Goal: Information Seeking & Learning: Learn about a topic

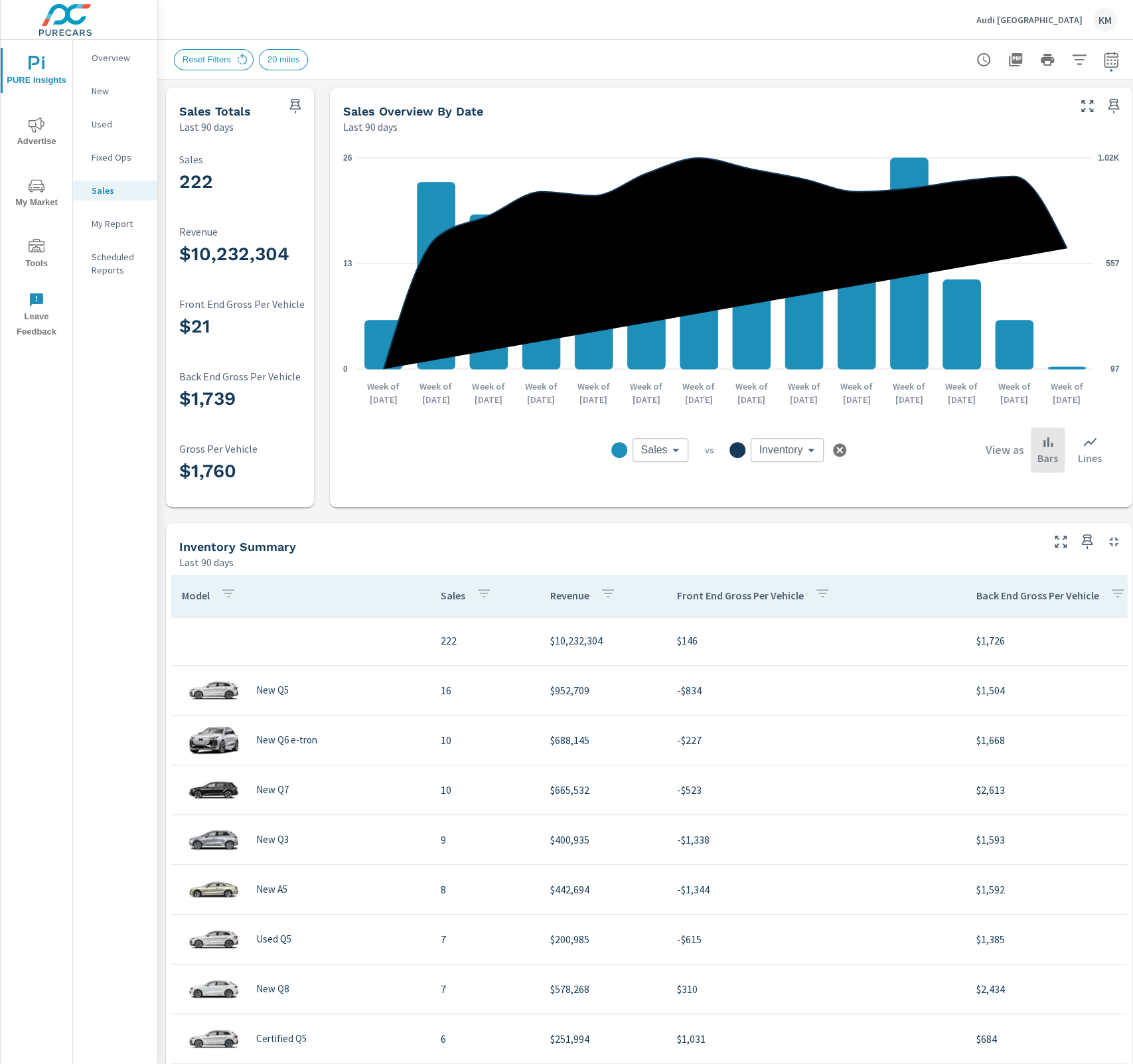
click at [124, 60] on p "Overview" at bounding box center [119, 57] width 55 height 14
click at [124, 64] on p "Overview" at bounding box center [119, 57] width 55 height 14
click at [844, 52] on div "Reset Filters 20 miles" at bounding box center [557, 60] width 765 height 22
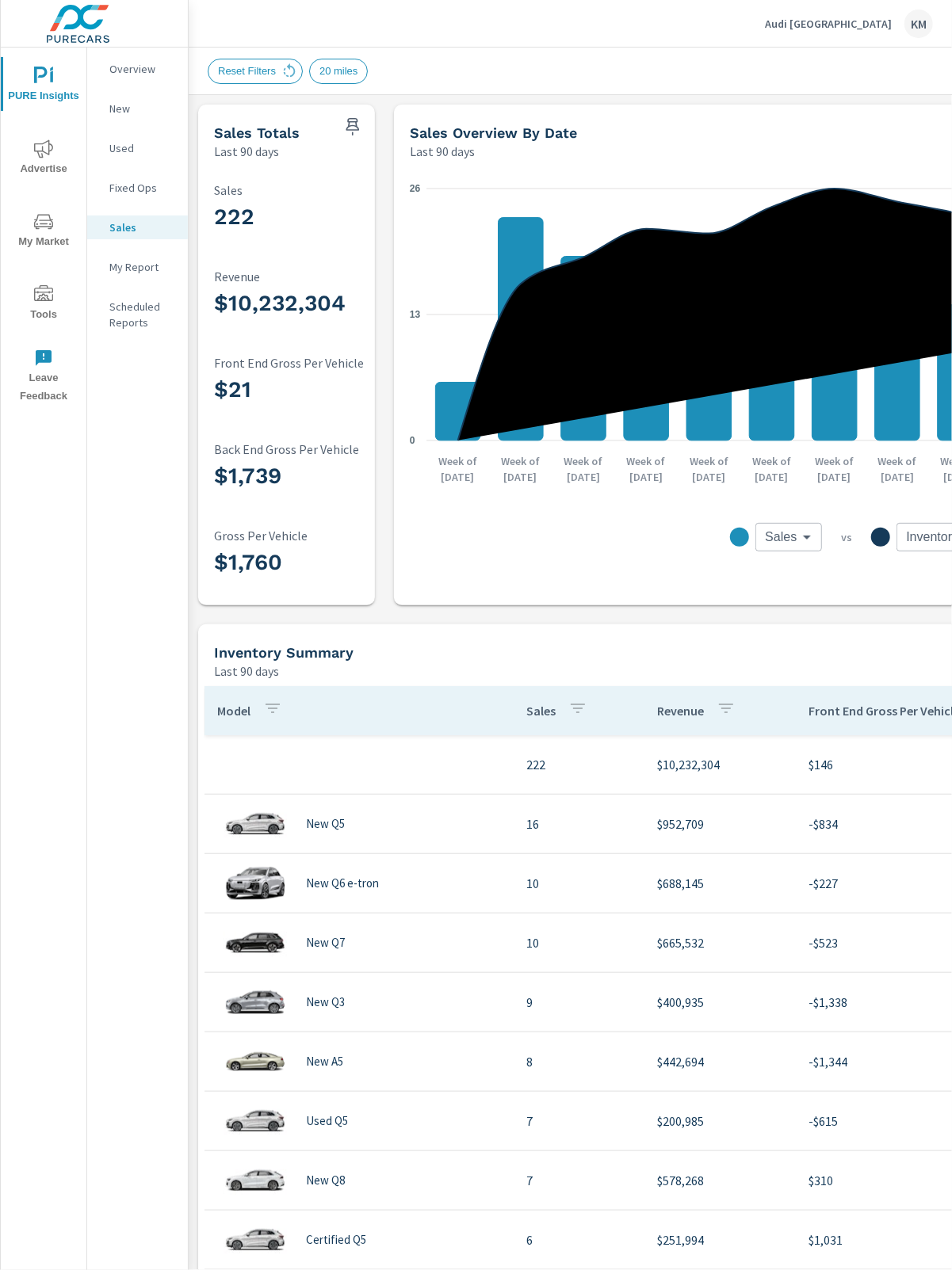
click at [733, 117] on div "Sales Overview By Date Last 90 days" at bounding box center [836, 132] width 885 height 56
click at [472, 49] on div "Reset Filters 20 miles" at bounding box center [775, 71] width 1135 height 47
click at [336, 124] on div at bounding box center [354, 122] width 41 height 35
drag, startPoint x: 322, startPoint y: 132, endPoint x: 254, endPoint y: 200, distance: 96.2
click at [322, 133] on div "Sales Totals" at bounding box center [271, 132] width 113 height 18
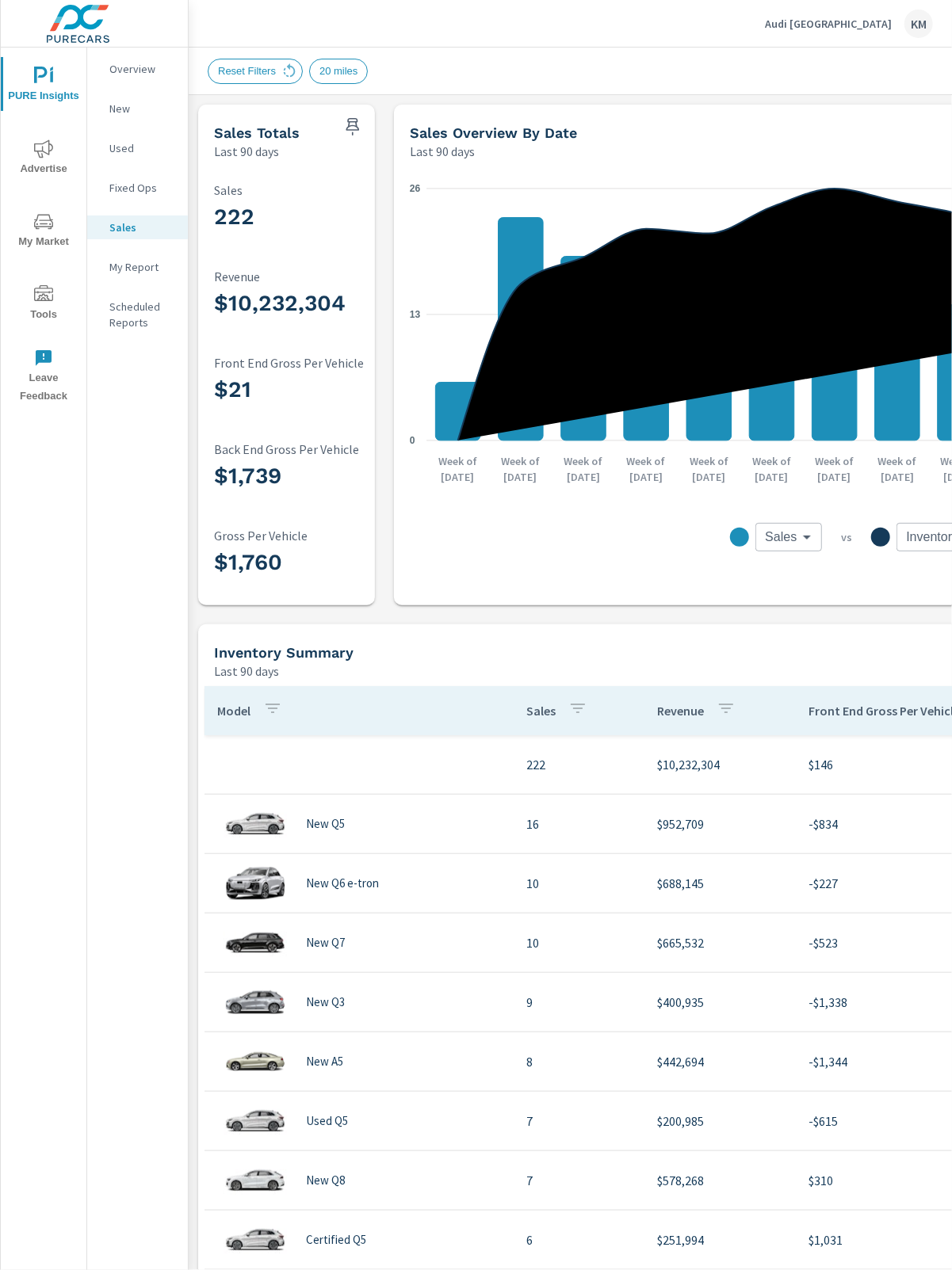
click at [254, 200] on div "222 Sales" at bounding box center [319, 210] width 210 height 54
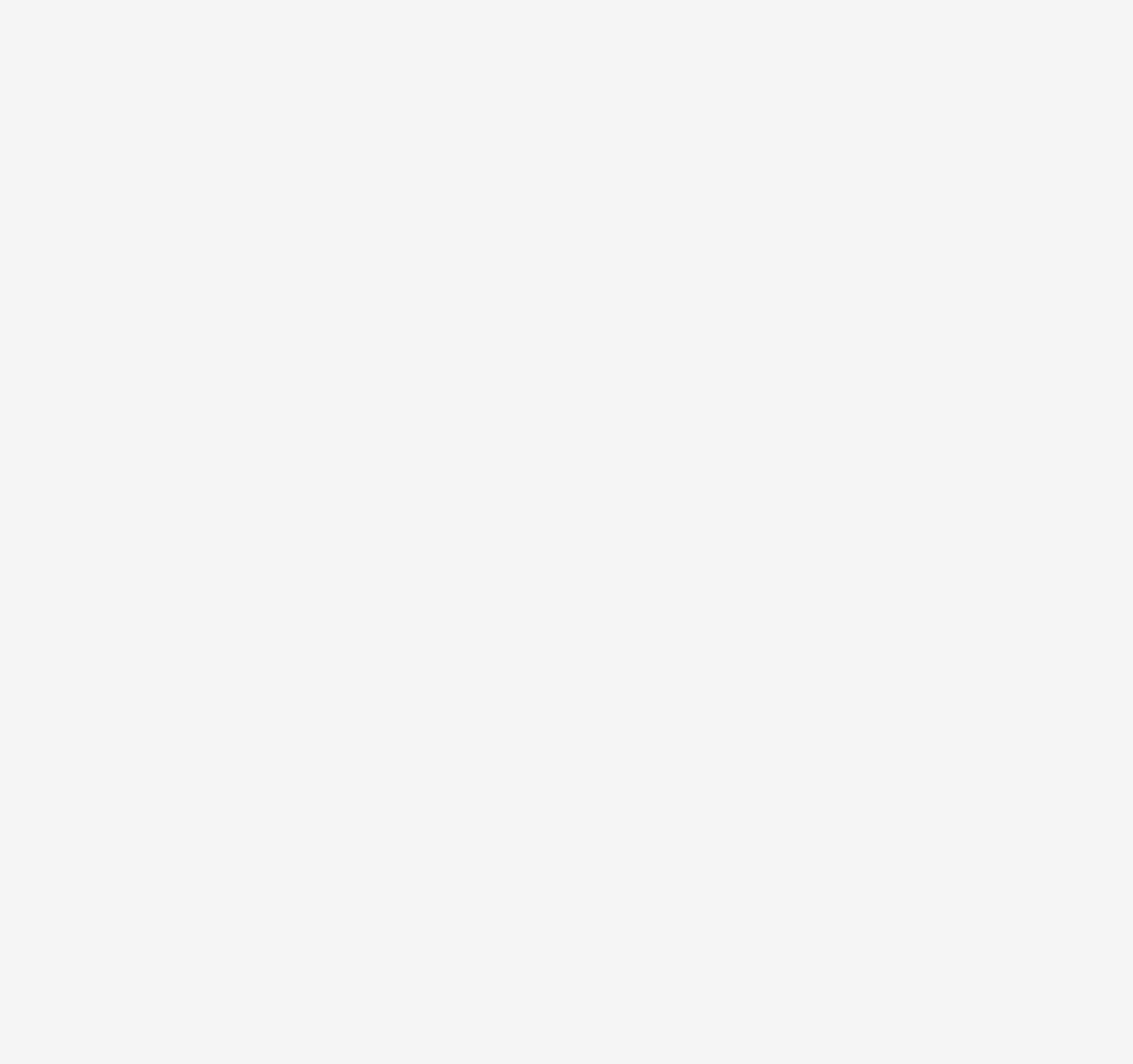
click at [423, 0] on html at bounding box center [566, 0] width 1133 height 0
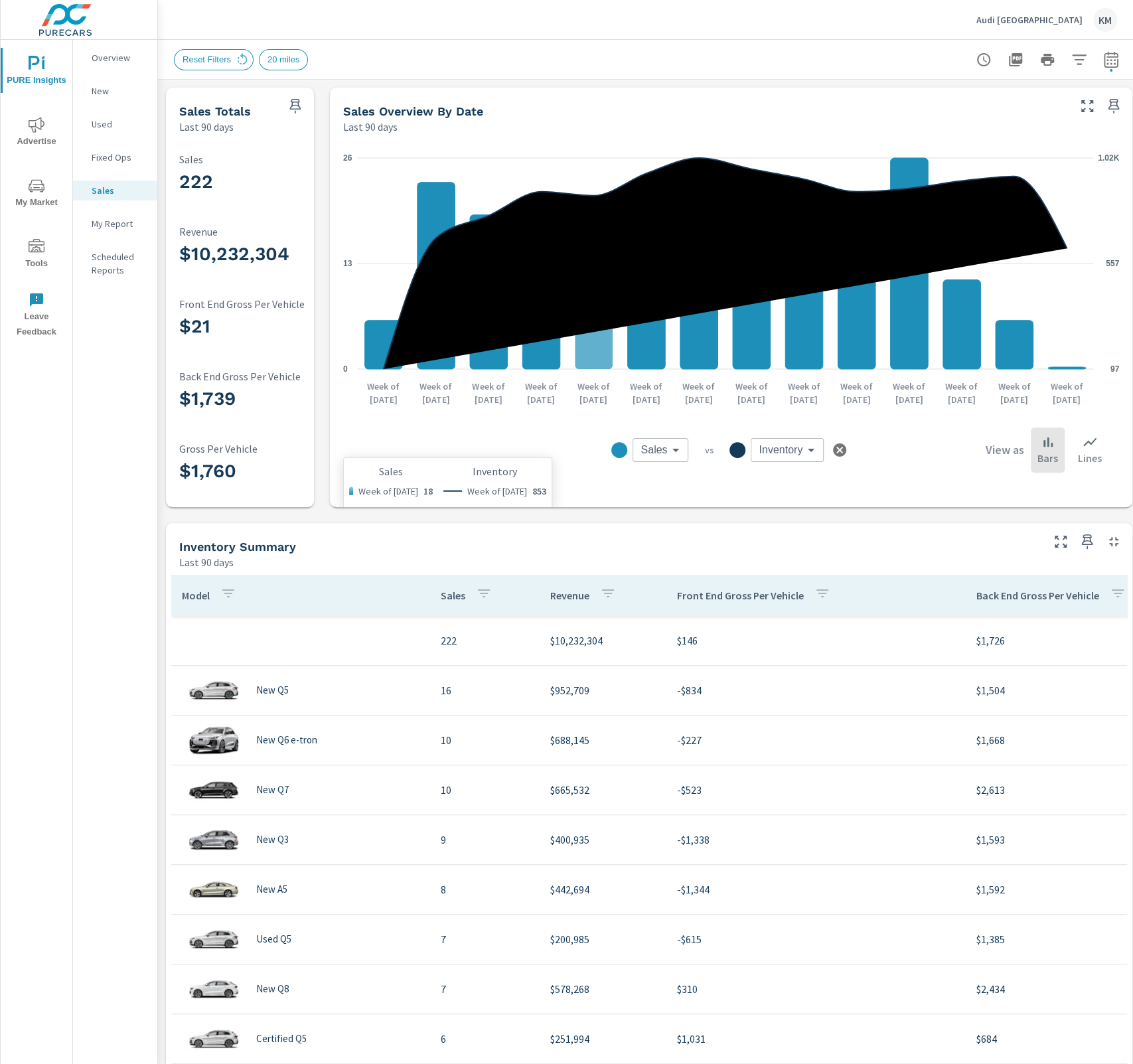
click at [596, 168] on icon "0 13 26 97 557 1.02K" at bounding box center [731, 263] width 776 height 232
click at [111, 65] on div "Overview" at bounding box center [115, 57] width 85 height 20
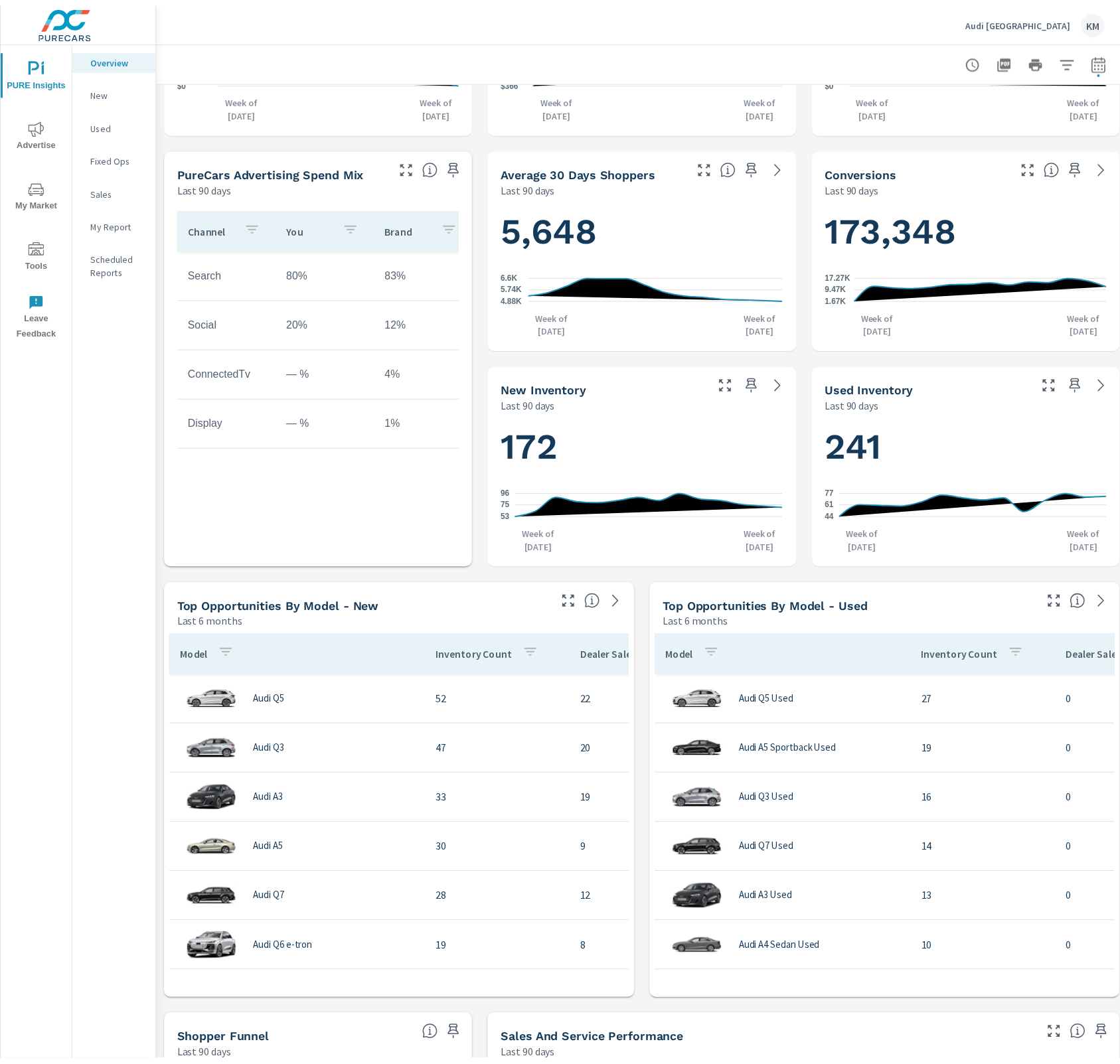
scroll to position [370, 0]
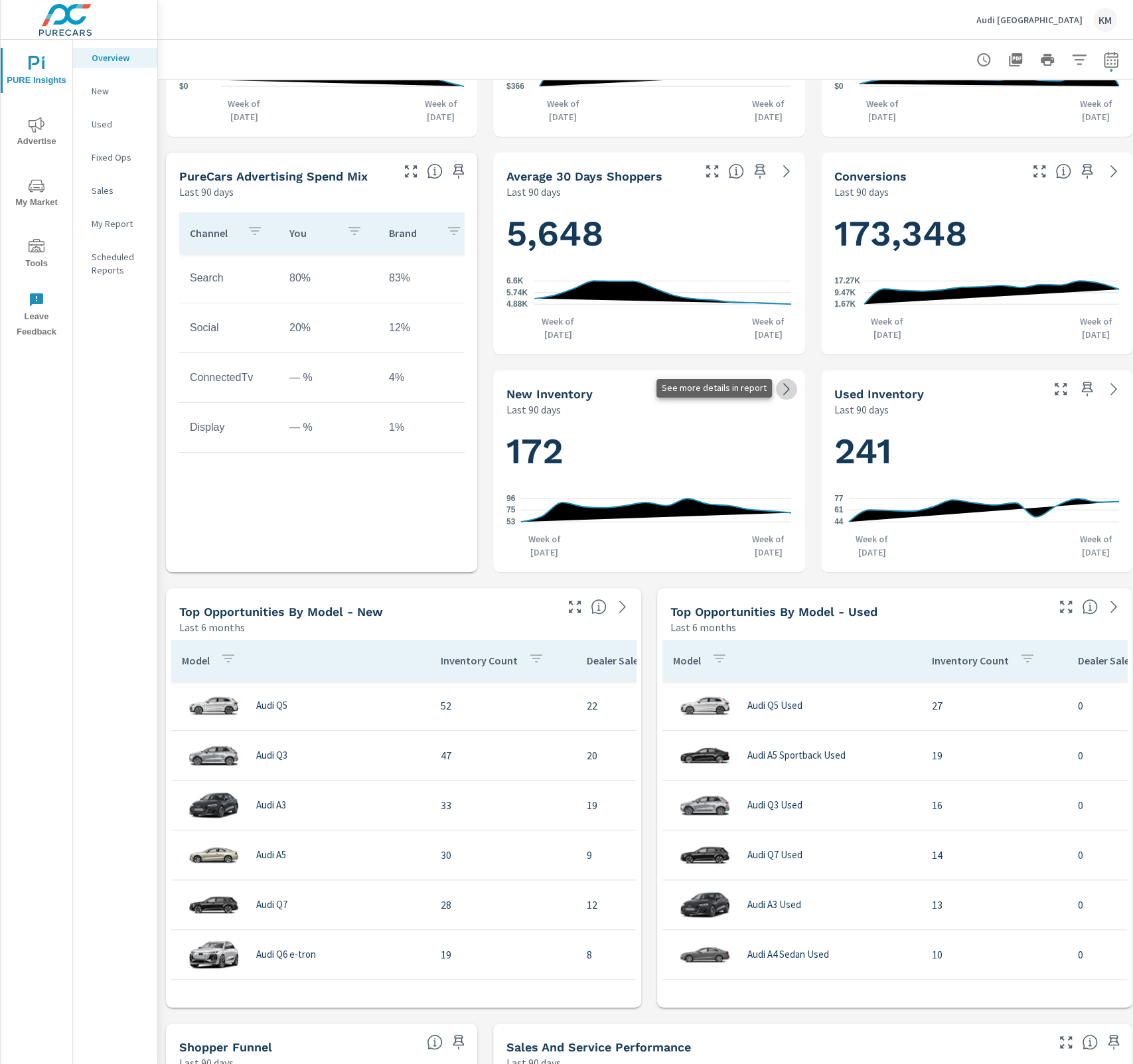
click at [792, 388] on icon at bounding box center [786, 389] width 16 height 16
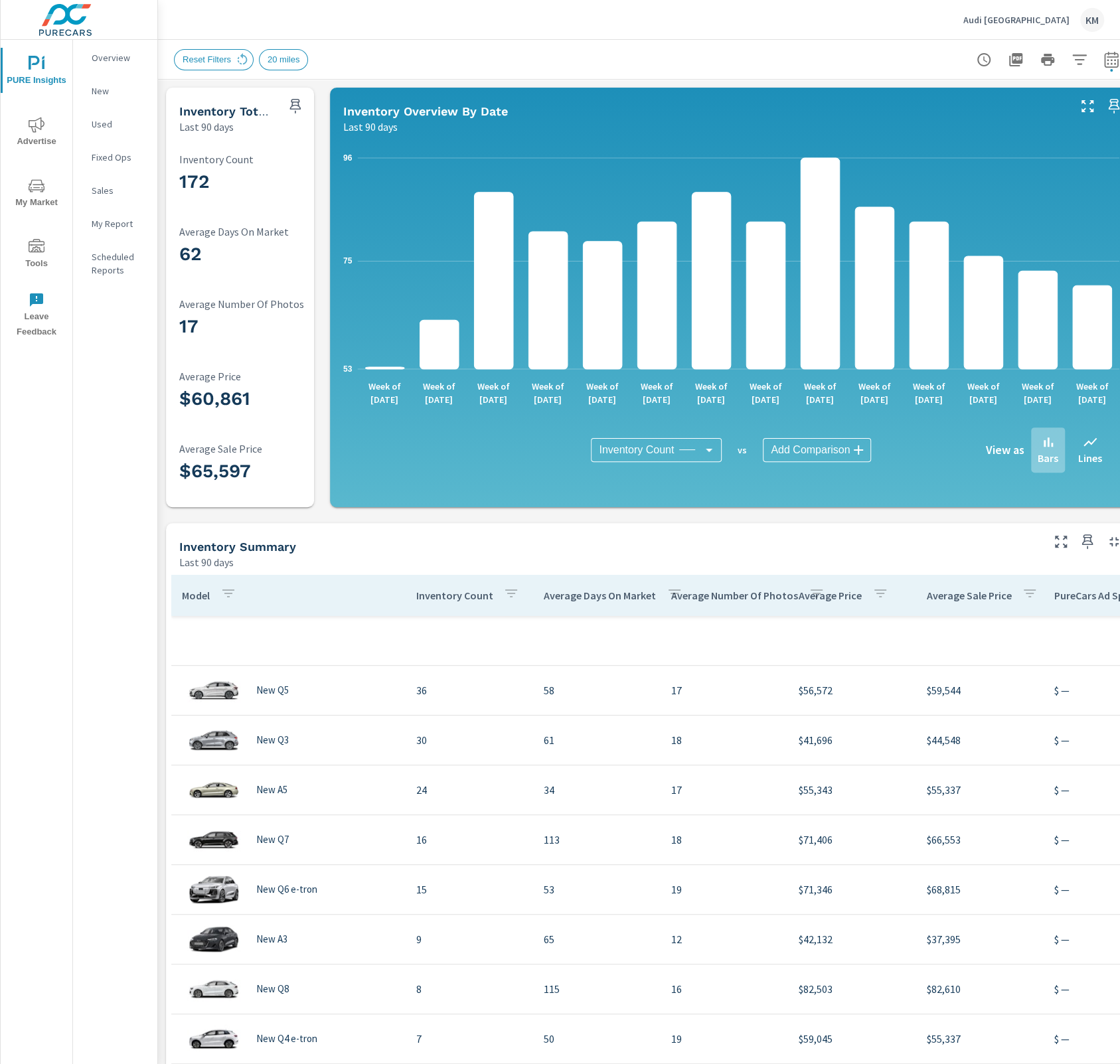
click at [797, 467] on div "Bars" at bounding box center [1047, 450] width 34 height 45
click at [797, 459] on p "Bars" at bounding box center [1048, 458] width 21 height 16
click at [797, 468] on div "Bars" at bounding box center [1047, 450] width 34 height 45
click at [113, 63] on p "Overview" at bounding box center [119, 57] width 55 height 14
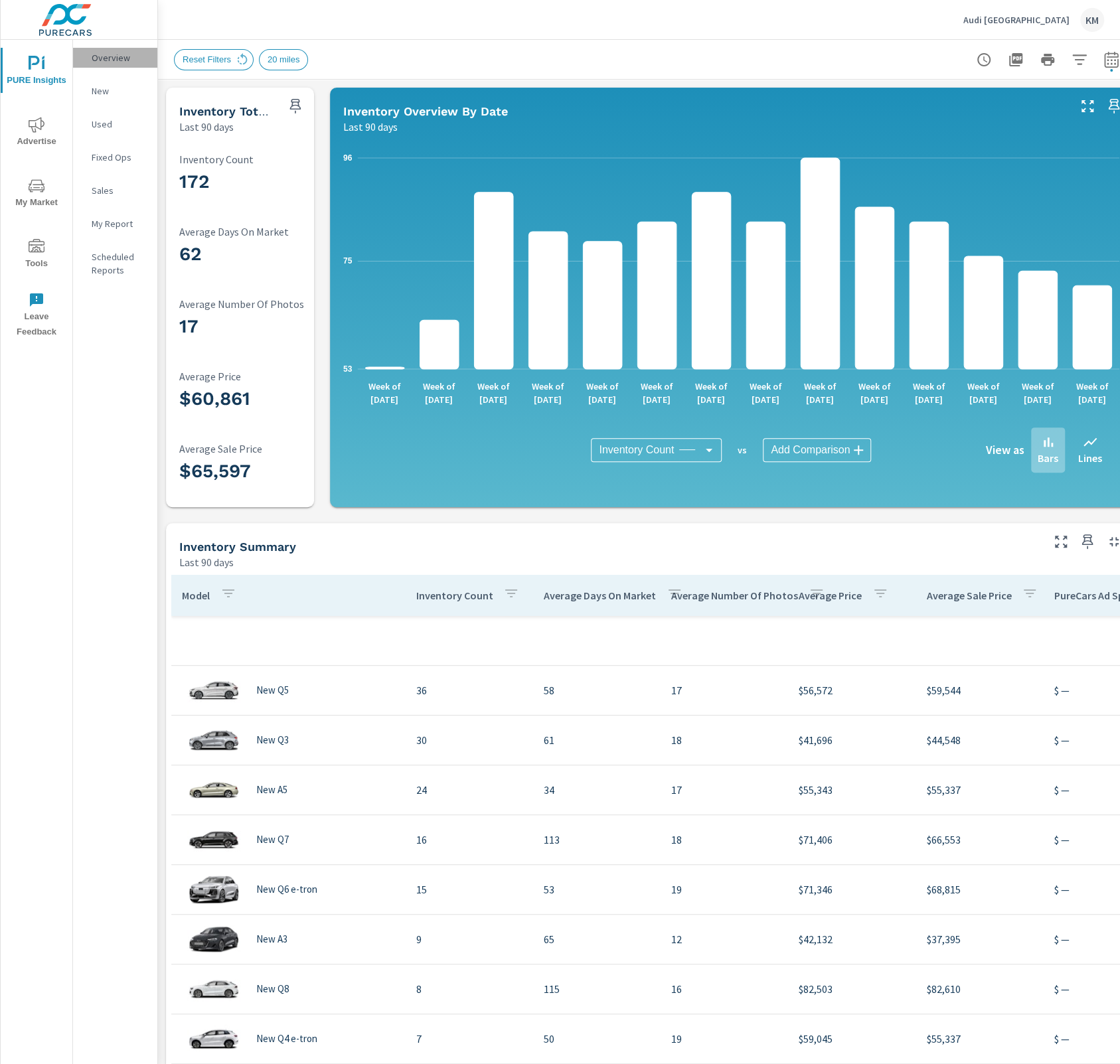
click at [113, 63] on p "Overview" at bounding box center [119, 57] width 55 height 14
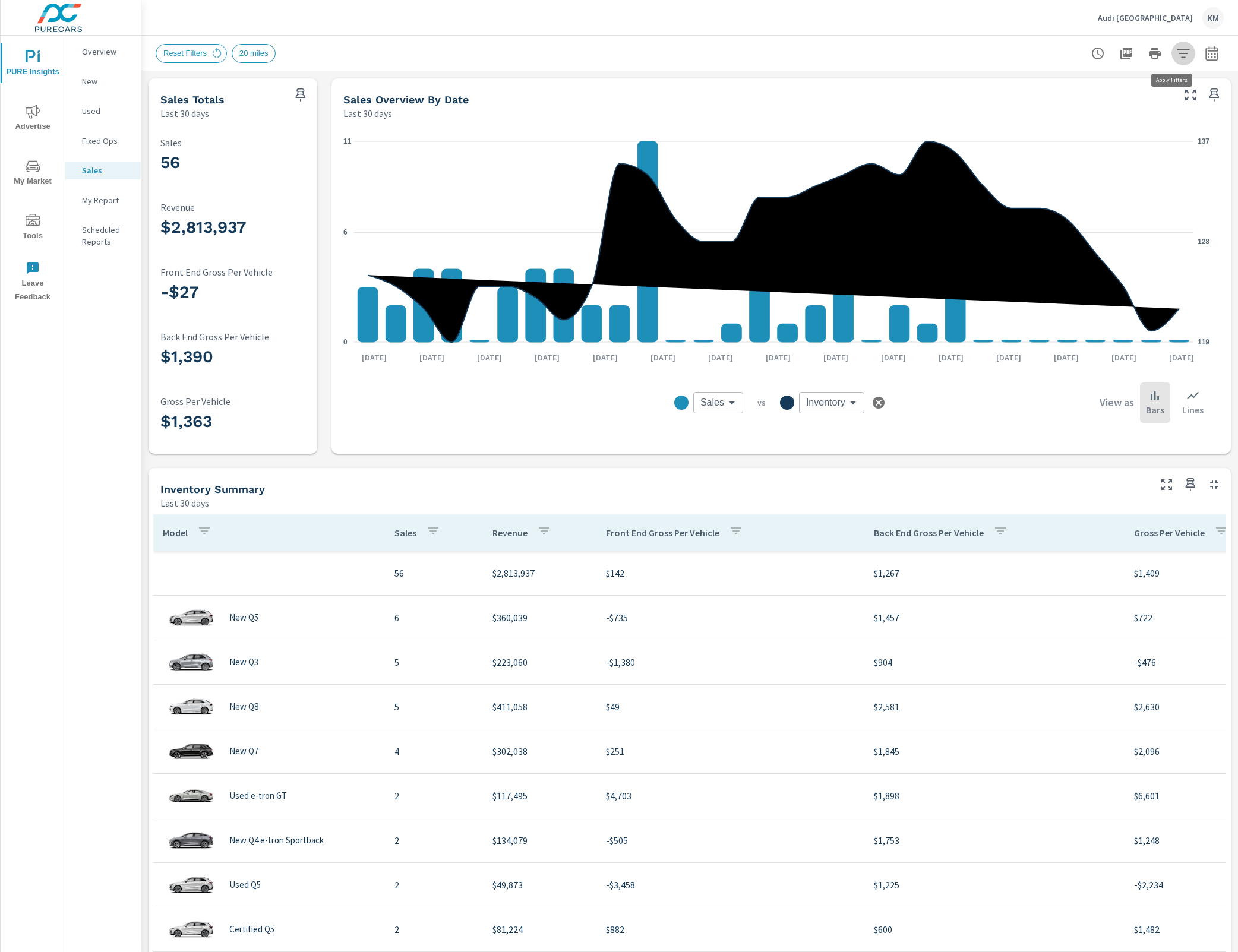
click at [1002, 46] on icon "button" at bounding box center [1183, 54] width 14 height 14
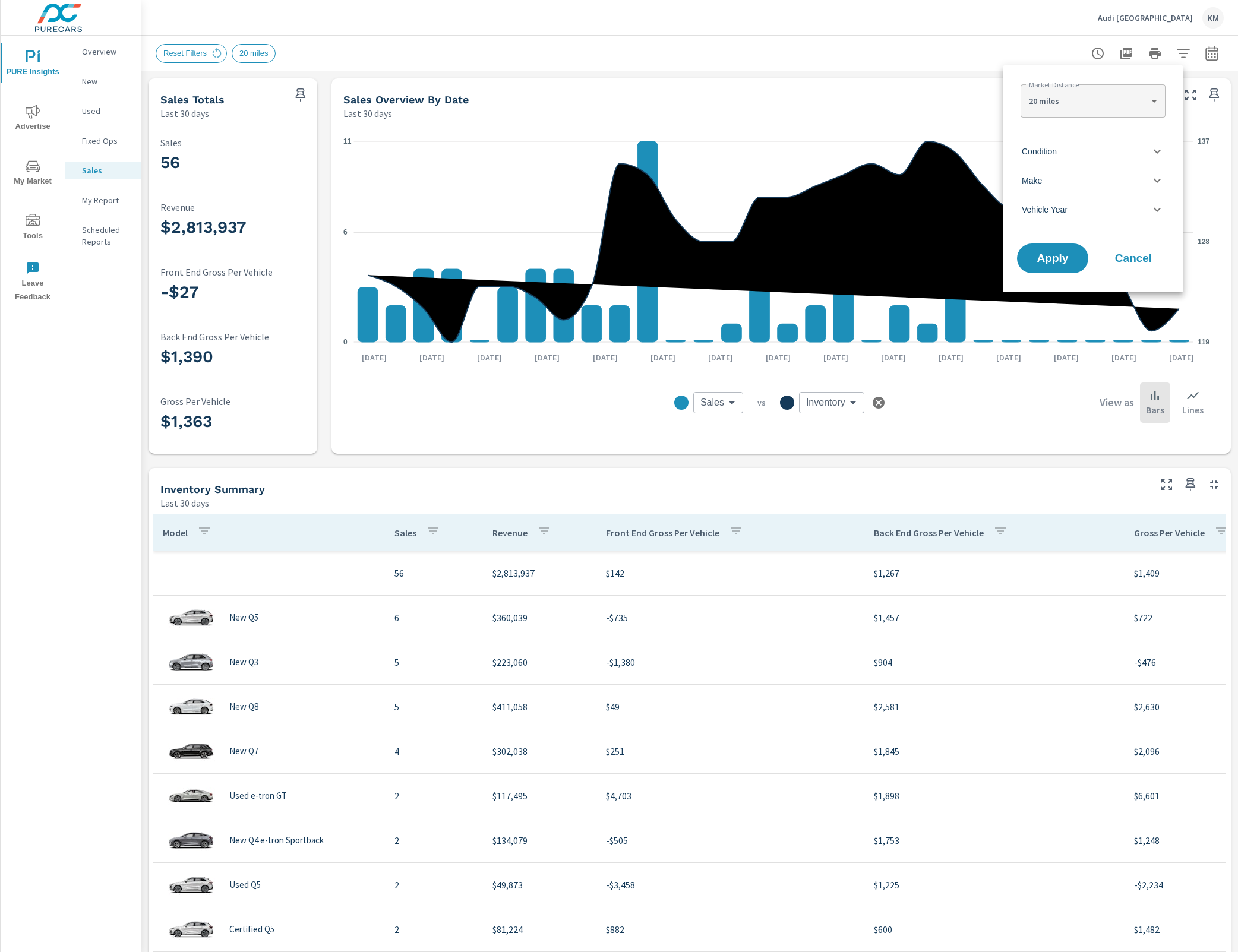
click at [1002, 158] on span "Condition" at bounding box center [1039, 151] width 35 height 29
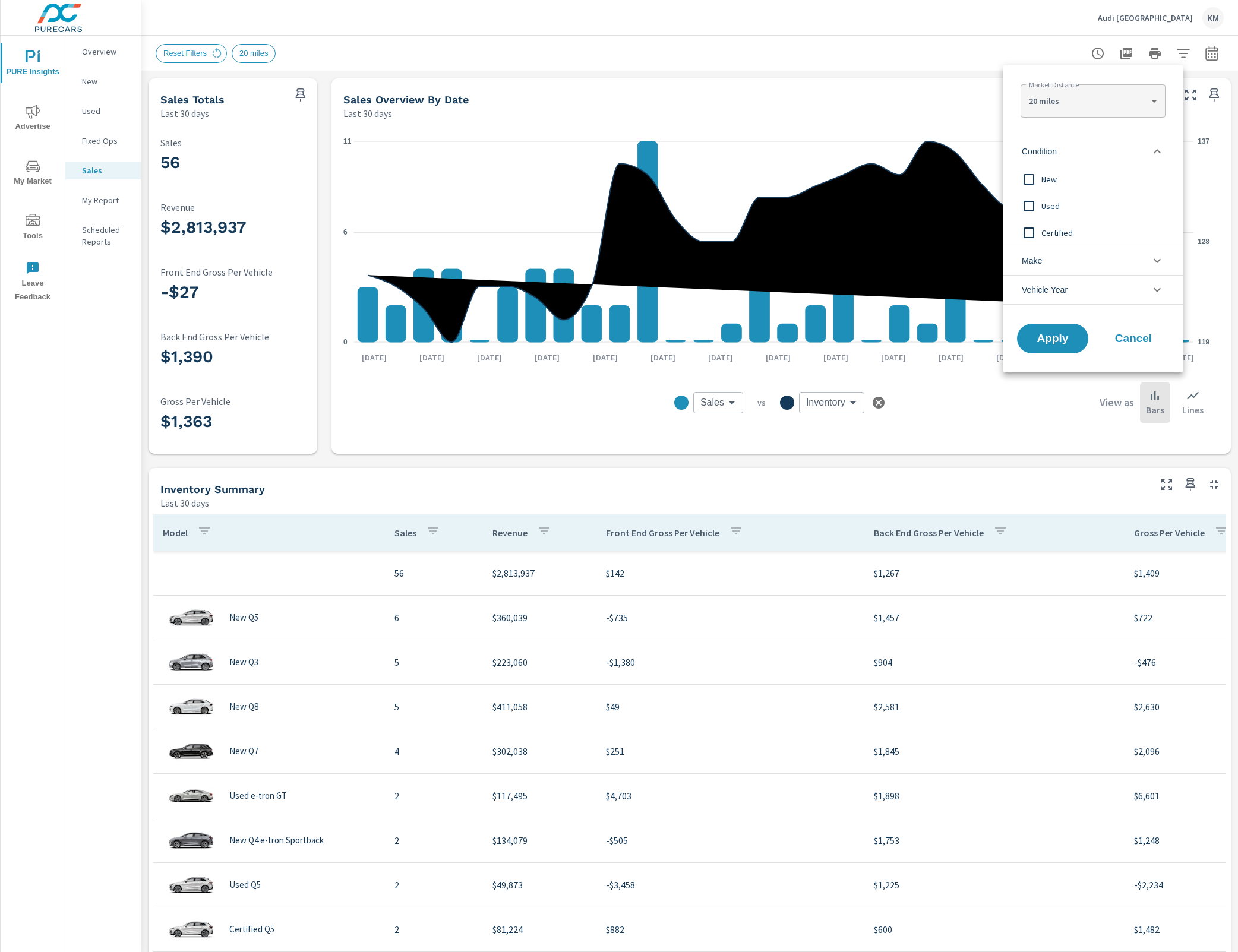
click at [1002, 151] on li "Condition" at bounding box center [1093, 151] width 181 height 29
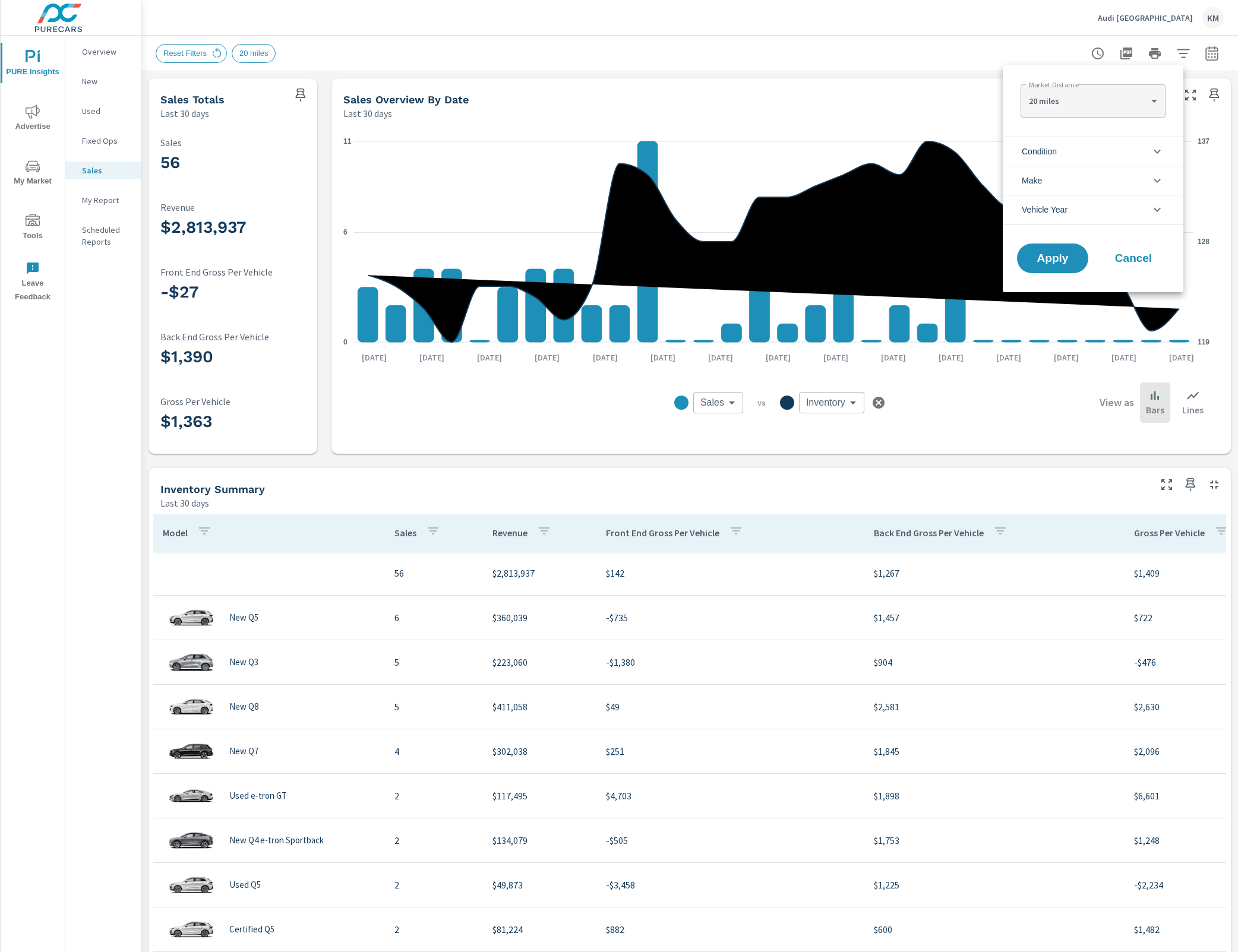
click at [1002, 58] on div at bounding box center [619, 476] width 1238 height 952
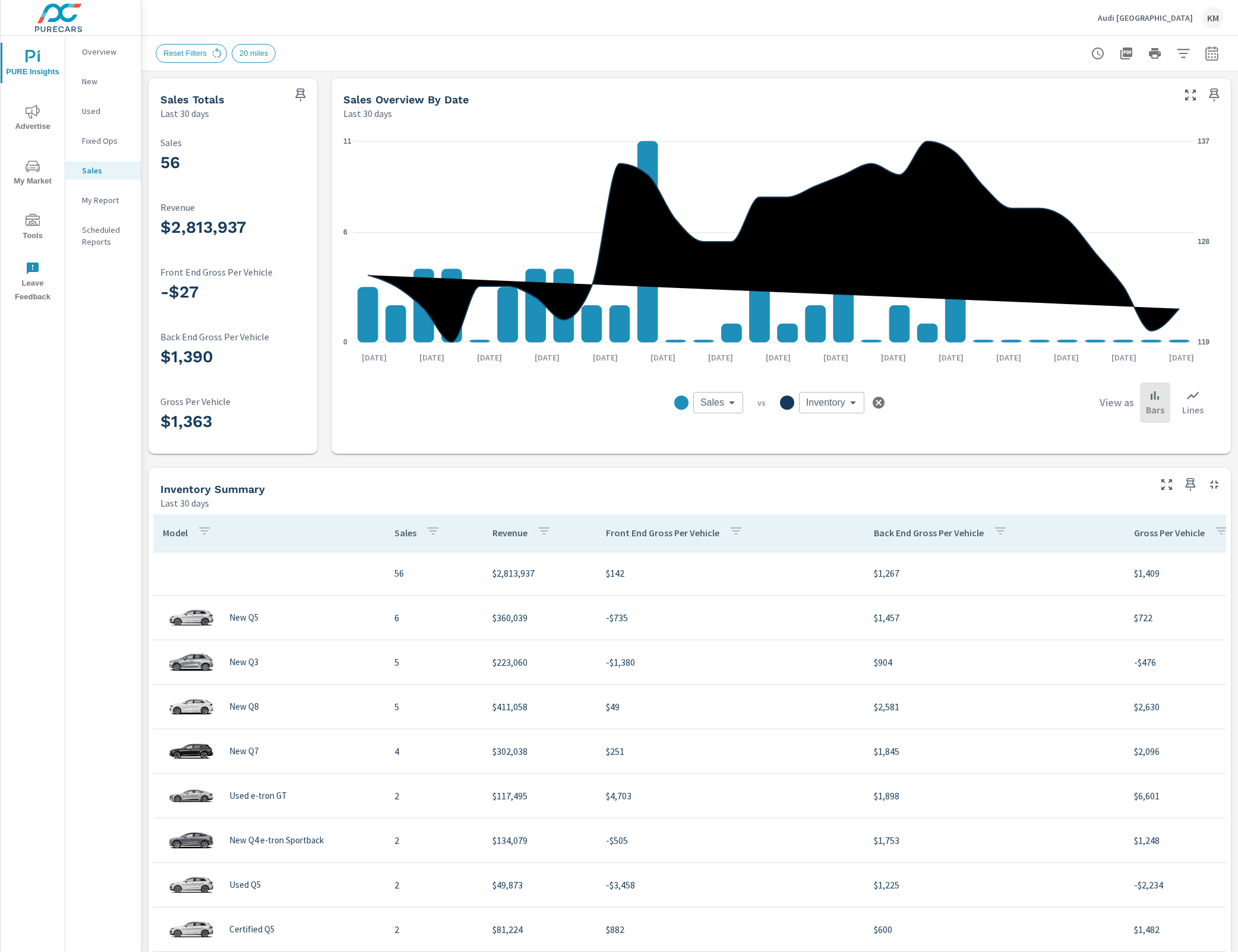
click at [1002, 53] on icon "button" at bounding box center [1182, 53] width 12 height 9
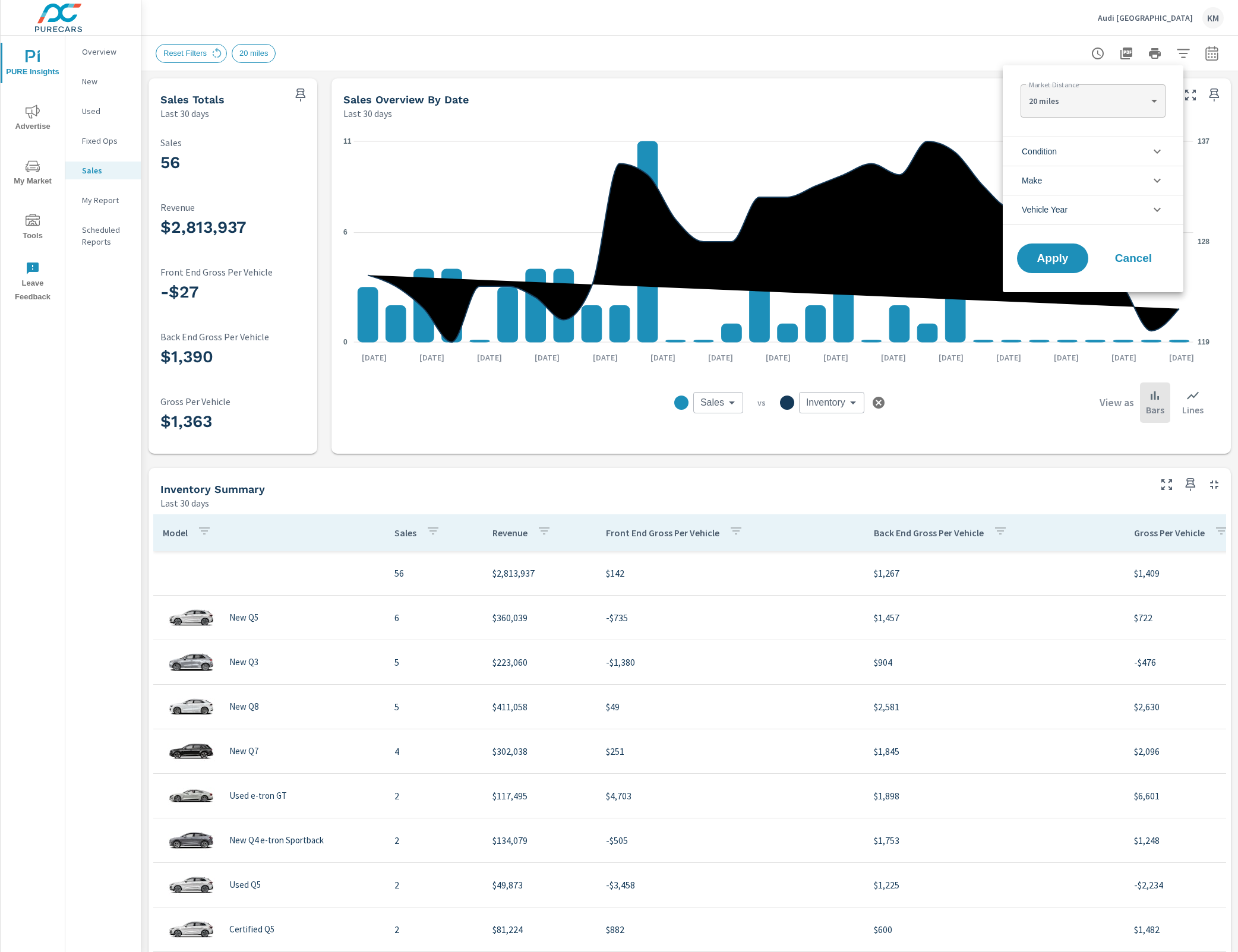
click at [1002, 154] on li "Condition" at bounding box center [1093, 151] width 181 height 29
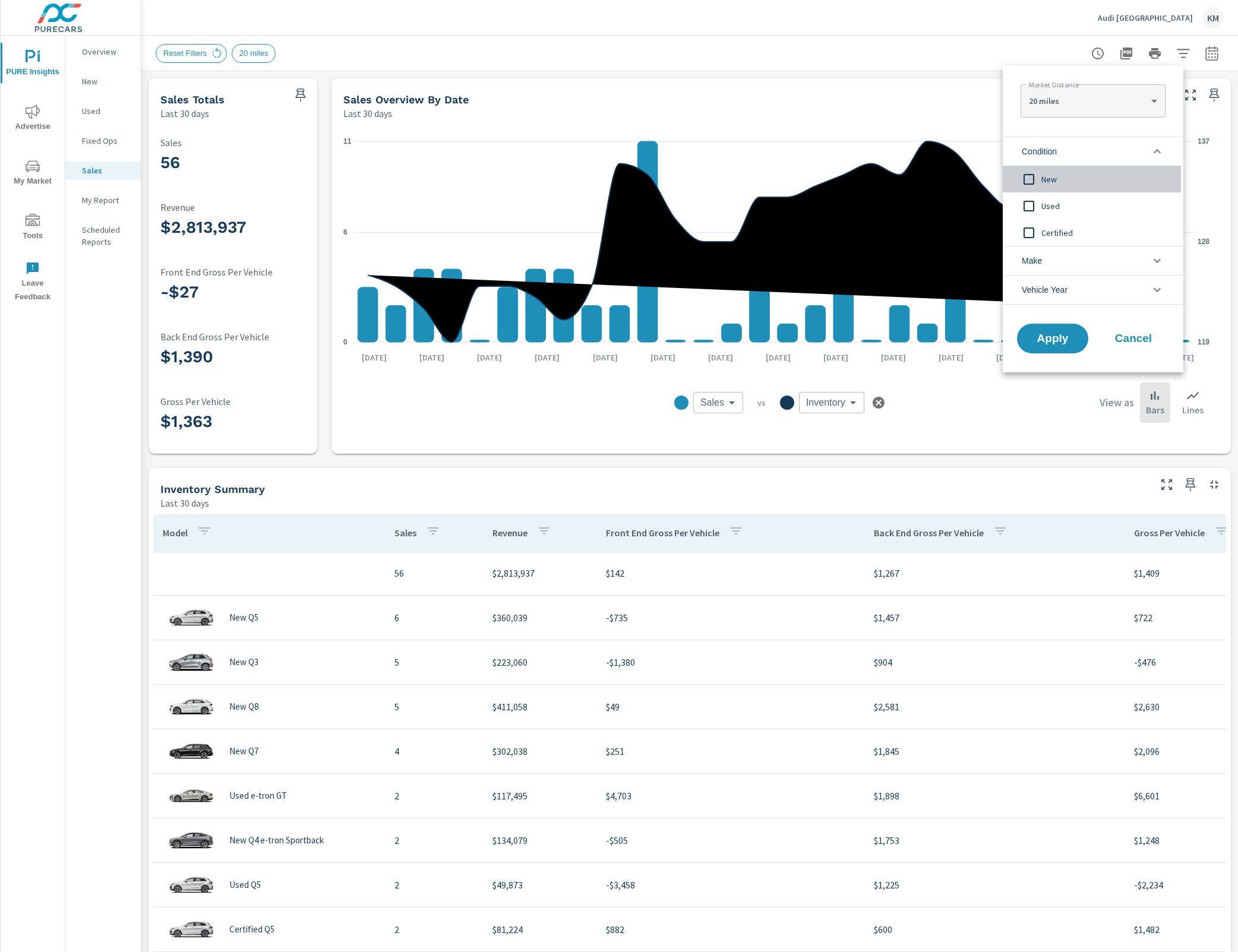
click at [1002, 189] on div "New" at bounding box center [1092, 179] width 178 height 26
click at [1002, 336] on span "Apply" at bounding box center [1052, 339] width 49 height 11
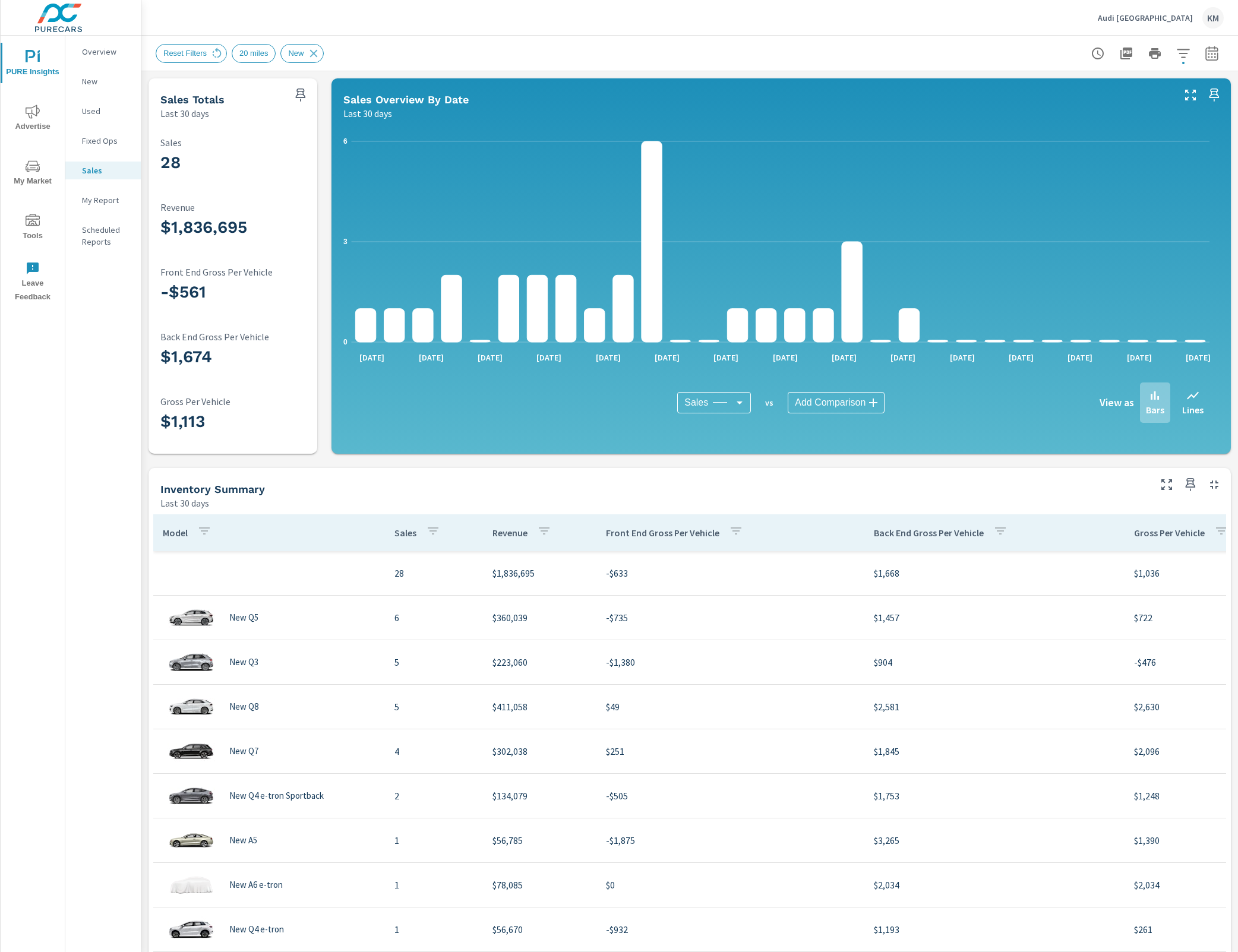
click at [1002, 51] on icon "button" at bounding box center [1183, 54] width 14 height 14
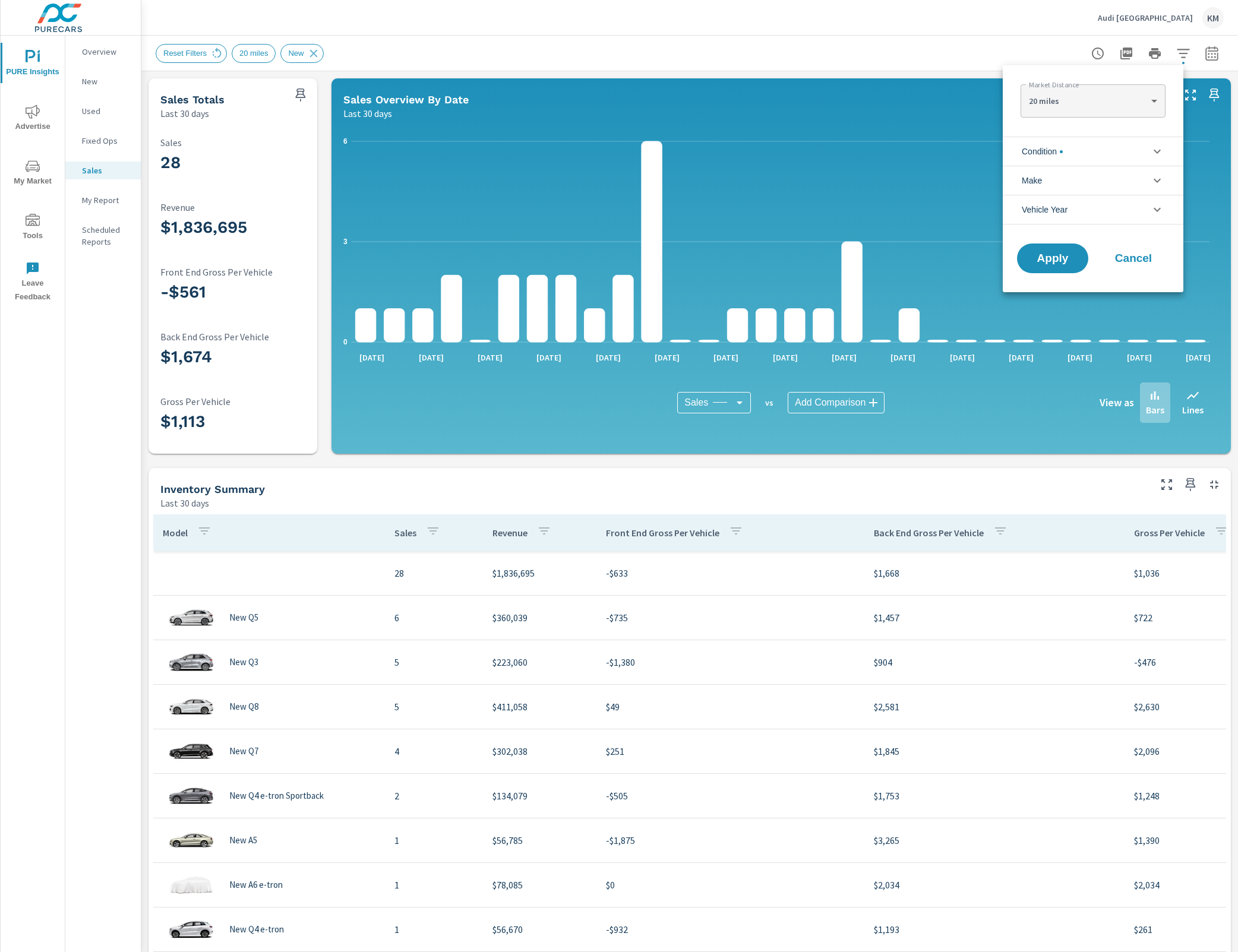
click at [1002, 109] on body "PURE Insights Advertise My Market Tools Leave Feedback Overview New Used Fixed …" at bounding box center [619, 476] width 1238 height 952
click at [958, 107] on div at bounding box center [619, 476] width 1238 height 952
click at [313, 58] on div at bounding box center [619, 476] width 1238 height 952
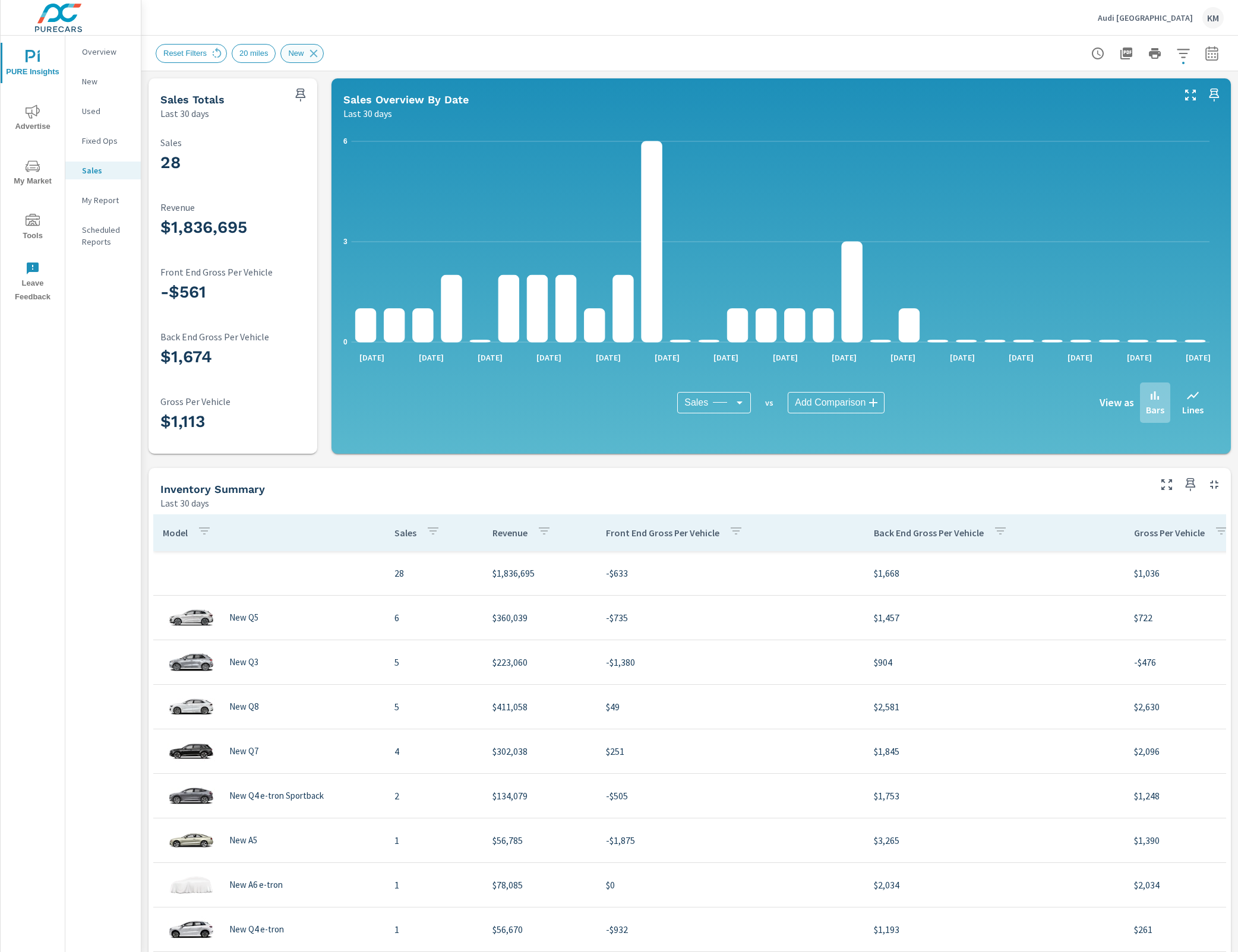
click at [317, 55] on icon at bounding box center [314, 53] width 8 height 8
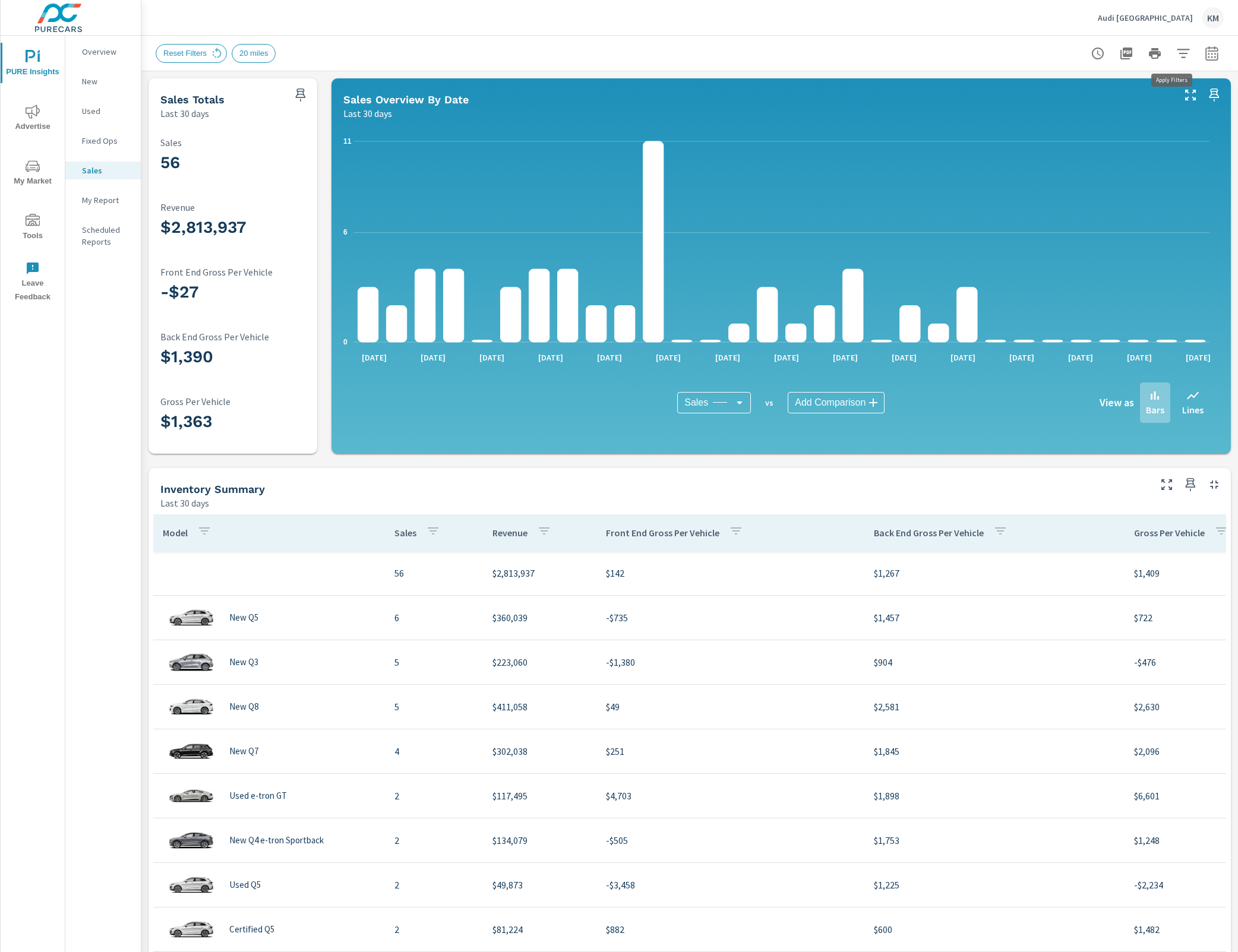
click at [1177, 54] on icon "button" at bounding box center [1182, 53] width 12 height 9
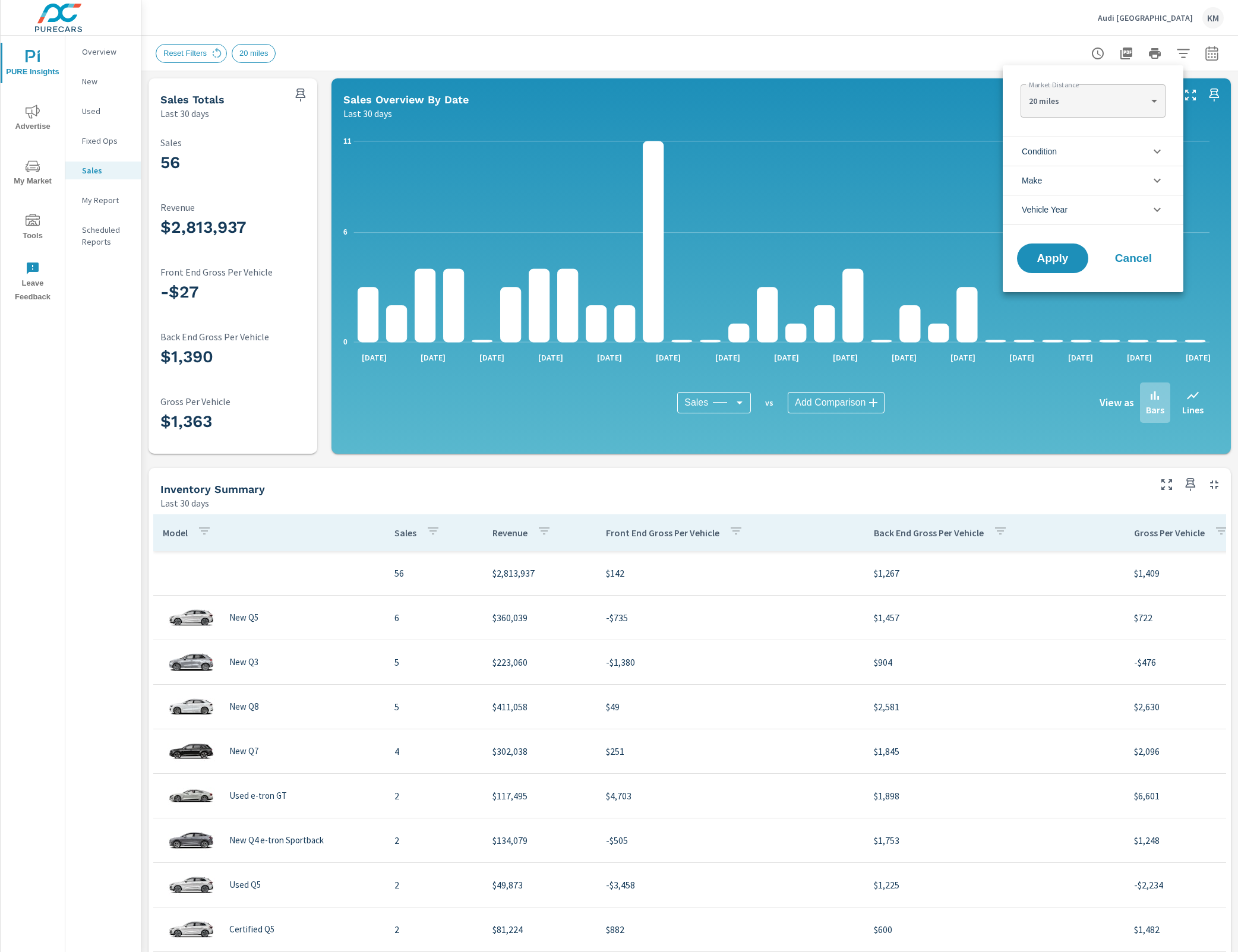
drag, startPoint x: 1178, startPoint y: 57, endPoint x: 1170, endPoint y: 56, distance: 8.1
click at [1174, 56] on div at bounding box center [619, 476] width 1238 height 952
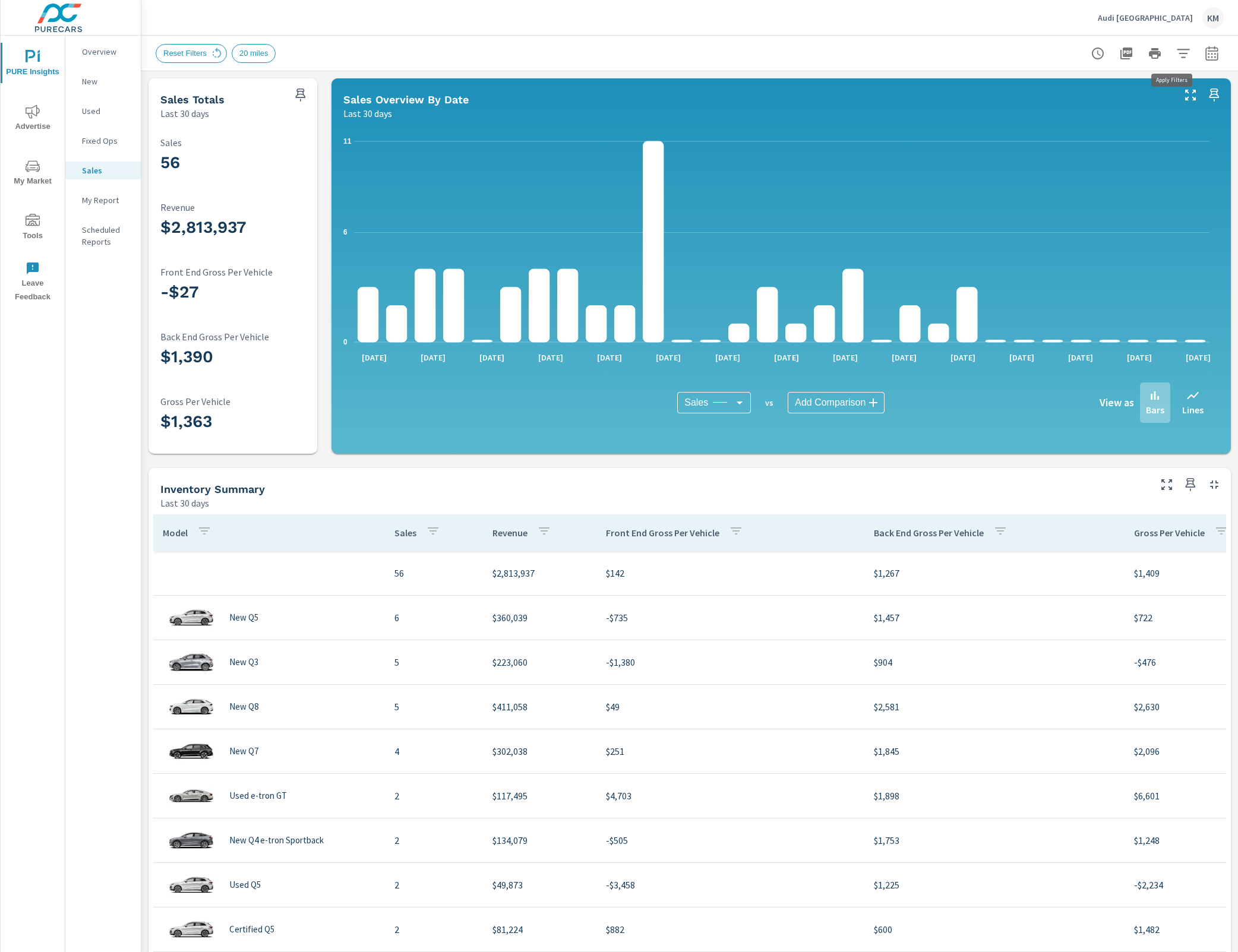
click at [1172, 61] on button "button" at bounding box center [1183, 53] width 24 height 24
click at [1180, 59] on button "button" at bounding box center [1183, 53] width 24 height 24
click at [1179, 63] on div at bounding box center [1154, 53] width 138 height 24
click at [1179, 61] on button "button" at bounding box center [1183, 53] width 24 height 24
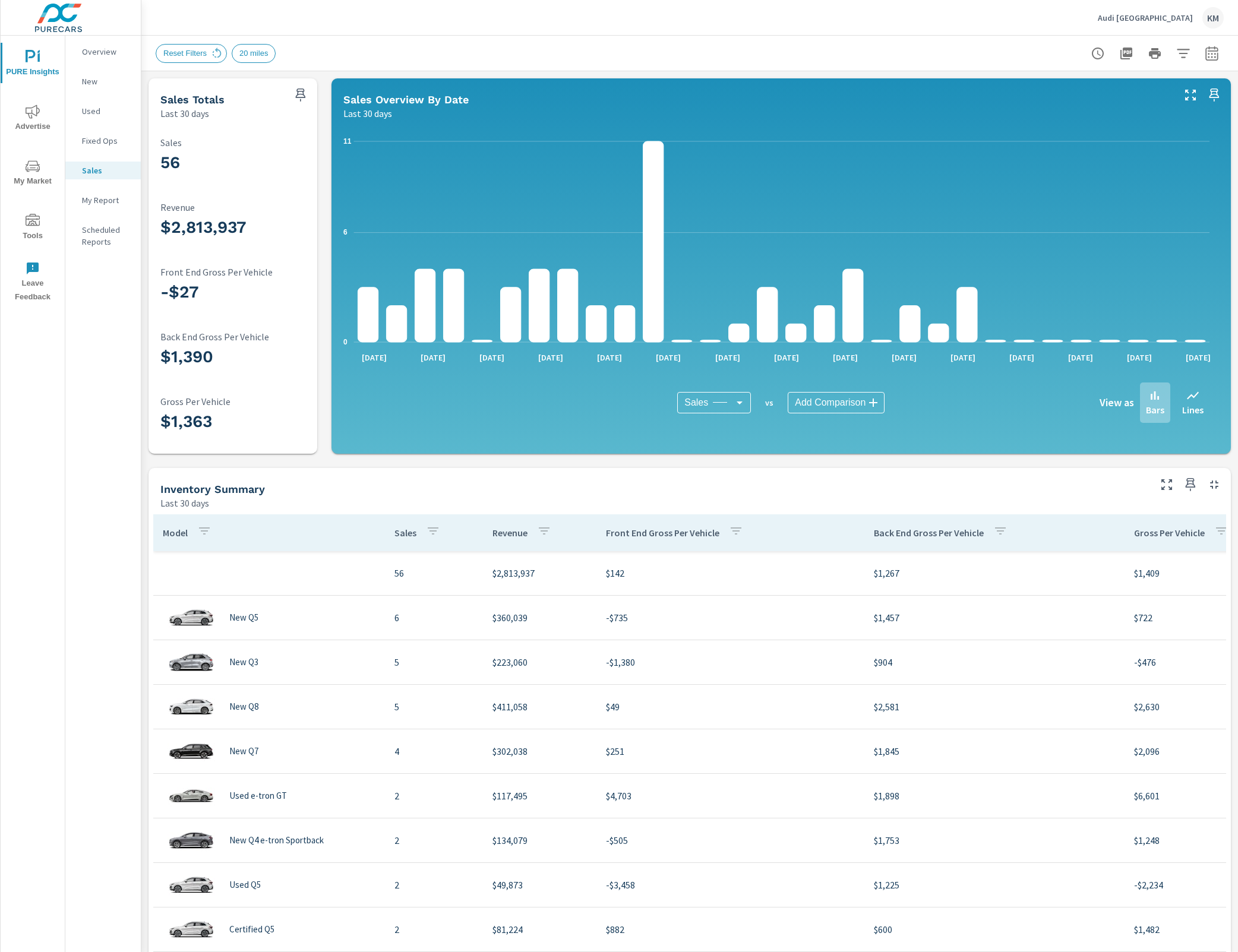
click at [1208, 62] on div at bounding box center [1154, 53] width 138 height 24
click at [1209, 60] on button "button" at bounding box center [1212, 53] width 24 height 24
click at [1176, 58] on icon "button" at bounding box center [1183, 54] width 14 height 14
click at [1177, 61] on button "button" at bounding box center [1183, 53] width 24 height 24
click at [1179, 57] on button "button" at bounding box center [1183, 53] width 24 height 24
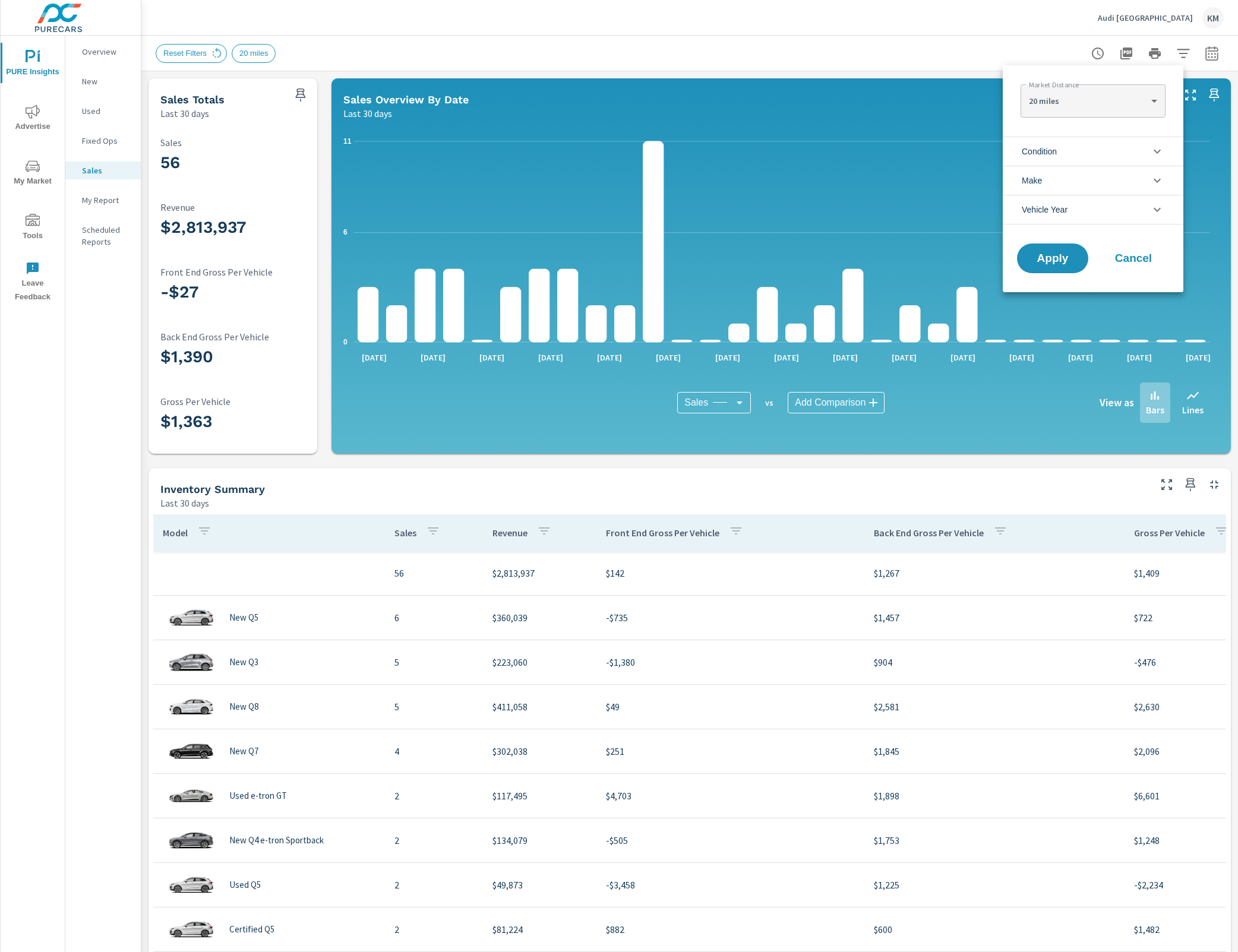
click at [1157, 151] on icon "filter options" at bounding box center [1157, 151] width 14 height 14
click at [1154, 154] on icon "filter options" at bounding box center [1157, 151] width 14 height 14
click at [1144, 109] on body "PURE Insights Advertise My Market Tools Leave Feedback Overview New Used Fixed …" at bounding box center [619, 476] width 1238 height 952
click at [1167, 103] on div at bounding box center [619, 476] width 1238 height 952
click at [1177, 55] on div at bounding box center [619, 476] width 1238 height 952
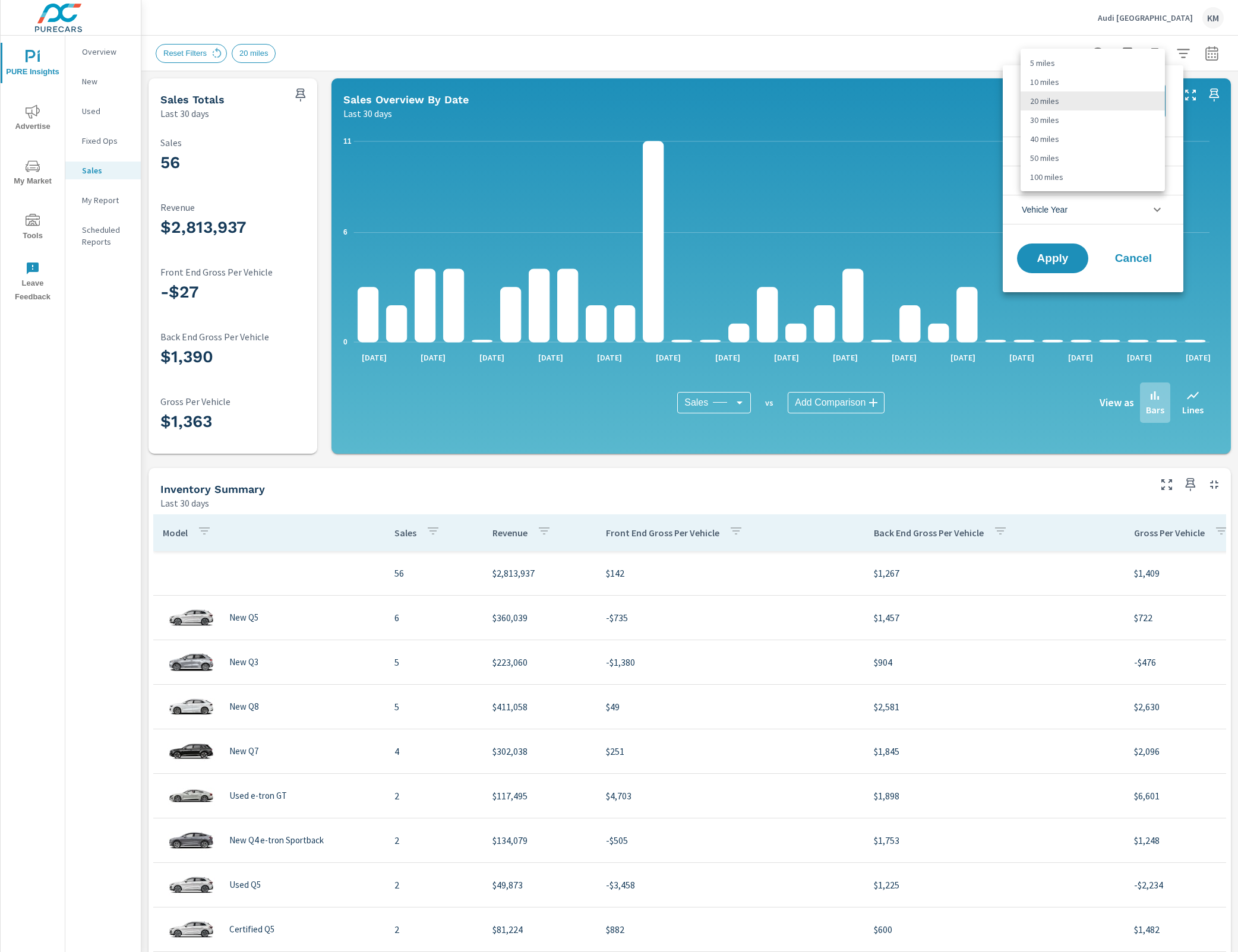
click at [1167, 50] on div at bounding box center [619, 476] width 1238 height 952
click at [914, 34] on div at bounding box center [619, 476] width 1238 height 952
click at [1151, 259] on span "Cancel" at bounding box center [1133, 258] width 48 height 11
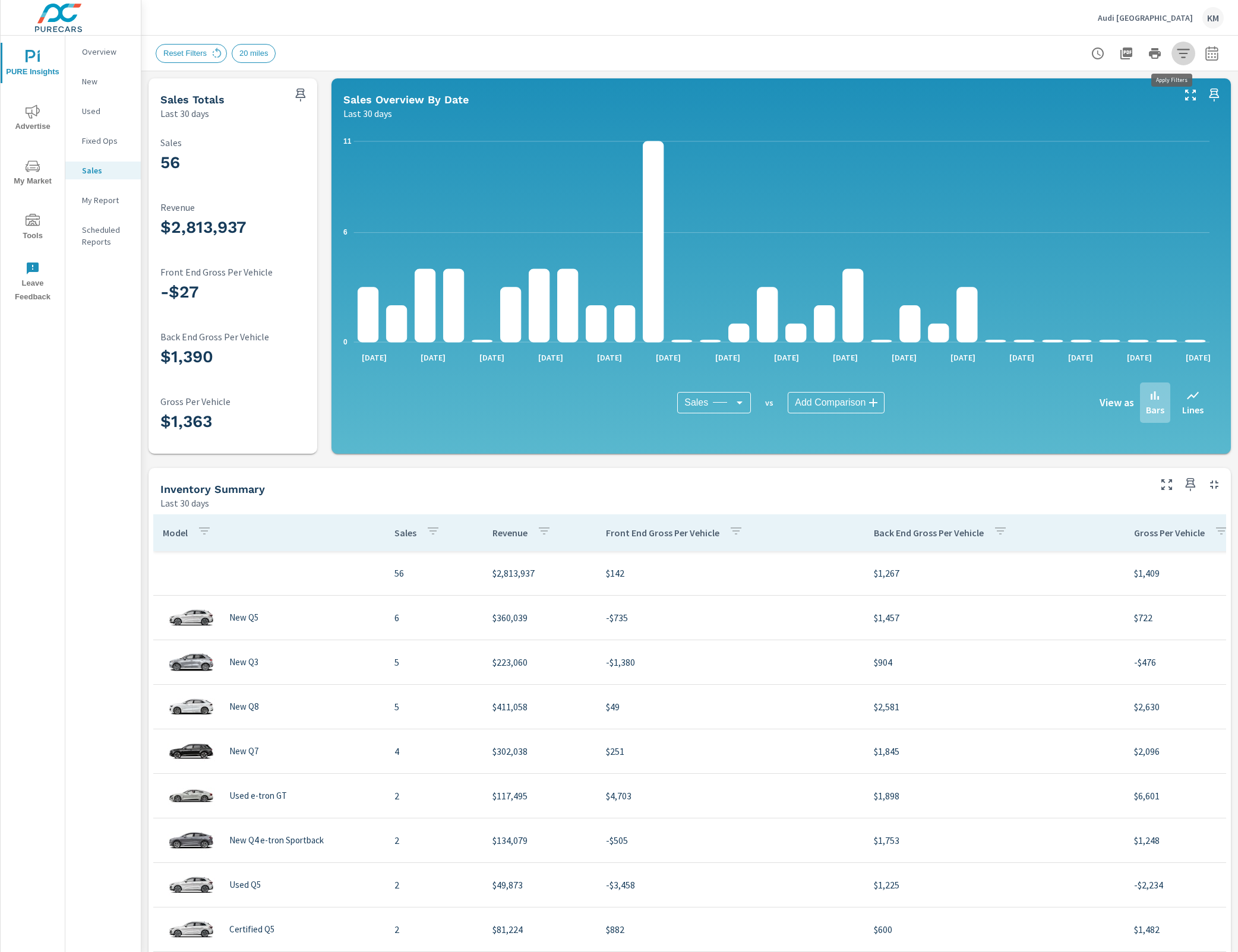
click at [1176, 58] on icon "button" at bounding box center [1183, 54] width 14 height 14
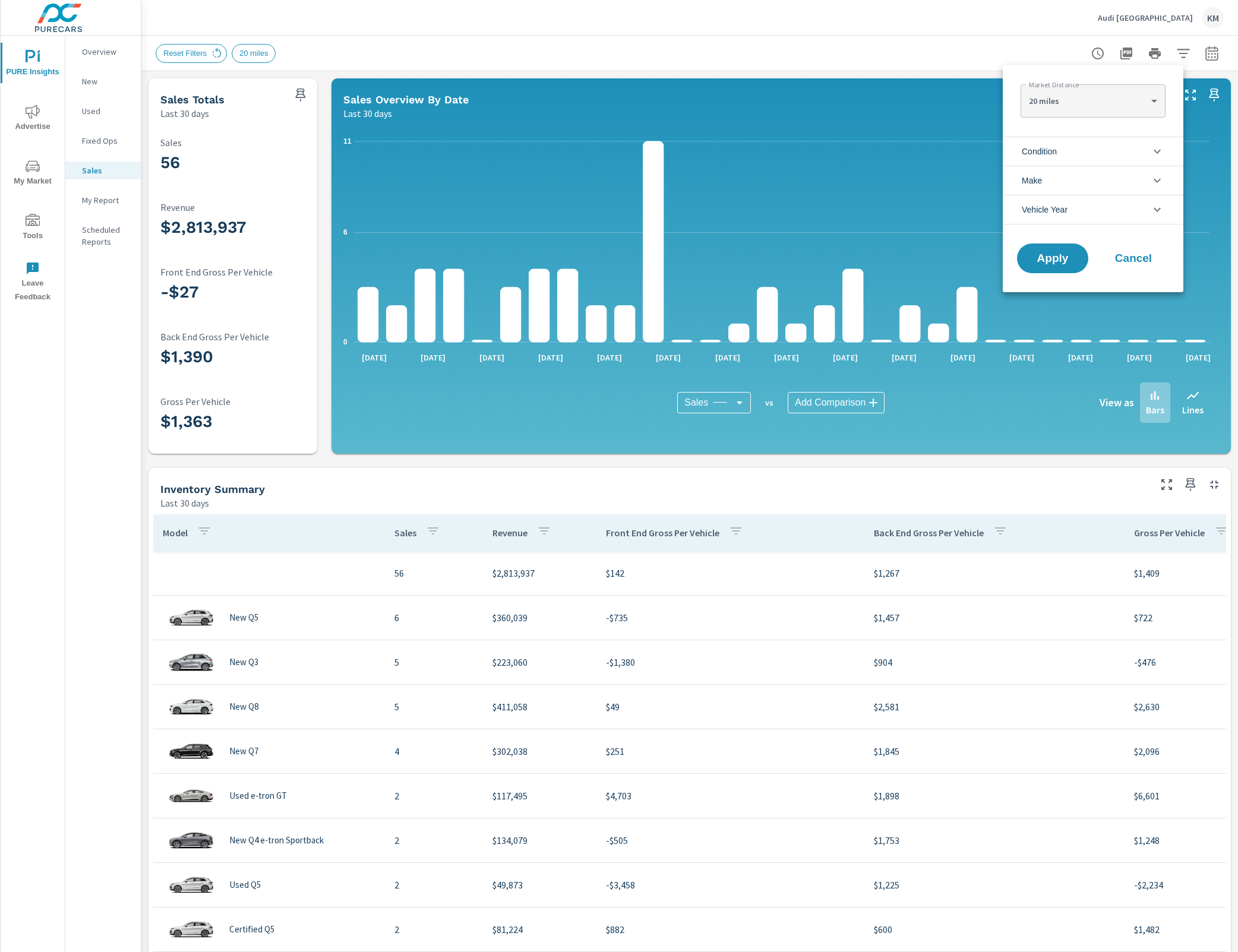
click at [1153, 150] on icon "filter options" at bounding box center [1157, 151] width 14 height 14
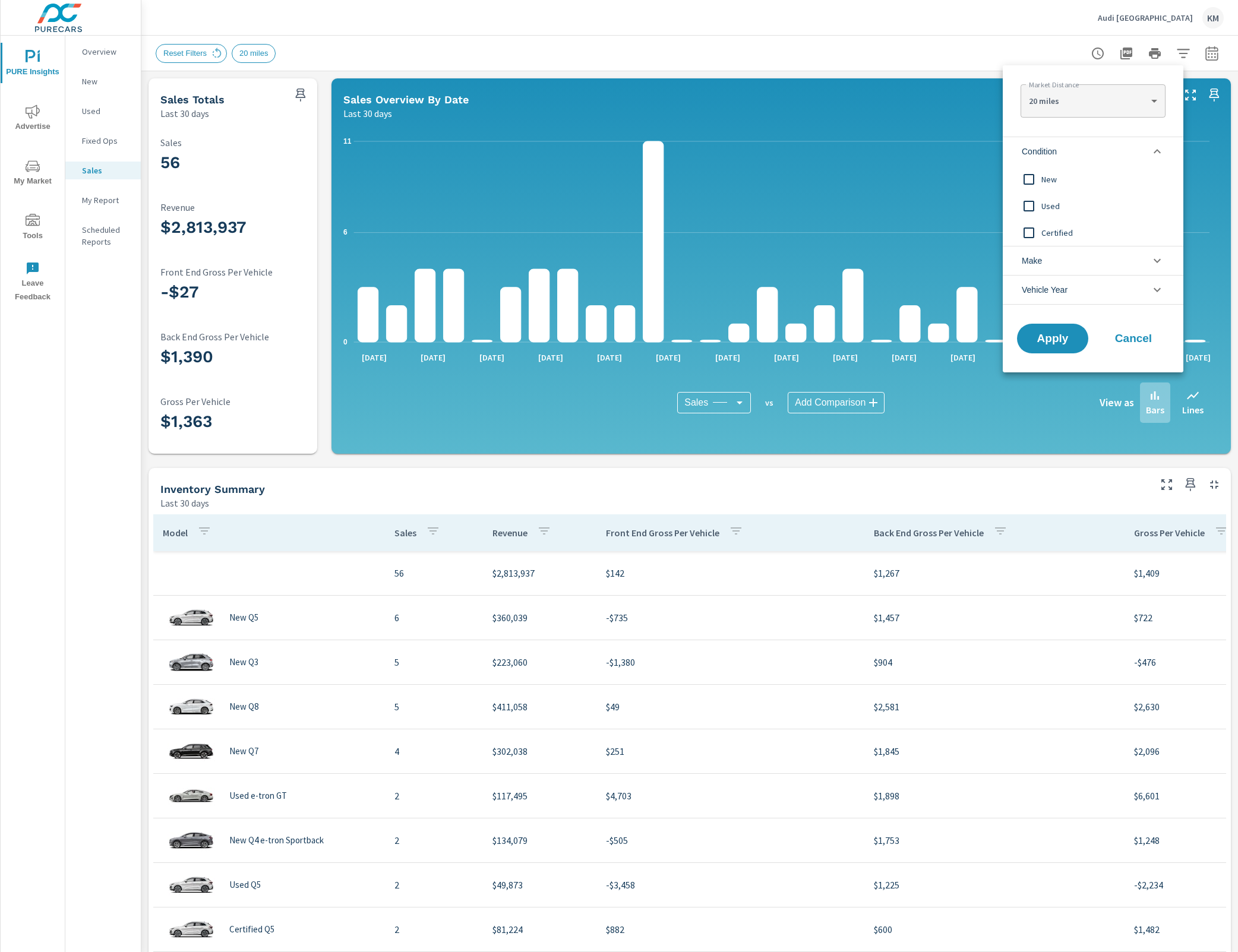
click at [1033, 175] on input "filter options" at bounding box center [1029, 179] width 25 height 25
click at [1025, 182] on input "filter options" at bounding box center [1029, 179] width 25 height 25
click at [1047, 181] on span "New" at bounding box center [1107, 179] width 130 height 14
click at [1035, 183] on input "filter options" at bounding box center [1029, 179] width 25 height 25
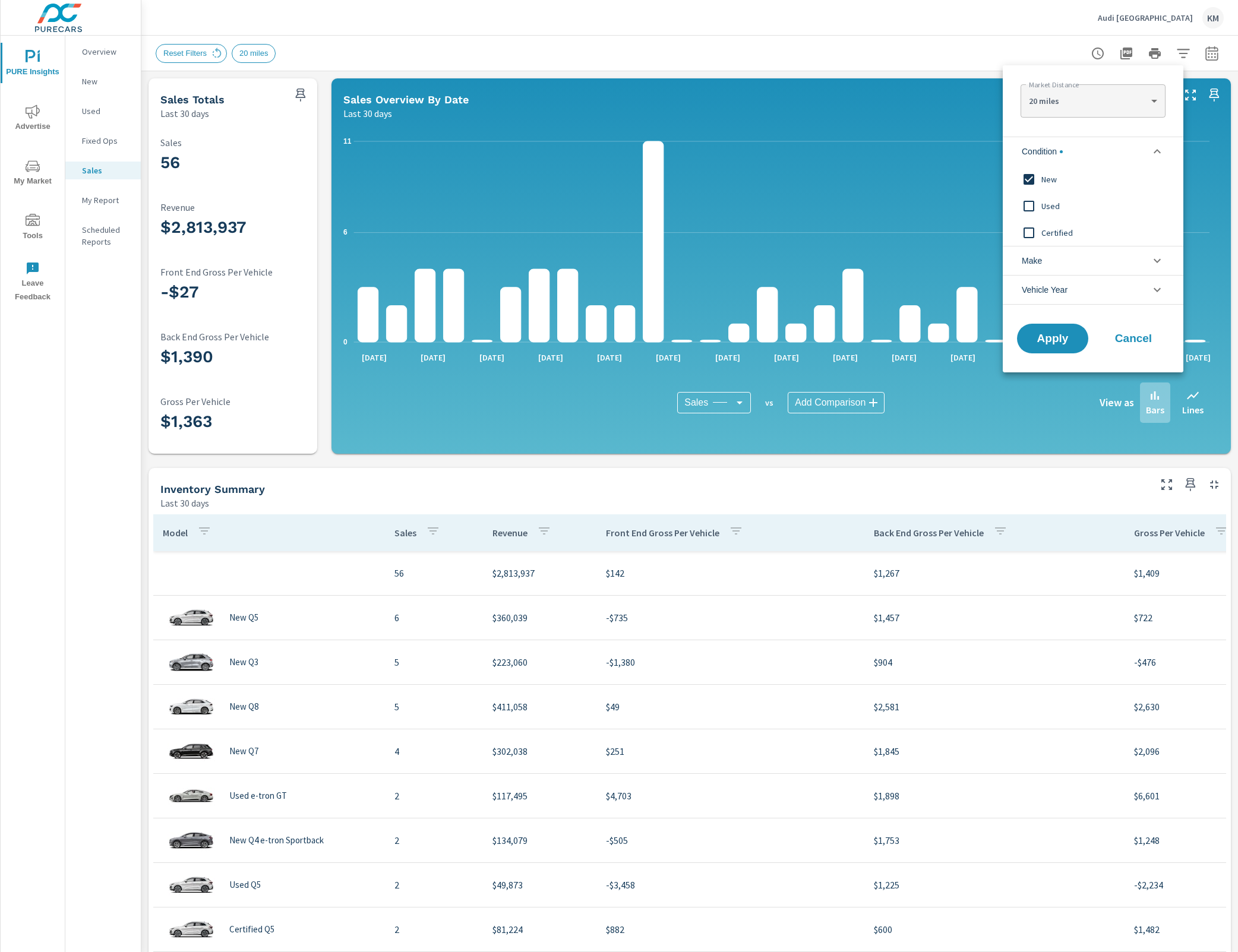
click at [1030, 184] on input "filter options" at bounding box center [1029, 179] width 25 height 25
click at [1077, 347] on button "Apply" at bounding box center [1052, 338] width 74 height 31
click at [1133, 339] on span "Cancel" at bounding box center [1133, 338] width 48 height 11
click at [1050, 336] on span "Apply" at bounding box center [1052, 339] width 49 height 11
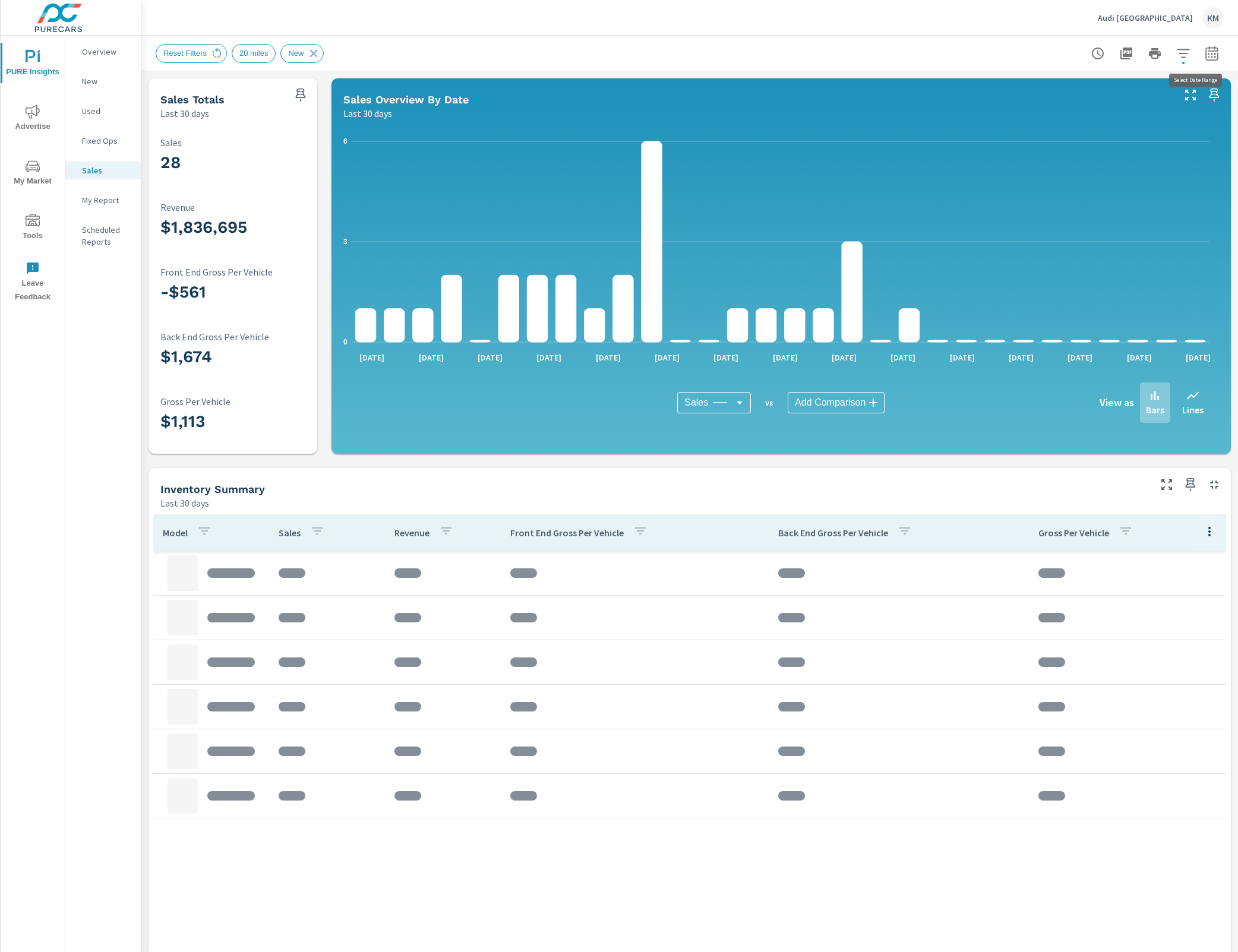
click at [1204, 55] on icon "button" at bounding box center [1212, 54] width 14 height 14
select select "Last 30 days"
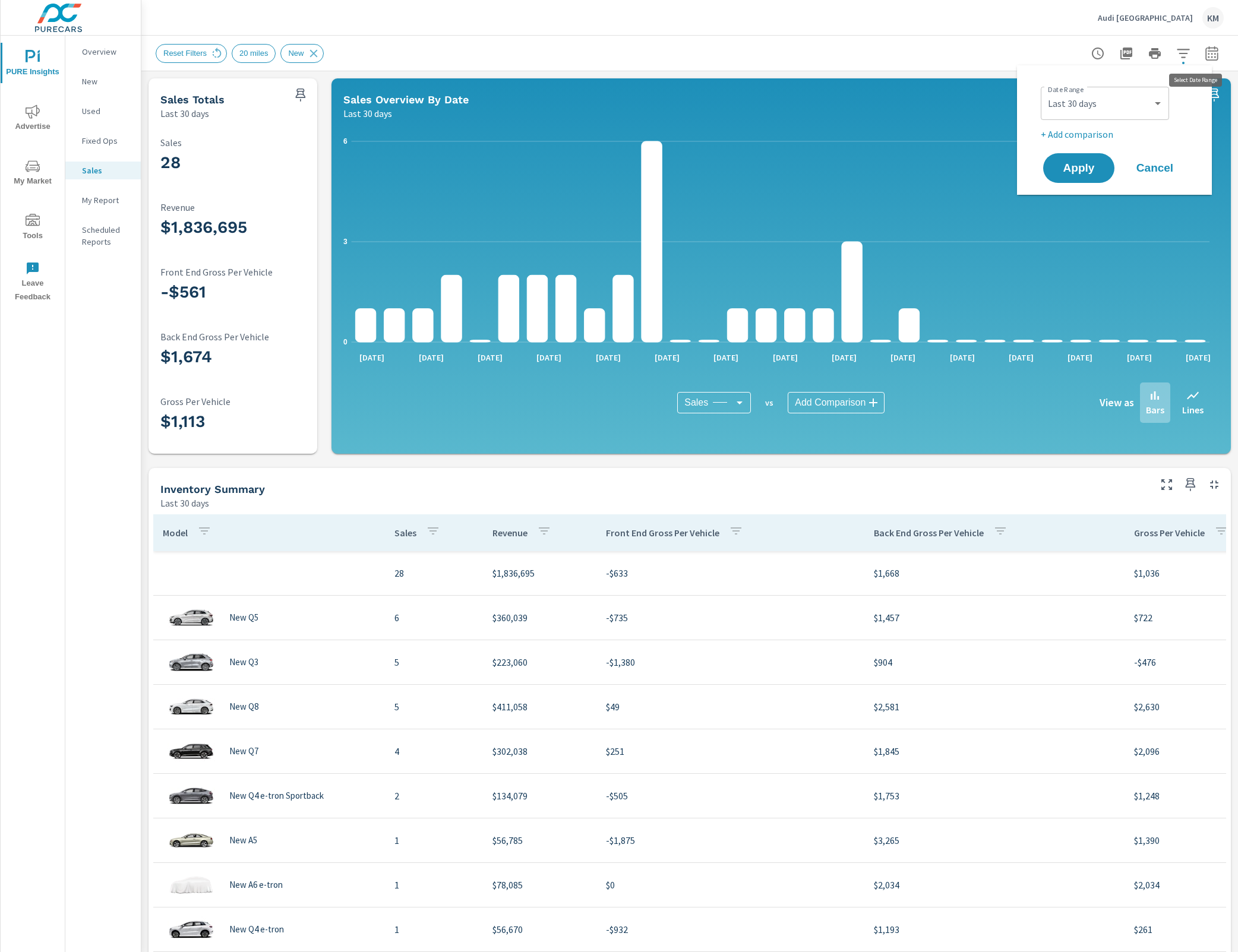
click at [1204, 59] on icon "button" at bounding box center [1212, 54] width 14 height 14
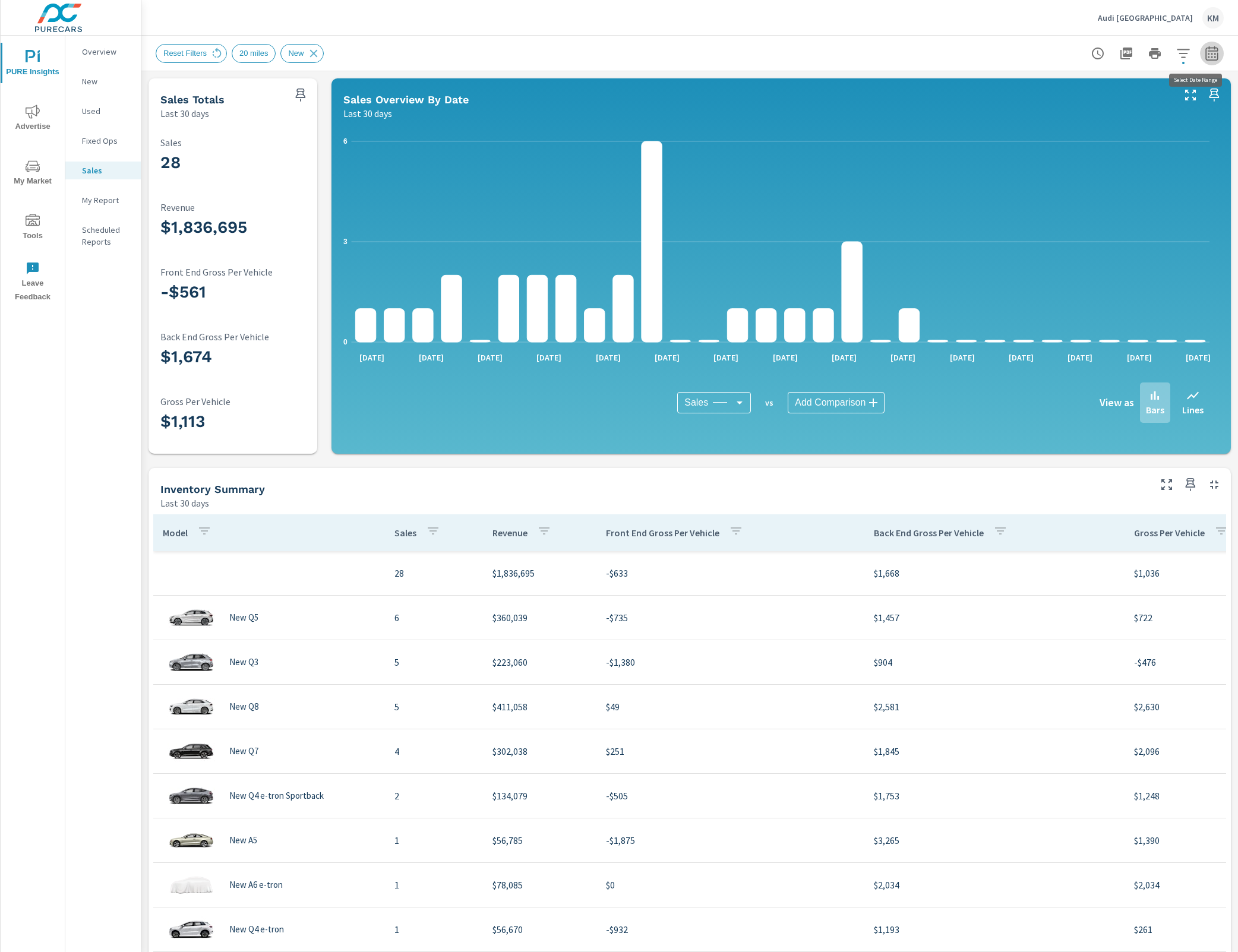
click at [1204, 52] on icon "button" at bounding box center [1212, 54] width 14 height 14
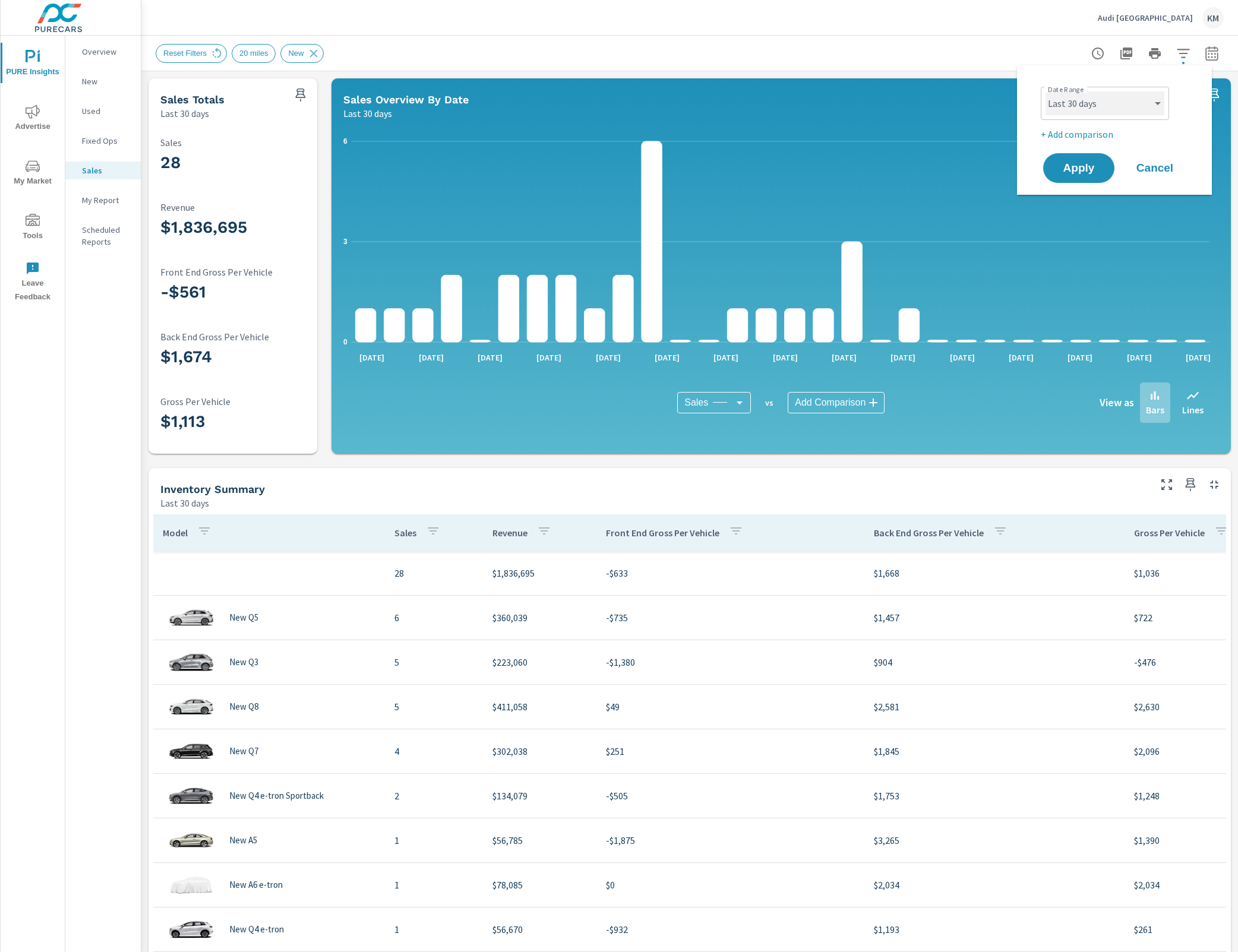
click at [1154, 104] on select "Custom [DATE] Last week Last 7 days Last 14 days Last 30 days Last 45 days Last…" at bounding box center [1104, 103] width 119 height 24
click at [1152, 107] on select "Custom [DATE] Last week Last 7 days Last 14 days Last 30 days Last 45 days Last…" at bounding box center [1104, 103] width 119 height 24
click at [1045, 91] on select "Custom [DATE] Last week Last 7 days Last 14 days Last 30 days Last 45 days Last…" at bounding box center [1104, 103] width 119 height 24
click at [1125, 106] on select "Custom [DATE] Last week Last 7 days Last 14 days Last 30 days Last 45 days Last…" at bounding box center [1104, 103] width 119 height 24
click at [1045, 91] on select "Custom [DATE] Last week Last 7 days Last 14 days Last 30 days Last 45 days Last…" at bounding box center [1104, 103] width 119 height 24
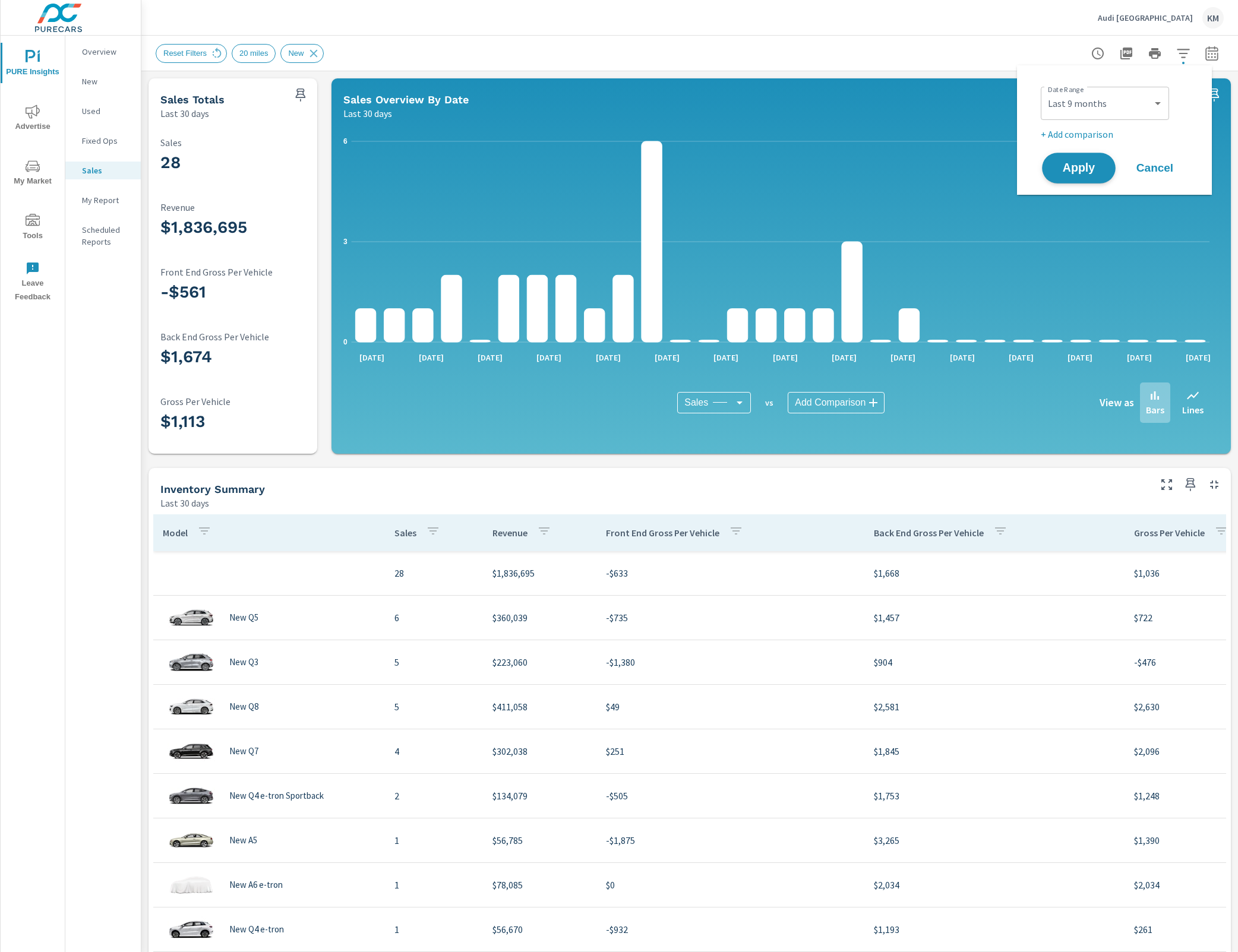
click at [1091, 176] on button "Apply" at bounding box center [1078, 168] width 74 height 31
click at [1119, 102] on select "Custom [DATE] Last week Last 7 days Last 14 days Last 30 days Last 45 days Last…" at bounding box center [1104, 103] width 119 height 24
click at [1045, 91] on select "Custom [DATE] Last week Last 7 days Last 14 days Last 30 days Last 45 days Last…" at bounding box center [1104, 103] width 119 height 24
select select "Last 3 months"
drag, startPoint x: 1081, startPoint y: 125, endPoint x: 1082, endPoint y: 167, distance: 42.0
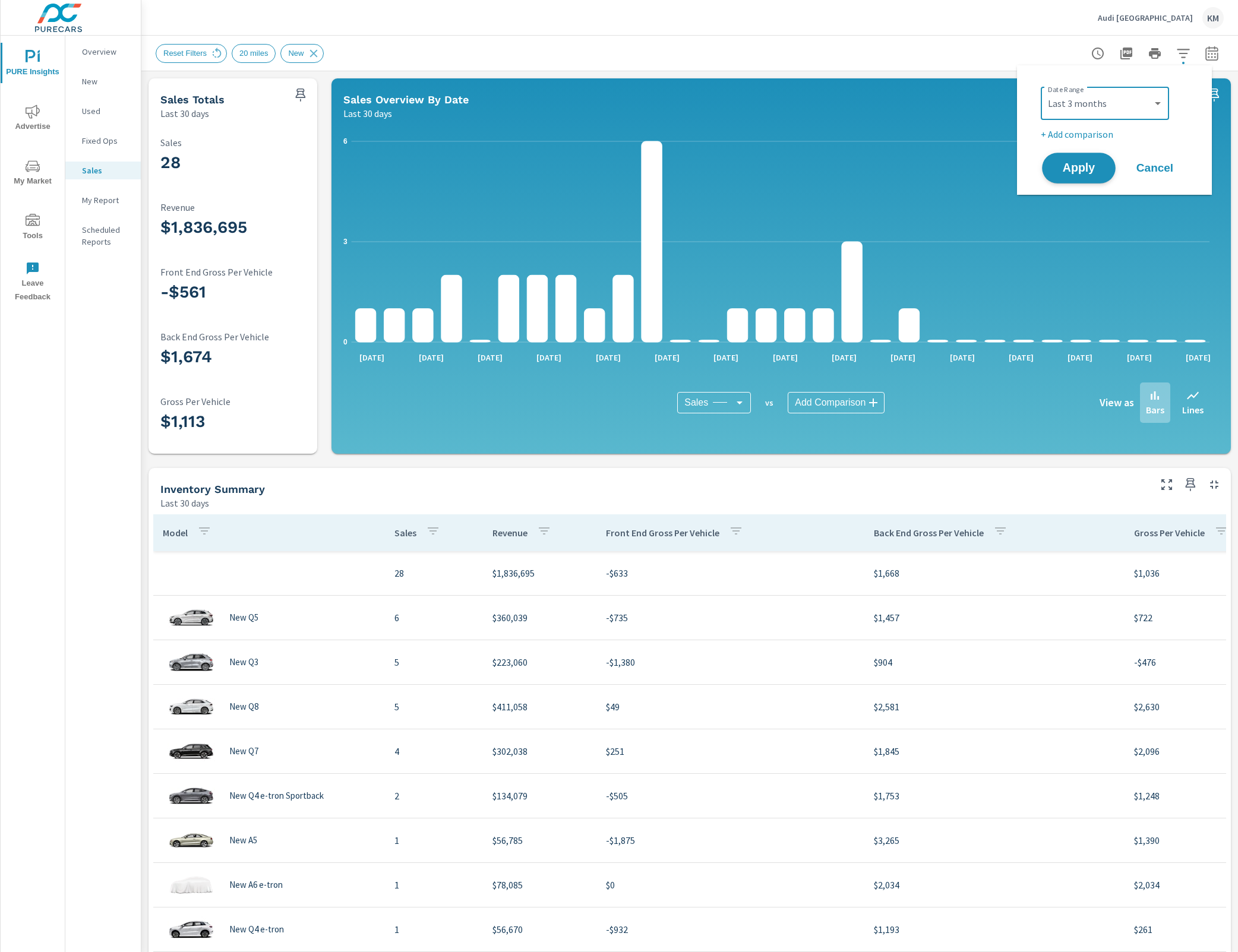
click at [1082, 167] on span "Apply" at bounding box center [1079, 169] width 49 height 11
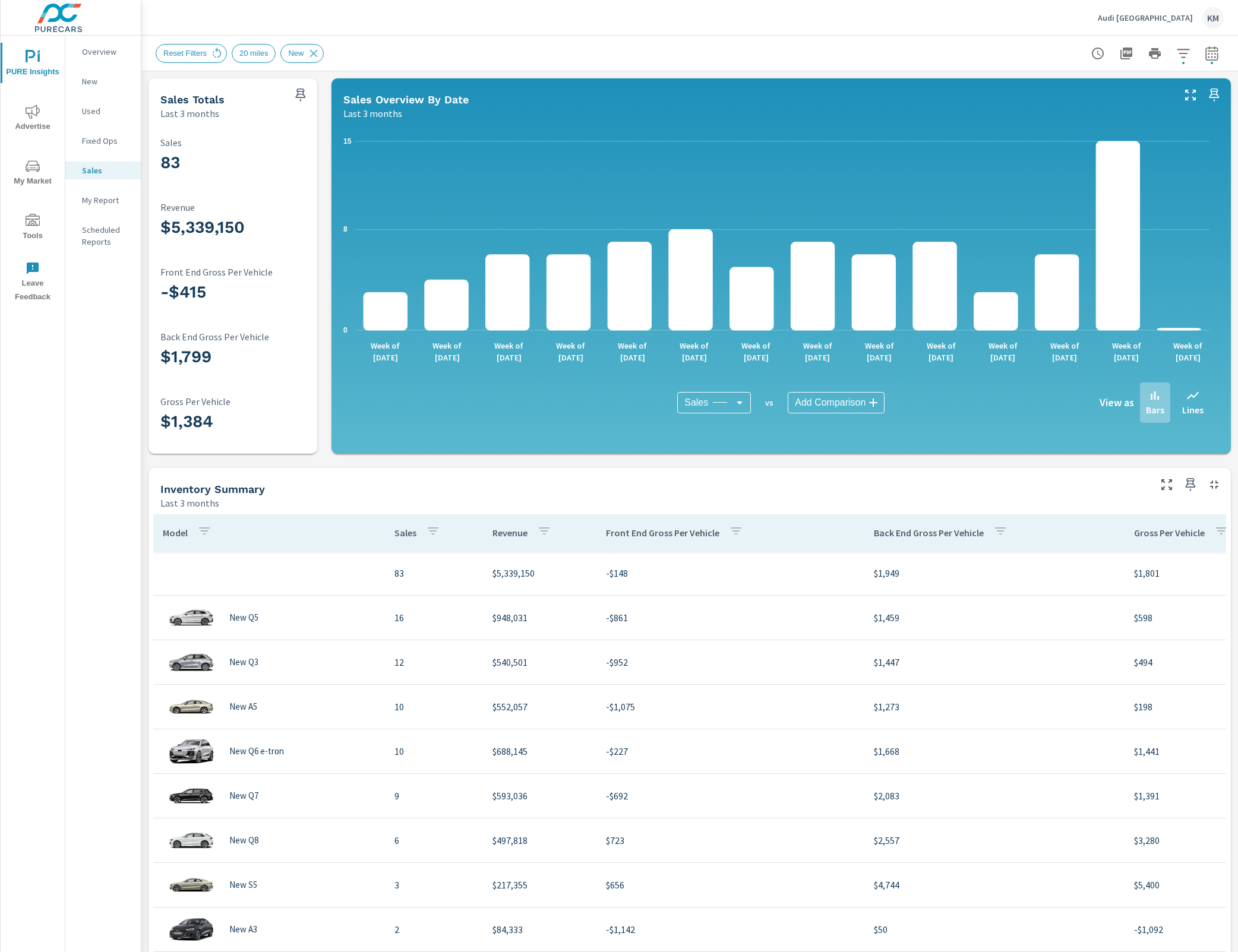
click at [258, 115] on div "Last 3 months" at bounding box center [221, 114] width 121 height 14
click at [308, 121] on div "83 Sales $5,339,150 Revenue -$415 Front End Gross Per Vehicle $1,799 Back End G…" at bounding box center [233, 286] width 169 height 334
click at [312, 125] on div "83 Sales $5,339,150 Revenue -$415 Front End Gross Per Vehicle $1,799 Back End G…" at bounding box center [233, 286] width 169 height 334
click at [297, 123] on div "83 Sales $5,339,150 Revenue -$415 Front End Gross Per Vehicle $1,799 Back End G…" at bounding box center [233, 286] width 169 height 334
click at [301, 129] on div "83 Sales $5,339,150 Revenue -$415 Front End Gross Per Vehicle $1,799 Back End G…" at bounding box center [233, 287] width 159 height 324
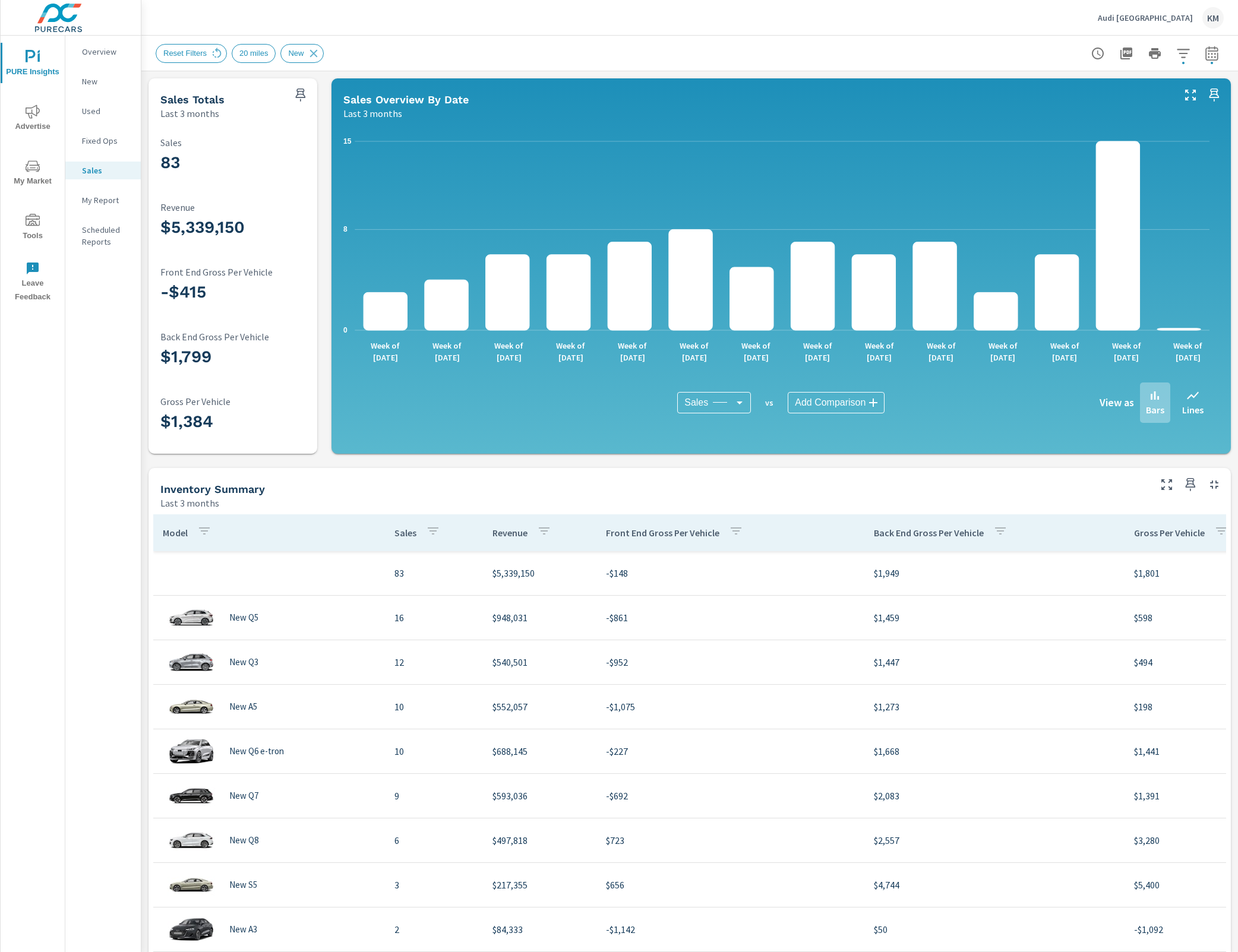
click at [315, 130] on div "83 Sales $5,339,150 Revenue -$415 Front End Gross Per Vehicle $1,799 Back End G…" at bounding box center [233, 286] width 169 height 334
click at [303, 134] on div "83 Sales" at bounding box center [239, 157] width 157 height 51
click at [302, 144] on p "Sales" at bounding box center [239, 142] width 157 height 11
click at [303, 134] on div "83 Sales" at bounding box center [239, 157] width 157 height 51
drag, startPoint x: 291, startPoint y: 133, endPoint x: 286, endPoint y: 132, distance: 5.1
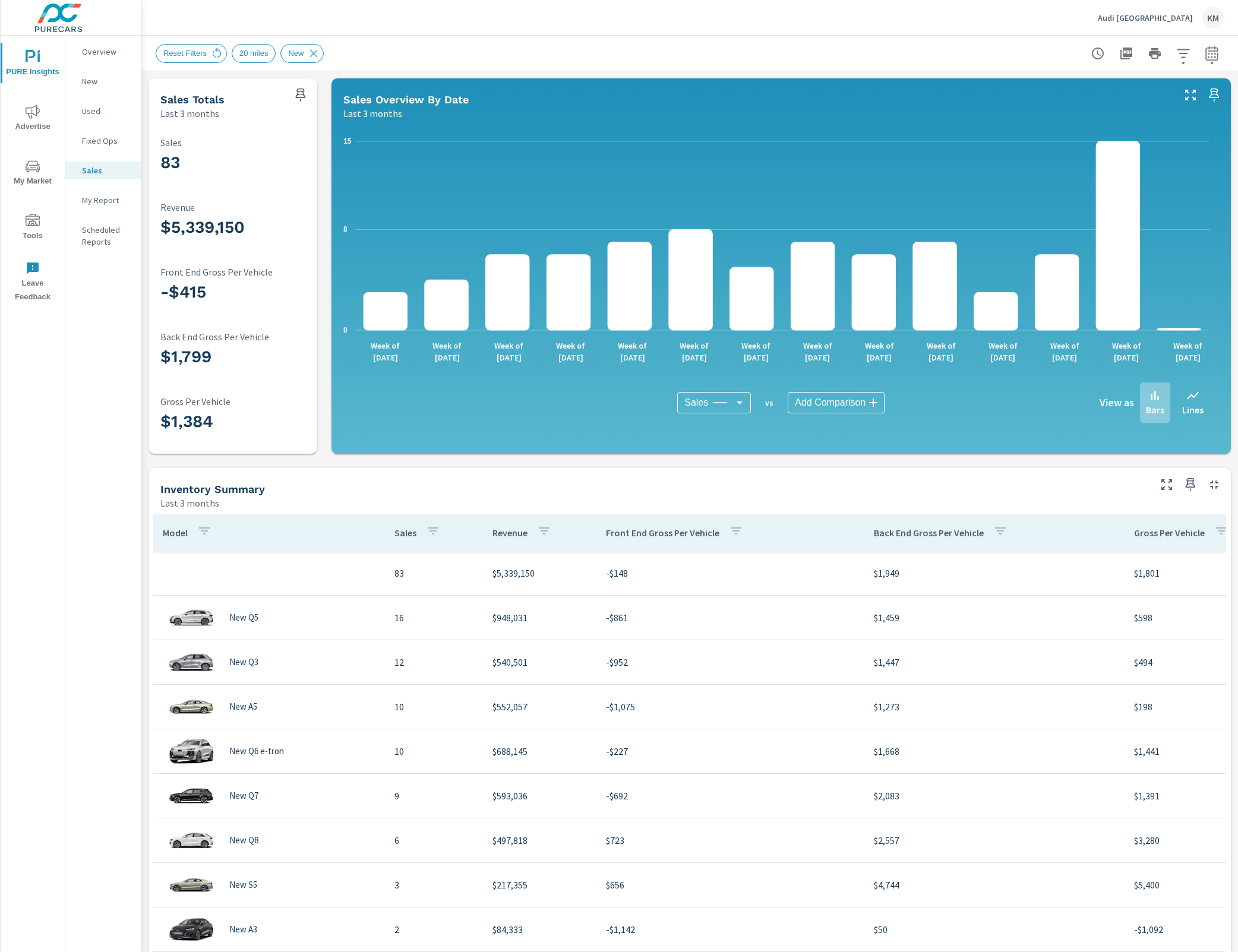
click at [291, 133] on div "83 Sales" at bounding box center [239, 157] width 157 height 51
click at [285, 125] on div "83 Sales $5,339,150 Revenue -$415 Front End Gross Per Vehicle $1,799 Back End G…" at bounding box center [233, 287] width 159 height 324
click at [909, 153] on icon "0 8 15" at bounding box center [777, 236] width 866 height 208
click at [1209, 132] on div "0 8 15 Week of Jun 1st Week of Jun 8th Week of Jun 15th Week of Jun 22nd Week o…" at bounding box center [782, 287] width 890 height 324
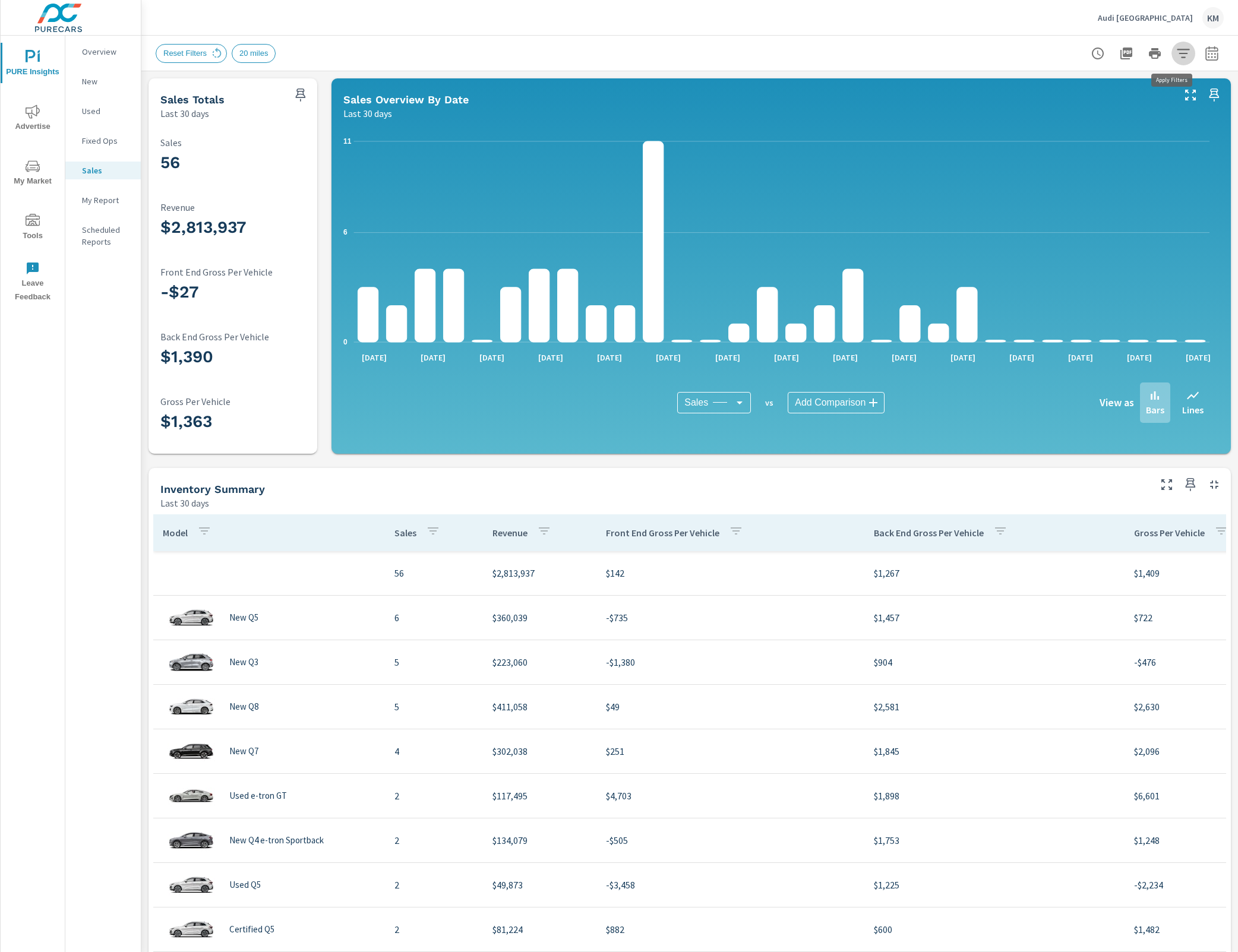
click at [1179, 49] on button "button" at bounding box center [1183, 53] width 24 height 24
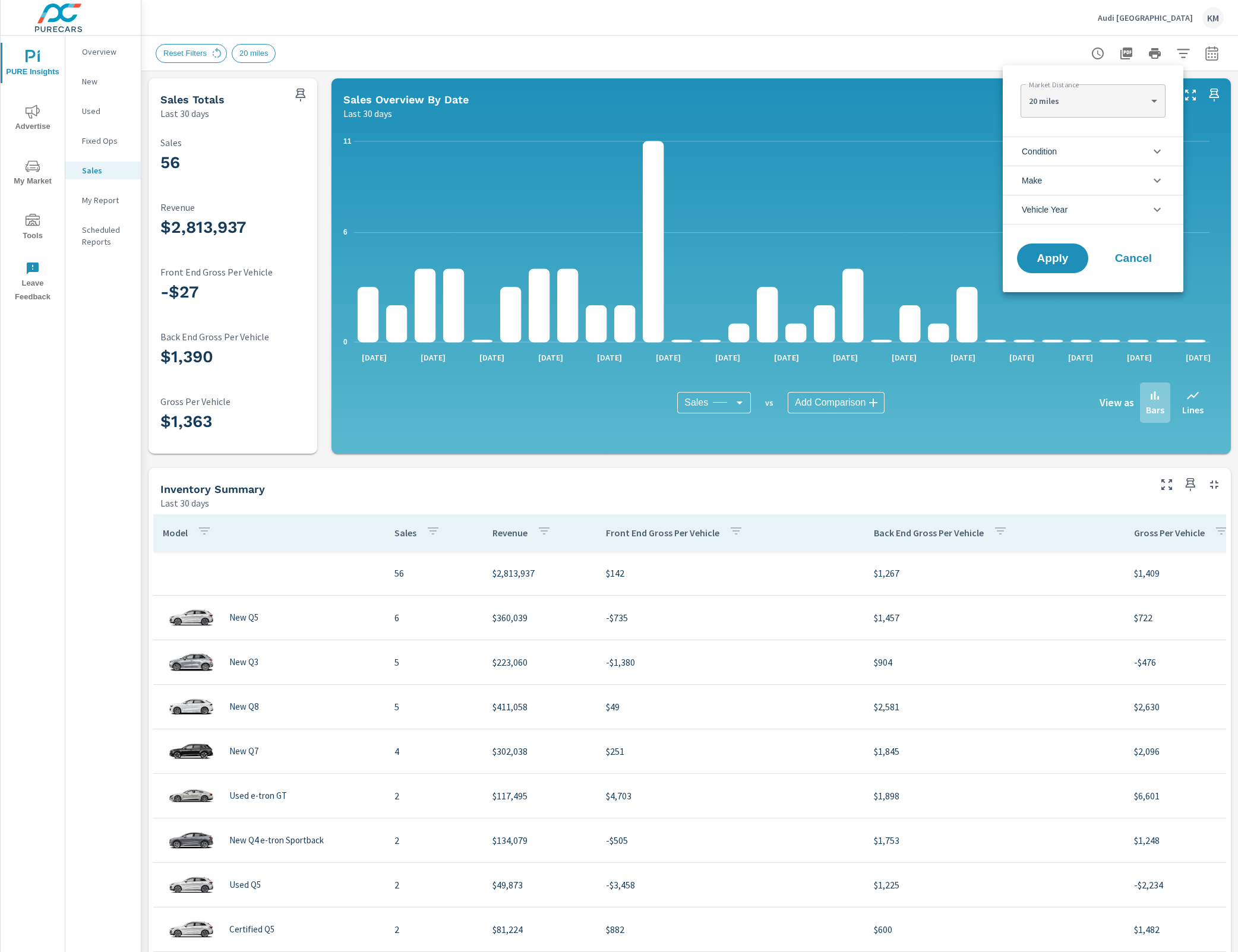
click at [1137, 149] on li "Condition" at bounding box center [1093, 151] width 181 height 29
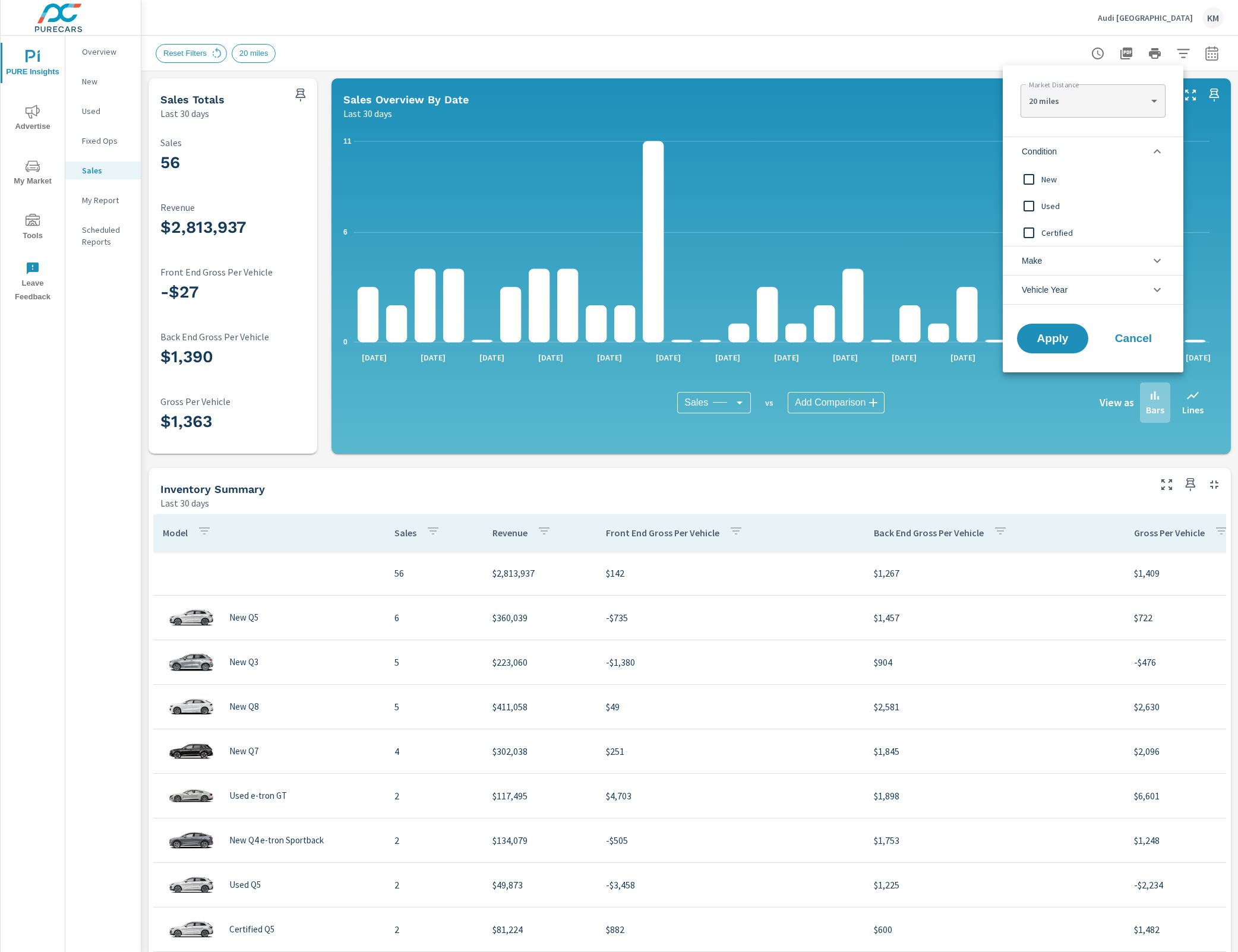
click at [1029, 202] on input "filter options" at bounding box center [1029, 206] width 25 height 25
click at [1046, 236] on span "Certified" at bounding box center [1107, 233] width 130 height 14
click at [1059, 333] on span "Apply" at bounding box center [1052, 339] width 49 height 11
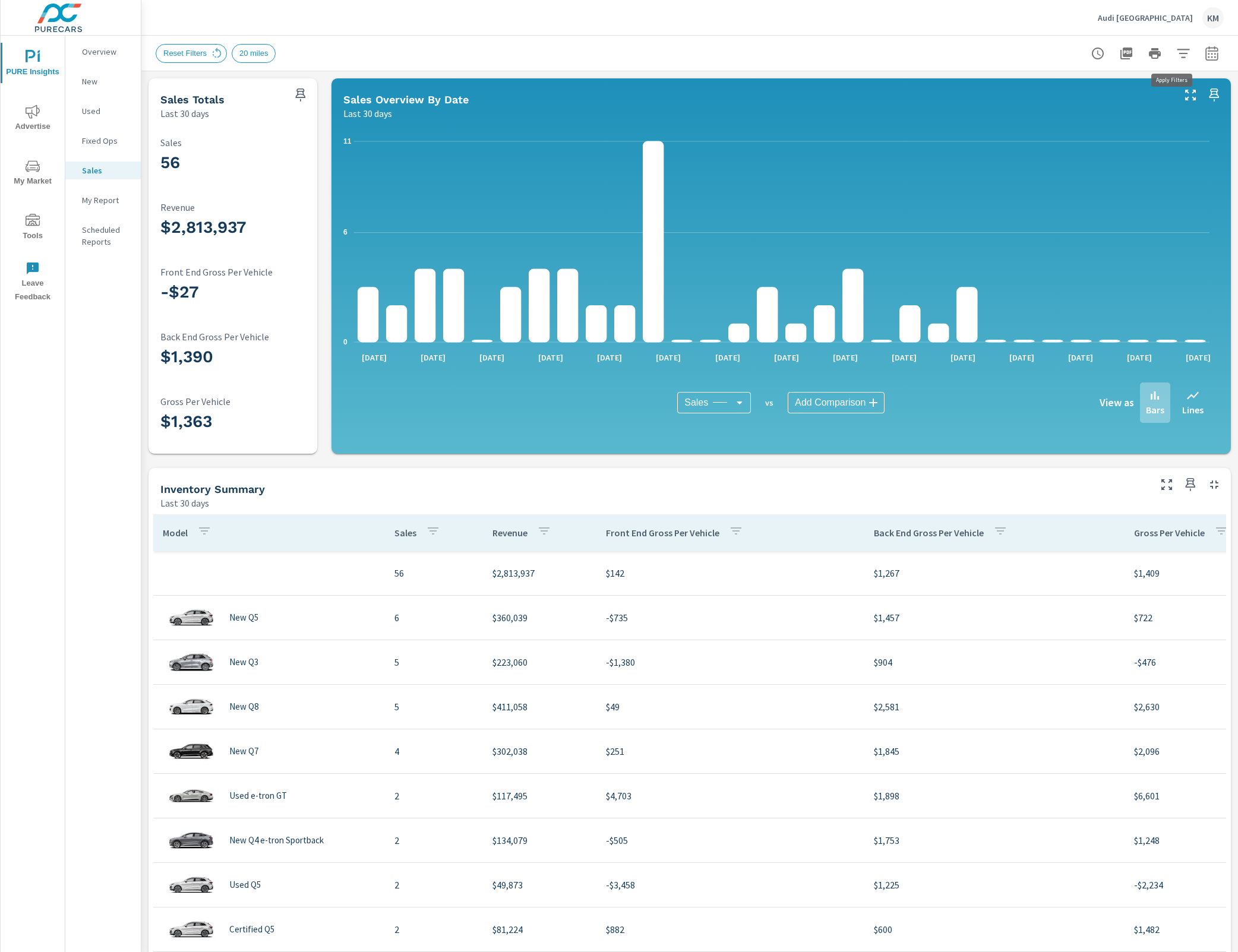
click at [1176, 51] on icon "button" at bounding box center [1183, 54] width 14 height 14
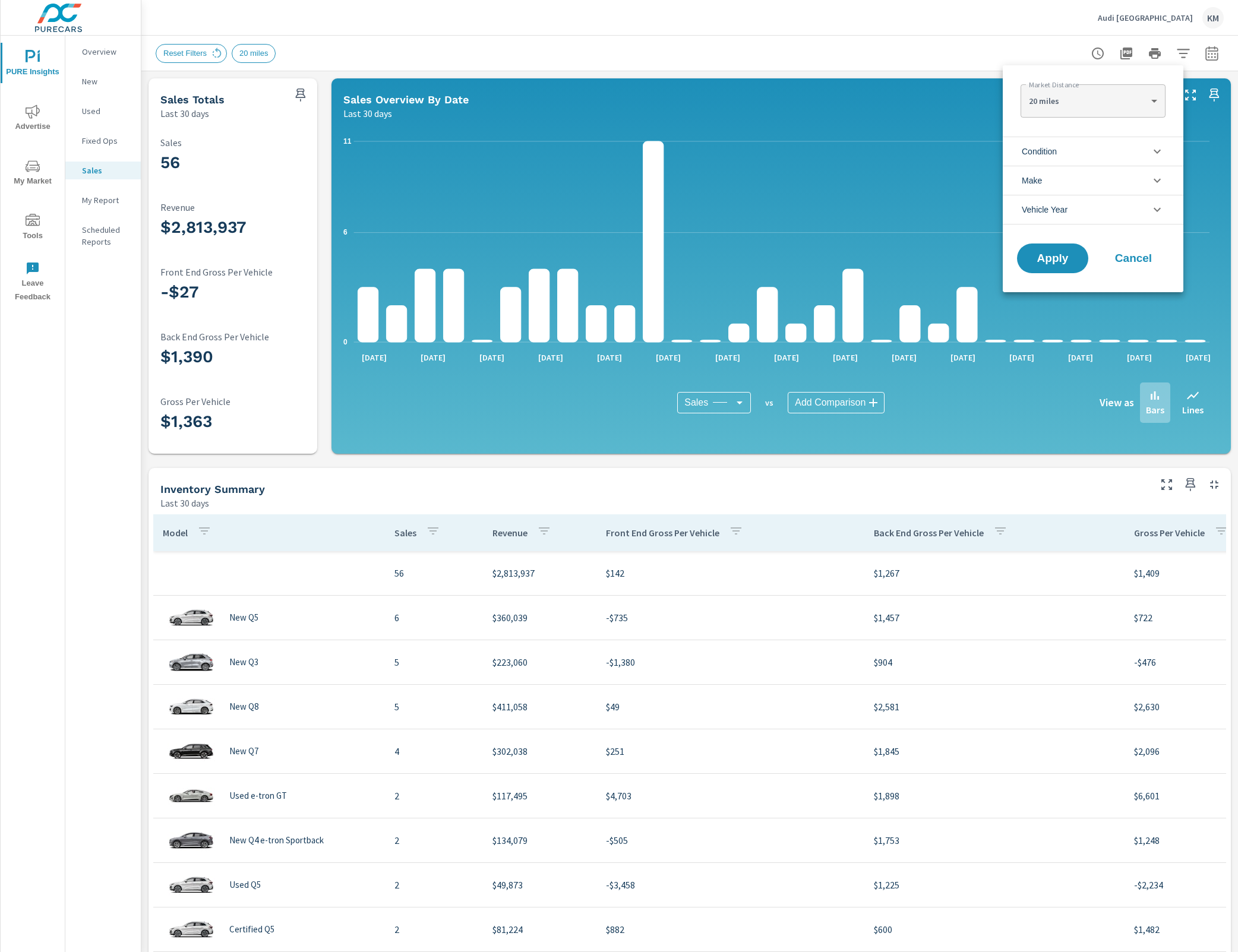
click at [1085, 157] on li "Condition" at bounding box center [1093, 151] width 181 height 29
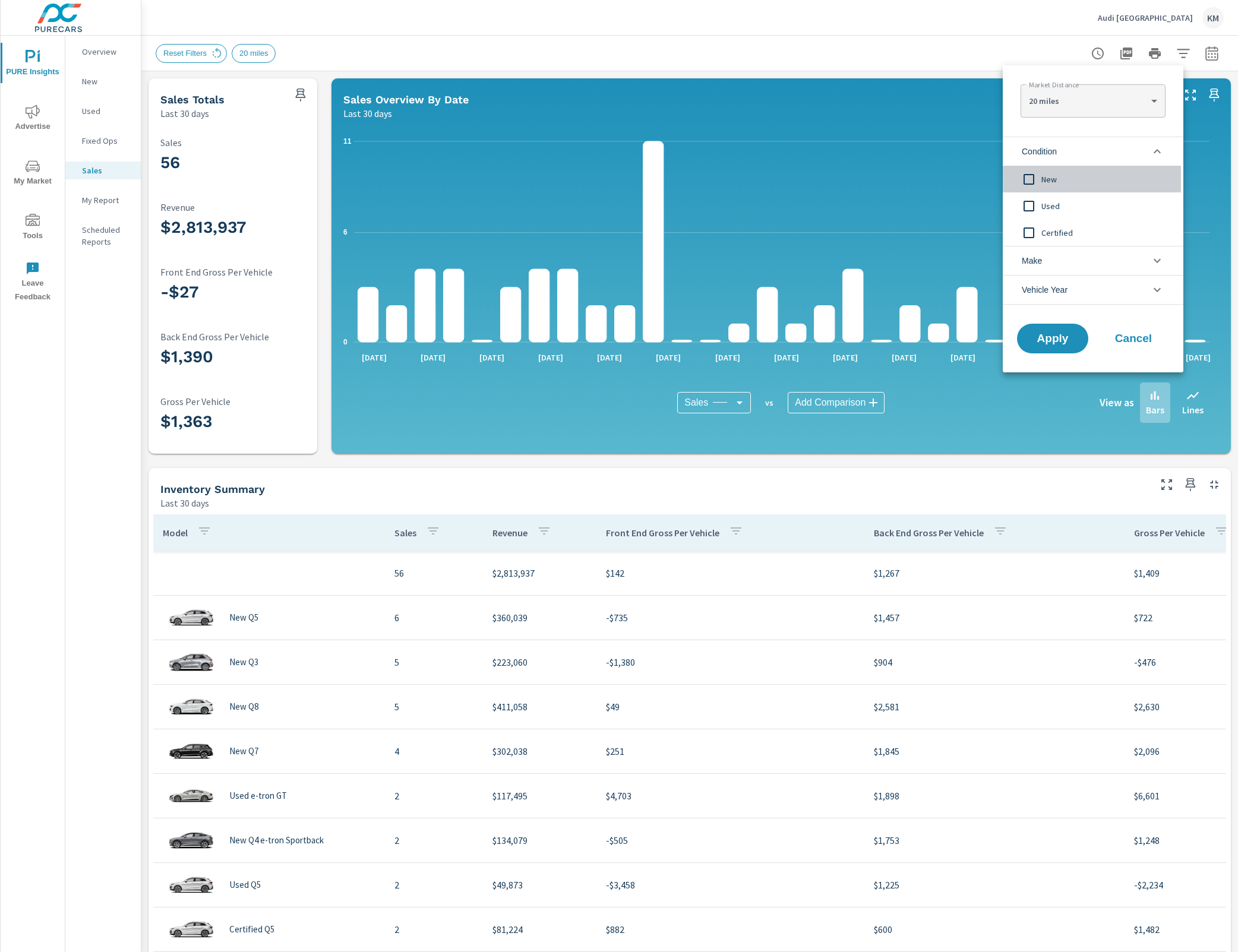
click at [1058, 172] on span "New" at bounding box center [1107, 179] width 130 height 14
click at [1043, 347] on button "Apply" at bounding box center [1052, 338] width 74 height 31
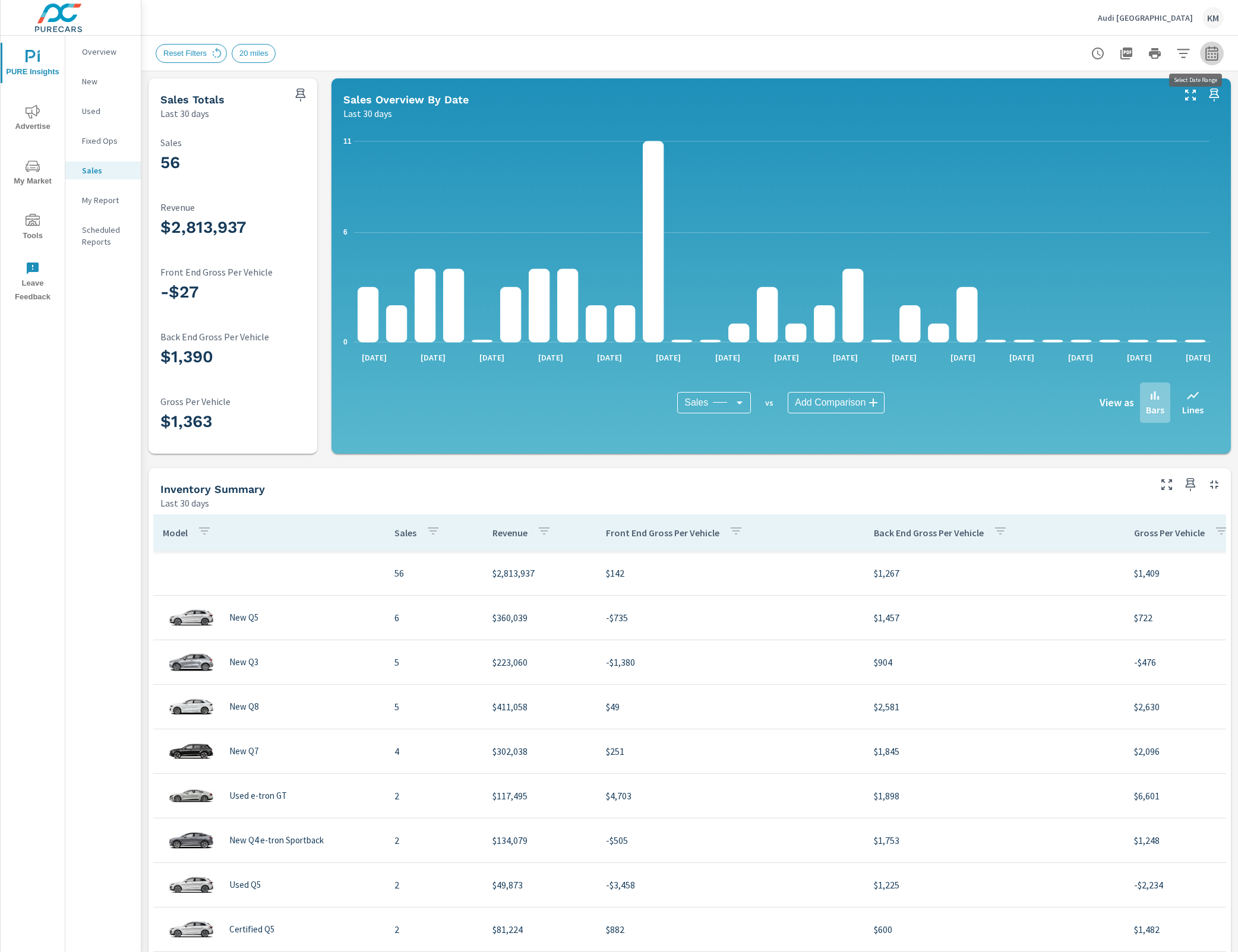
click at [1207, 56] on icon "button" at bounding box center [1211, 55] width 8 height 5
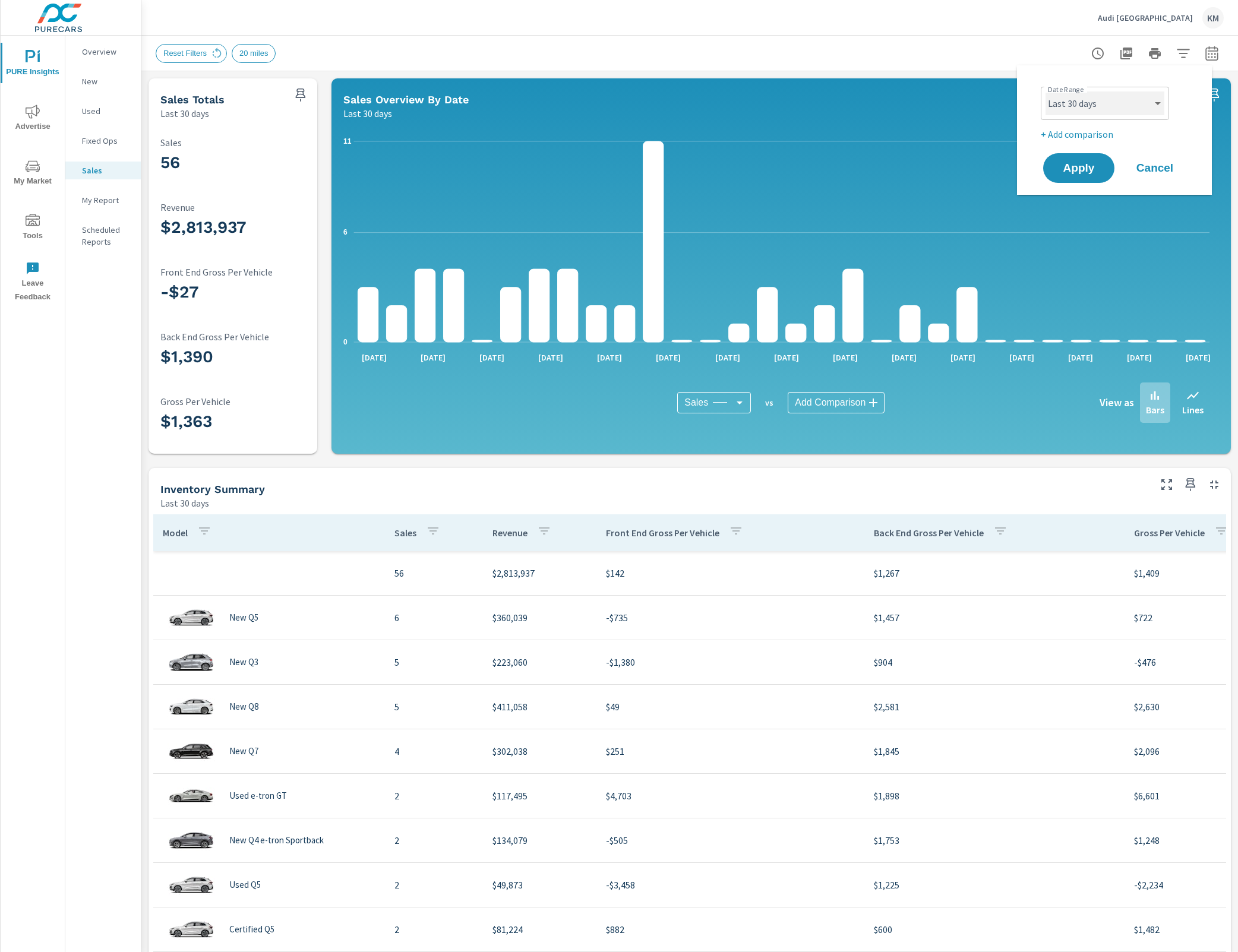
click at [1152, 104] on select "Custom [DATE] Last week Last 7 days Last 14 days Last 30 days Last 45 days Last…" at bounding box center [1104, 103] width 119 height 24
click at [1045, 91] on select "Custom [DATE] Last week Last 7 days Last 14 days Last 30 days Last 45 days Last…" at bounding box center [1104, 103] width 119 height 24
click at [1110, 119] on div "Custom [DATE] Last week Last 7 days Last 14 days Last 30 days Last 45 days Last…" at bounding box center [1105, 103] width 129 height 34
click at [1162, 94] on select "Custom [DATE] Last week Last 7 days Last 14 days Last 30 days Last 45 days Last…" at bounding box center [1104, 103] width 119 height 24
click at [1045, 91] on select "Custom [DATE] Last week Last 7 days Last 14 days Last 30 days Last 45 days Last…" at bounding box center [1104, 103] width 119 height 24
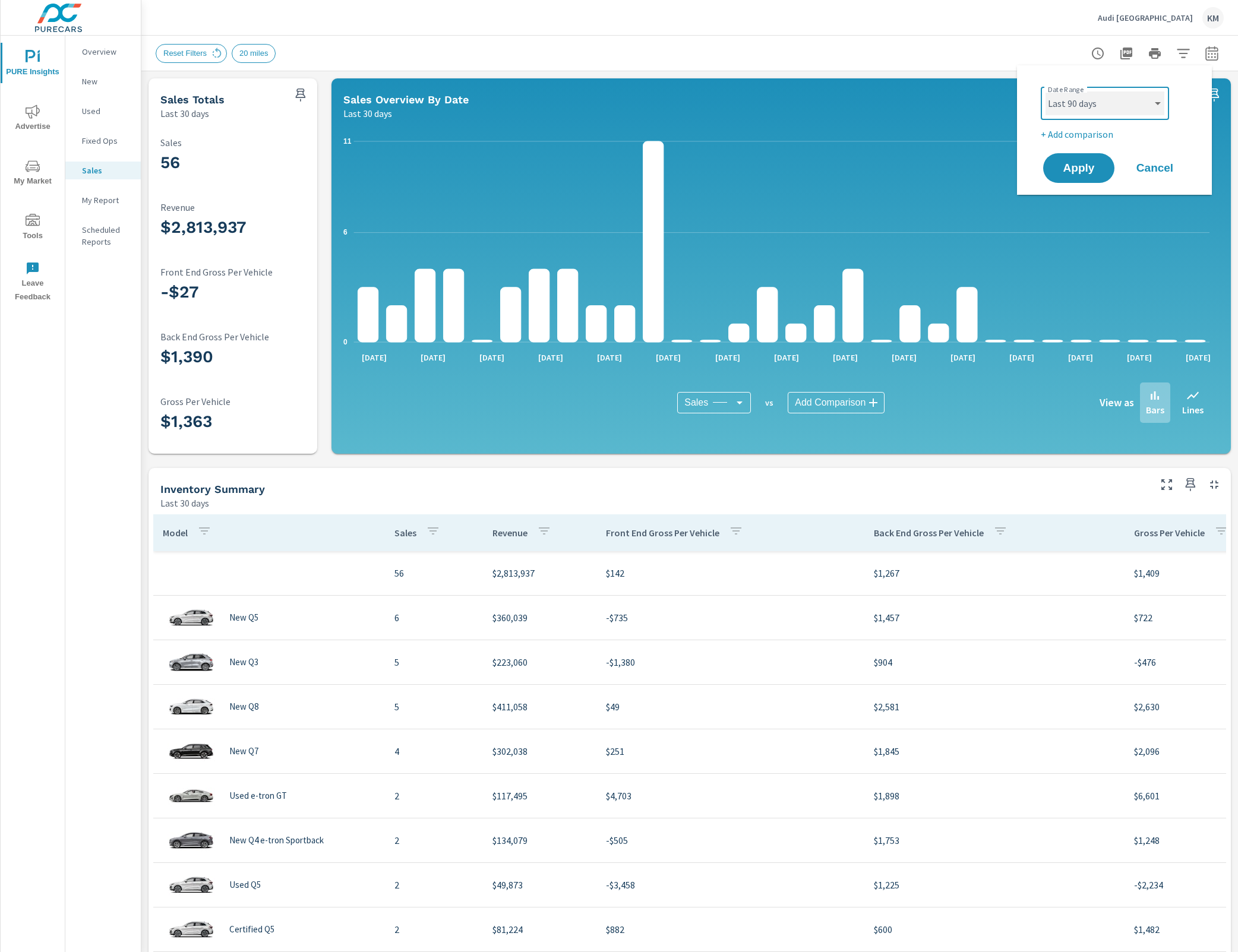
select select "Last 3 months"
click at [1087, 166] on span "Apply" at bounding box center [1079, 168] width 48 height 11
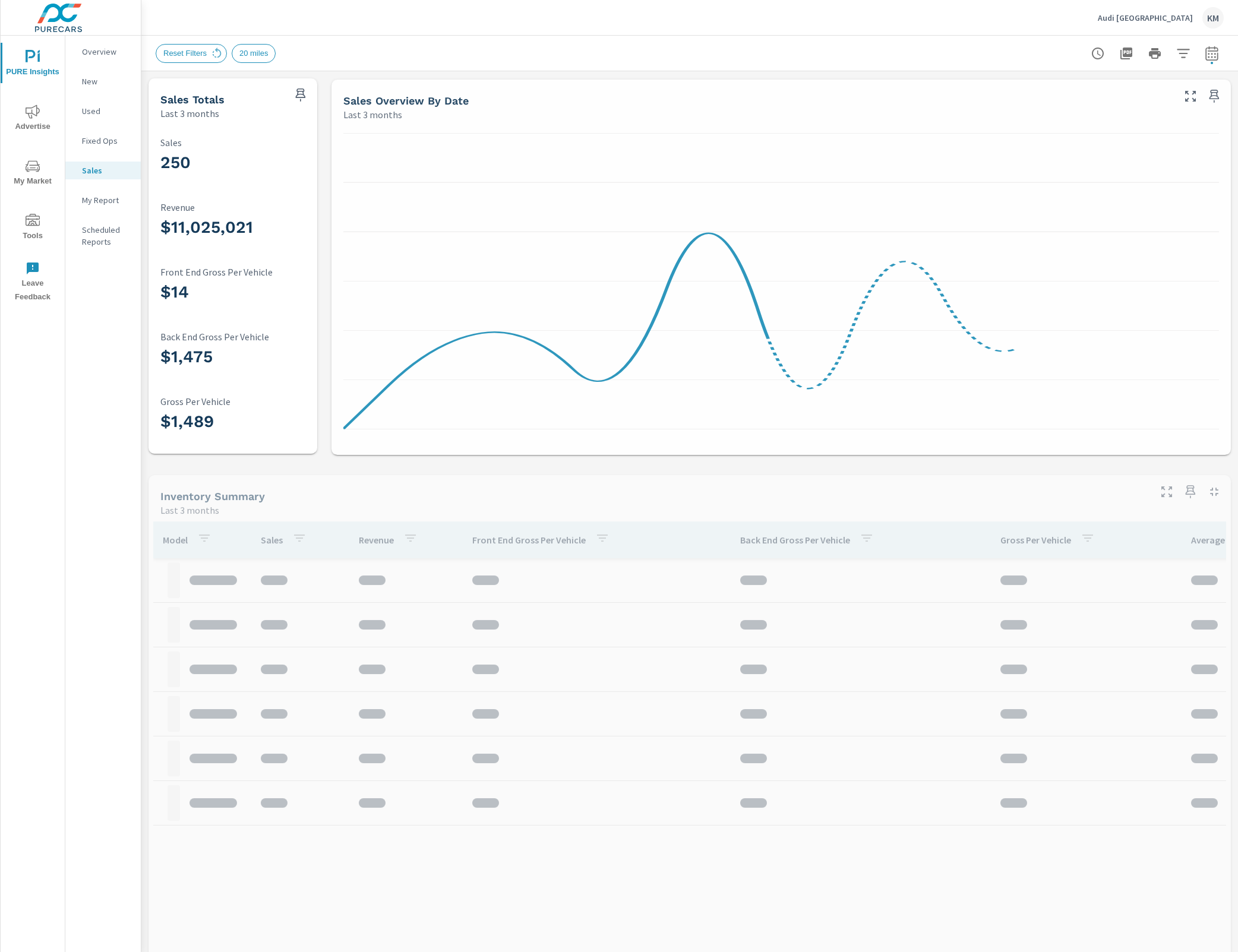
click at [1176, 51] on icon "button" at bounding box center [1183, 54] width 14 height 14
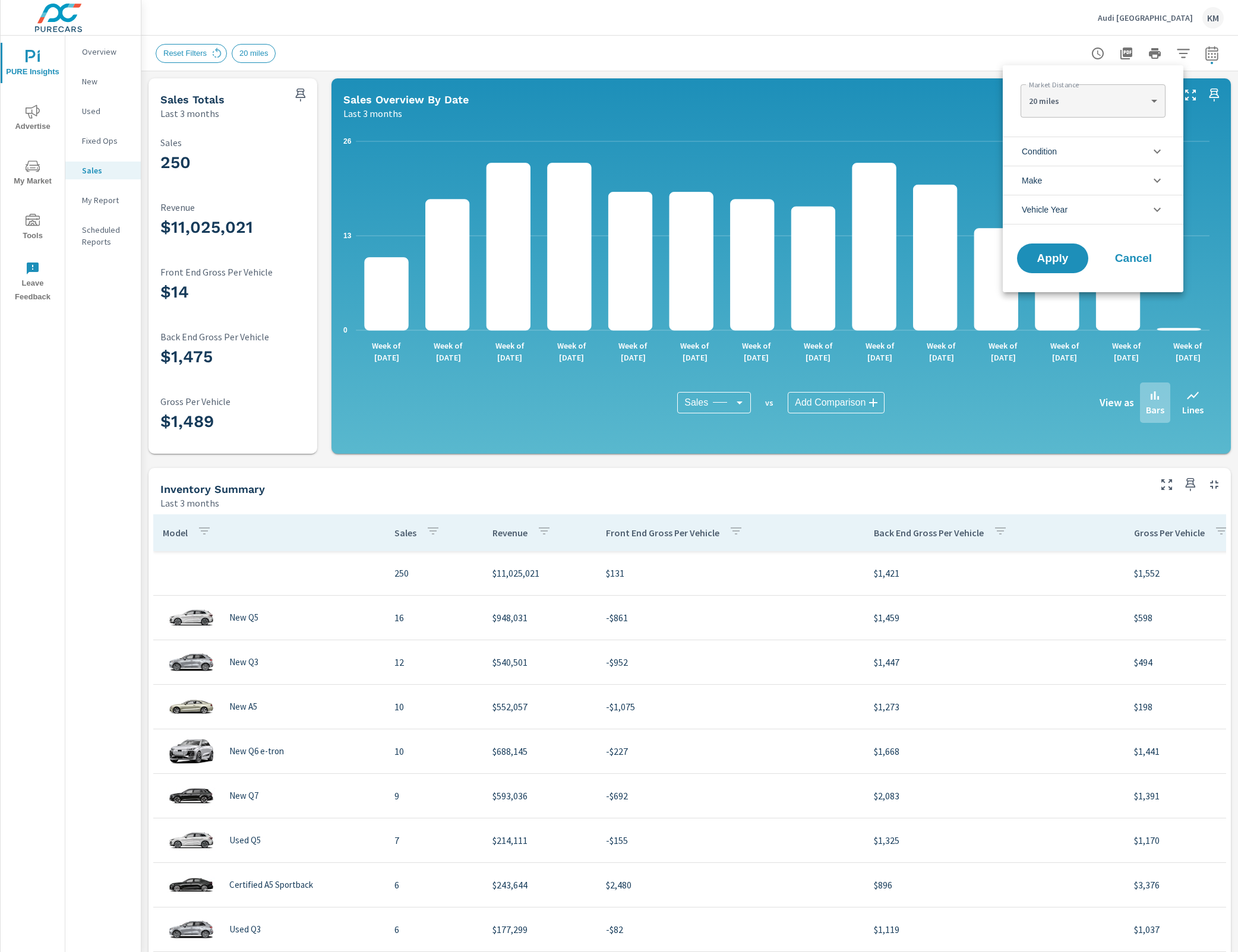
click at [1117, 151] on li "Condition" at bounding box center [1093, 151] width 181 height 29
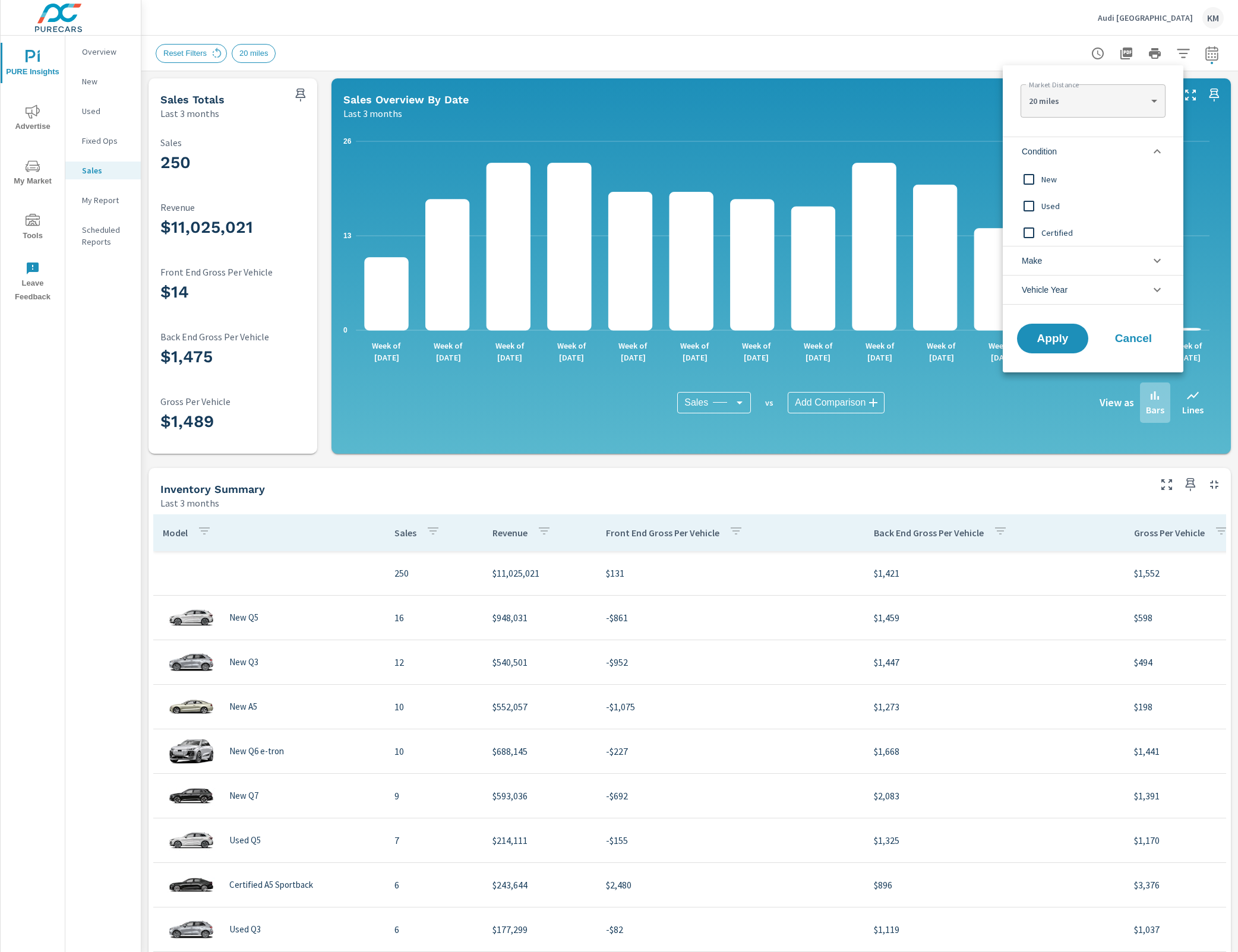
click at [1050, 211] on span "Used" at bounding box center [1107, 206] width 130 height 14
click at [1028, 204] on input "filter options" at bounding box center [1029, 206] width 25 height 25
click at [1028, 231] on input "filter options" at bounding box center [1029, 232] width 25 height 25
click at [1022, 202] on input "filter options" at bounding box center [1029, 206] width 25 height 25
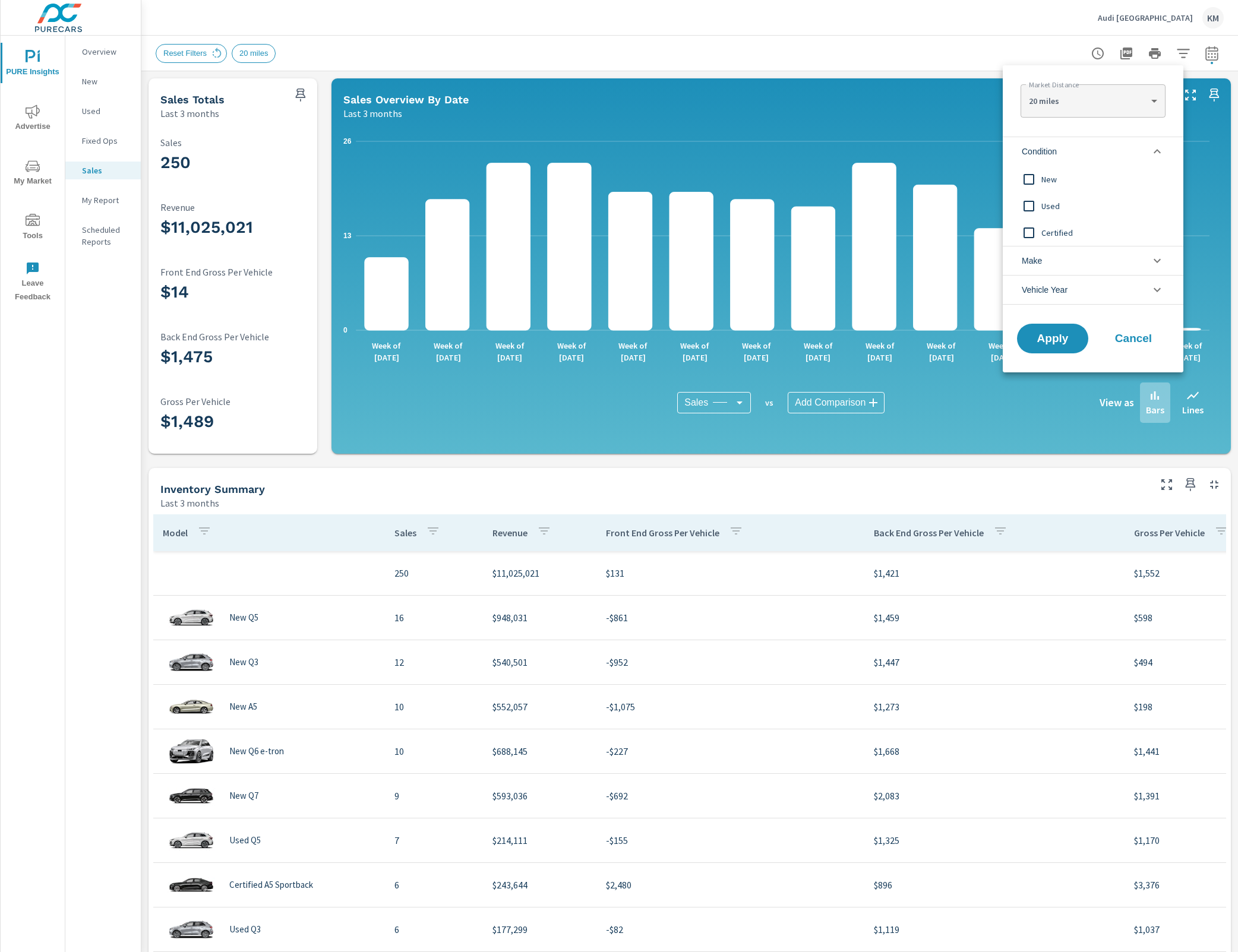
click at [1028, 229] on input "filter options" at bounding box center [1029, 232] width 25 height 25
click at [1032, 197] on input "filter options" at bounding box center [1029, 206] width 25 height 25
click at [1042, 237] on span "Certified" at bounding box center [1107, 233] width 130 height 14
click at [1054, 344] on span "Apply" at bounding box center [1052, 339] width 49 height 11
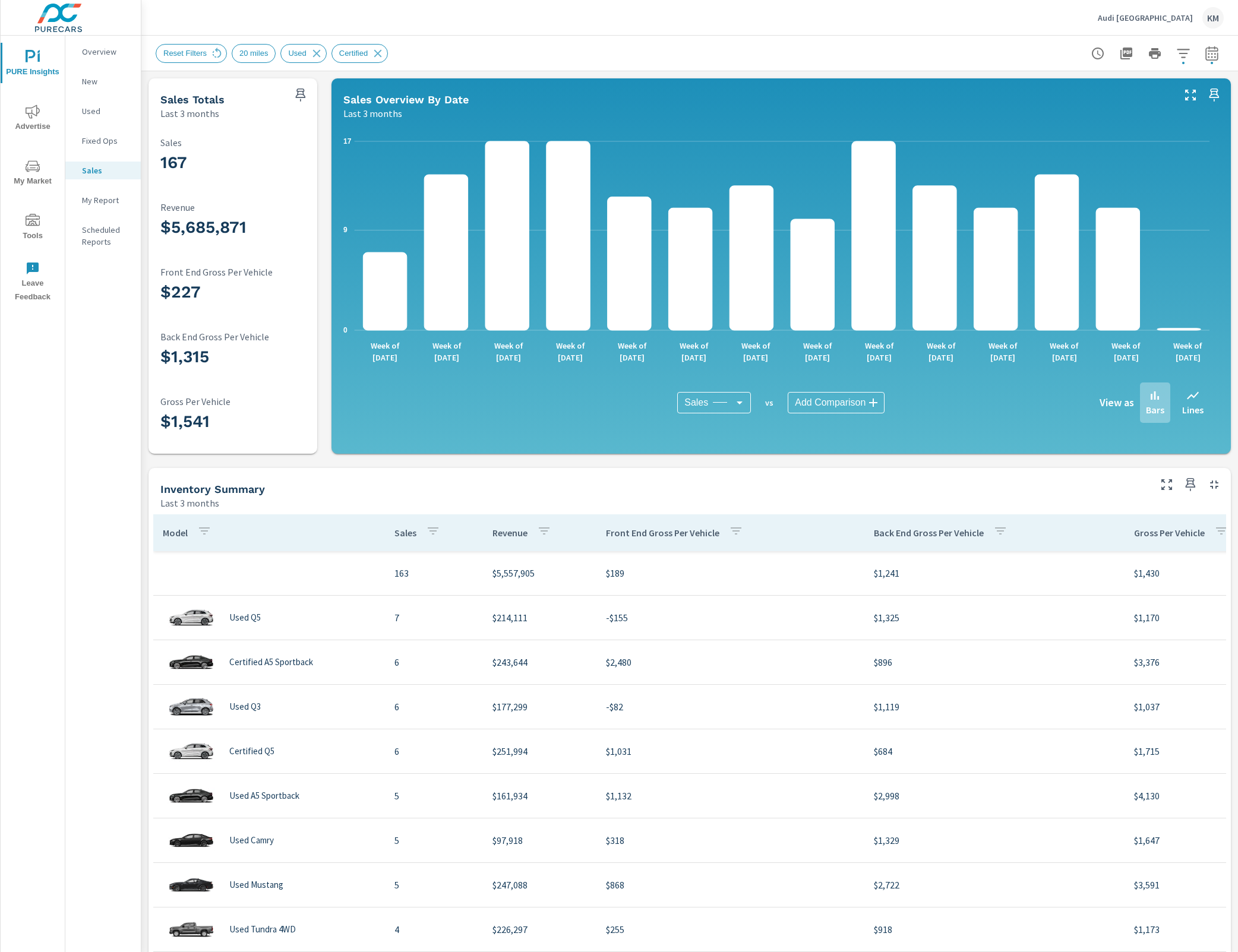
click at [301, 141] on p "Sales" at bounding box center [239, 142] width 157 height 11
click at [254, 125] on div "167 Sales $5,685,871 Revenue $227 Front End Gross Per Vehicle $1,315 Back End G…" at bounding box center [233, 287] width 159 height 324
click at [294, 151] on div "167 Sales" at bounding box center [239, 157] width 157 height 41
click at [252, 139] on p "Sales" at bounding box center [239, 142] width 157 height 11
click at [244, 133] on div "167 Sales" at bounding box center [239, 157] width 157 height 51
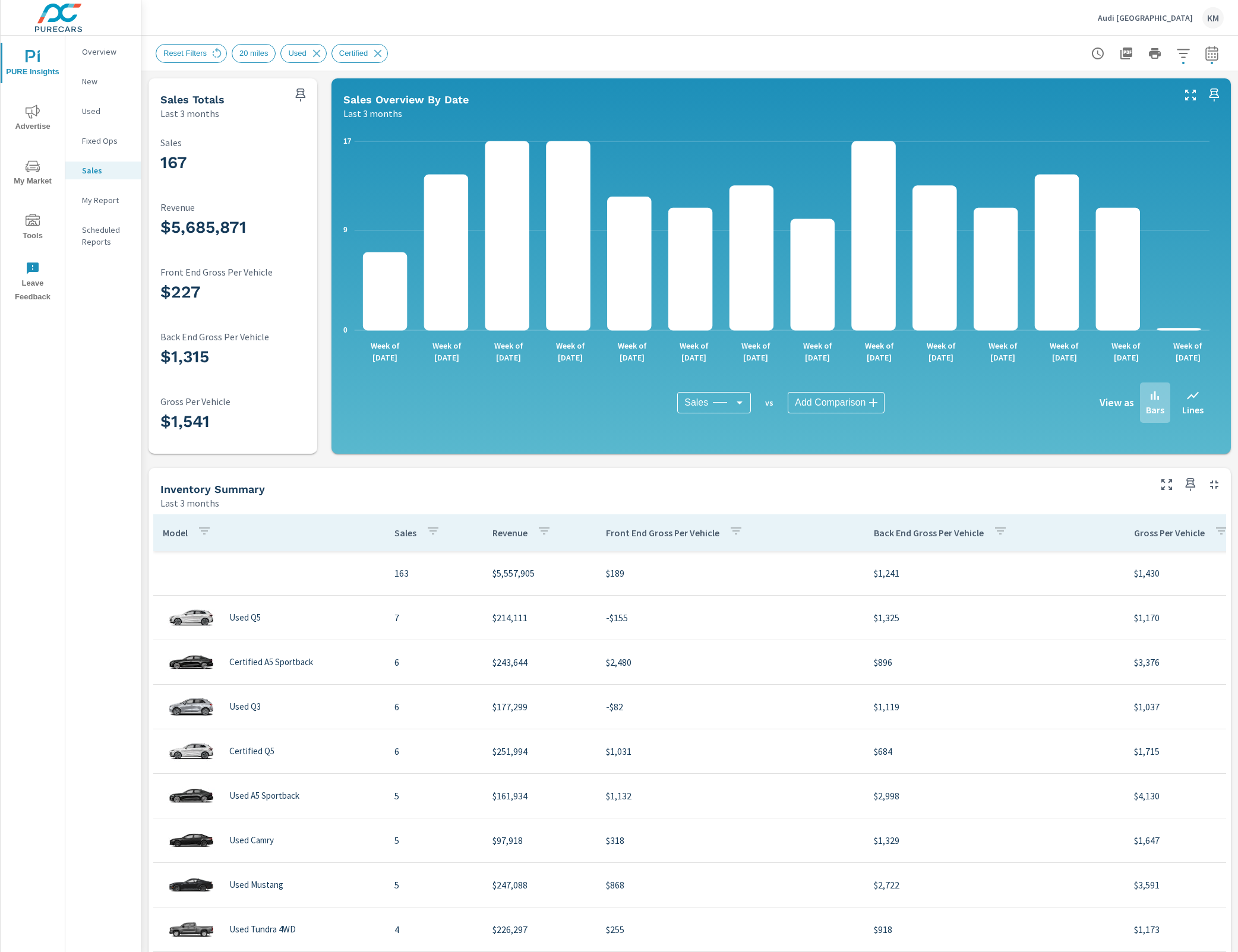
click at [151, 155] on div "167 Sales $5,685,871 Revenue $227 Front End Gross Per Vehicle $1,315 Back End G…" at bounding box center [233, 286] width 169 height 334
click at [153, 141] on div "167 Sales $5,685,871 Revenue $227 Front End Gross Per Vehicle $1,315 Back End G…" at bounding box center [233, 286] width 169 height 334
click at [149, 136] on div "167 Sales $5,685,871 Revenue $227 Front End Gross Per Vehicle $1,315 Back End G…" at bounding box center [233, 286] width 169 height 334
click at [141, 136] on div "PURE Insights Advertise My Market Tools Leave Feedback Overview New Used Fixed …" at bounding box center [71, 476] width 141 height 952
click at [306, 141] on p "Sales" at bounding box center [239, 142] width 157 height 11
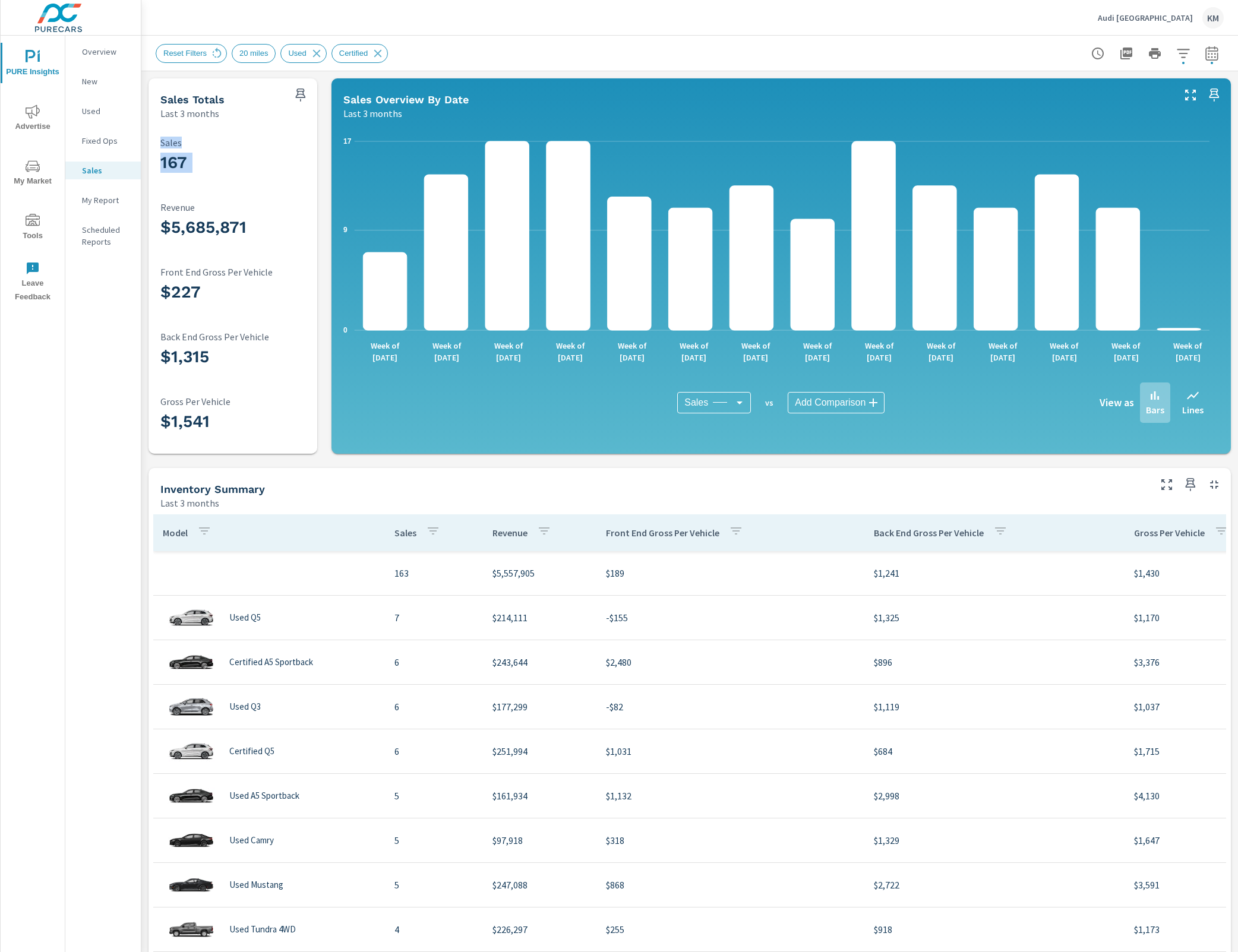
click at [310, 154] on div "167 Sales" at bounding box center [239, 157] width 157 height 41
click at [310, 134] on div "167 Sales" at bounding box center [239, 157] width 157 height 51
click at [312, 126] on div "167 Sales $5,685,871 Revenue $227 Front End Gross Per Vehicle $1,315 Back End G…" at bounding box center [233, 286] width 169 height 334
click at [306, 127] on div "167 Sales $5,685,871 Revenue $227 Front End Gross Per Vehicle $1,315 Back End G…" at bounding box center [233, 287] width 159 height 324
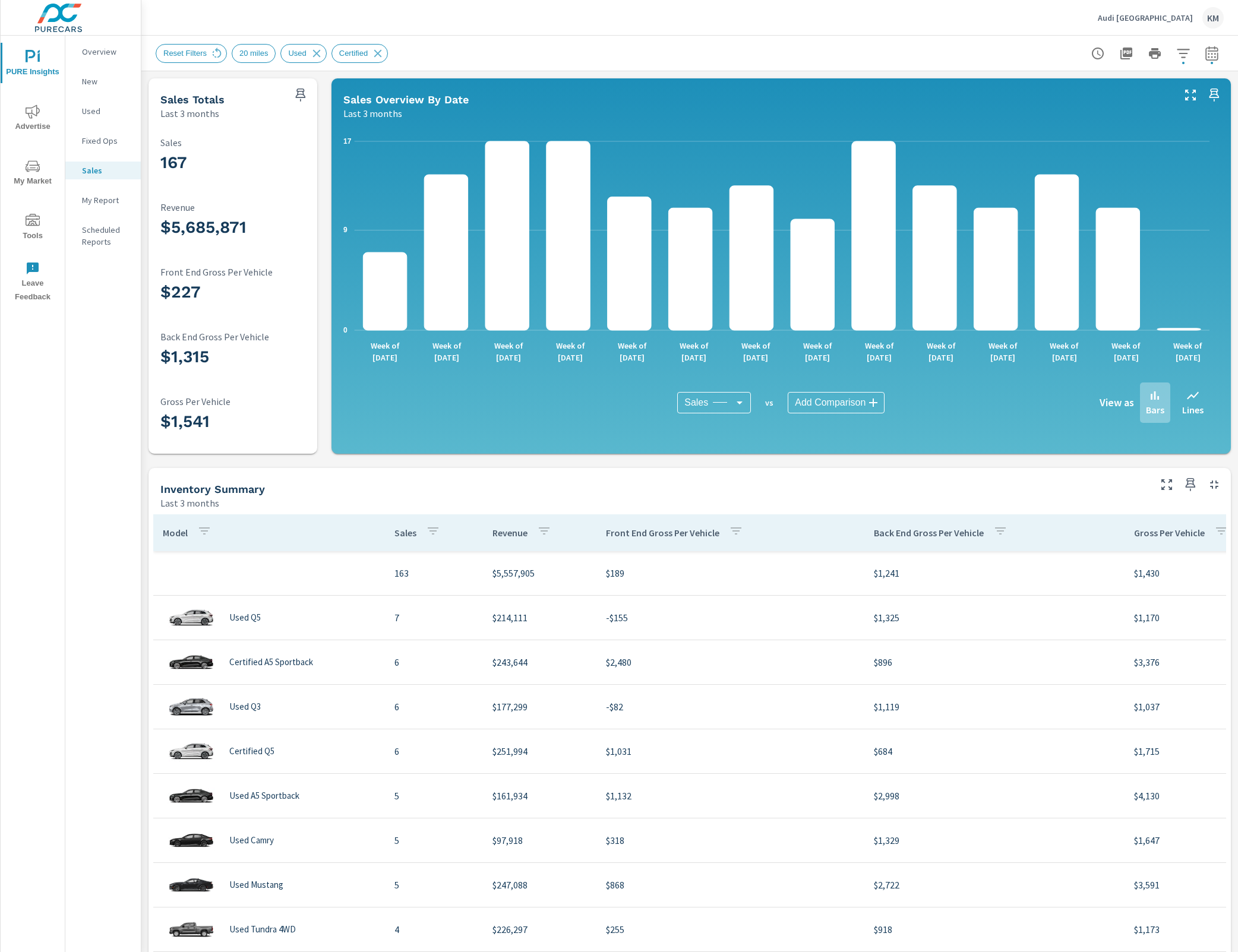
click at [1212, 153] on div "0 9 17 Week of Jun 1st Week of Jun 8th Week of Jun 15th Week of Jun 22nd Week o…" at bounding box center [782, 287] width 890 height 324
click at [96, 55] on p "Overview" at bounding box center [106, 51] width 49 height 12
click at [112, 51] on p "Overview" at bounding box center [106, 51] width 49 height 12
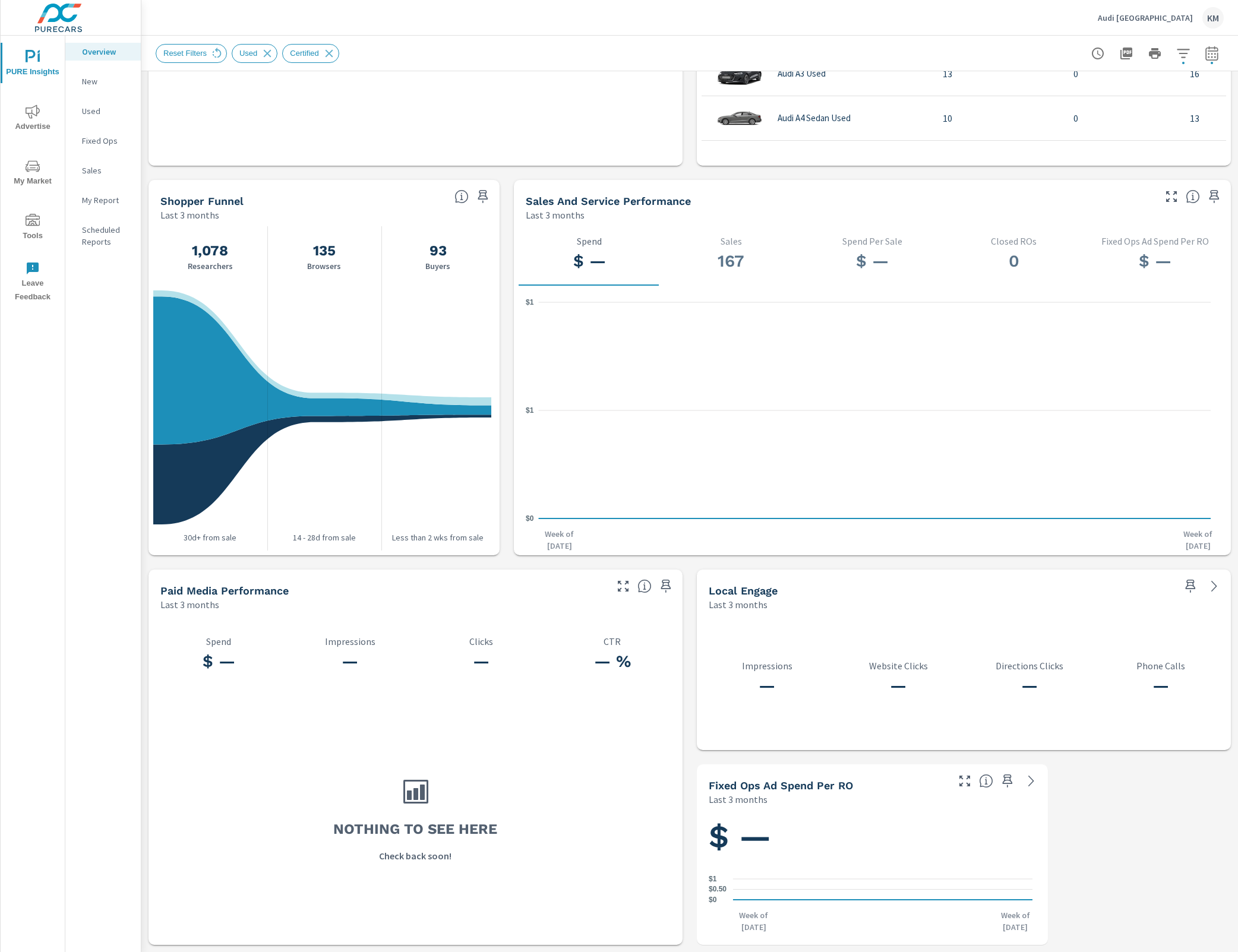
scroll to position [1063, 0]
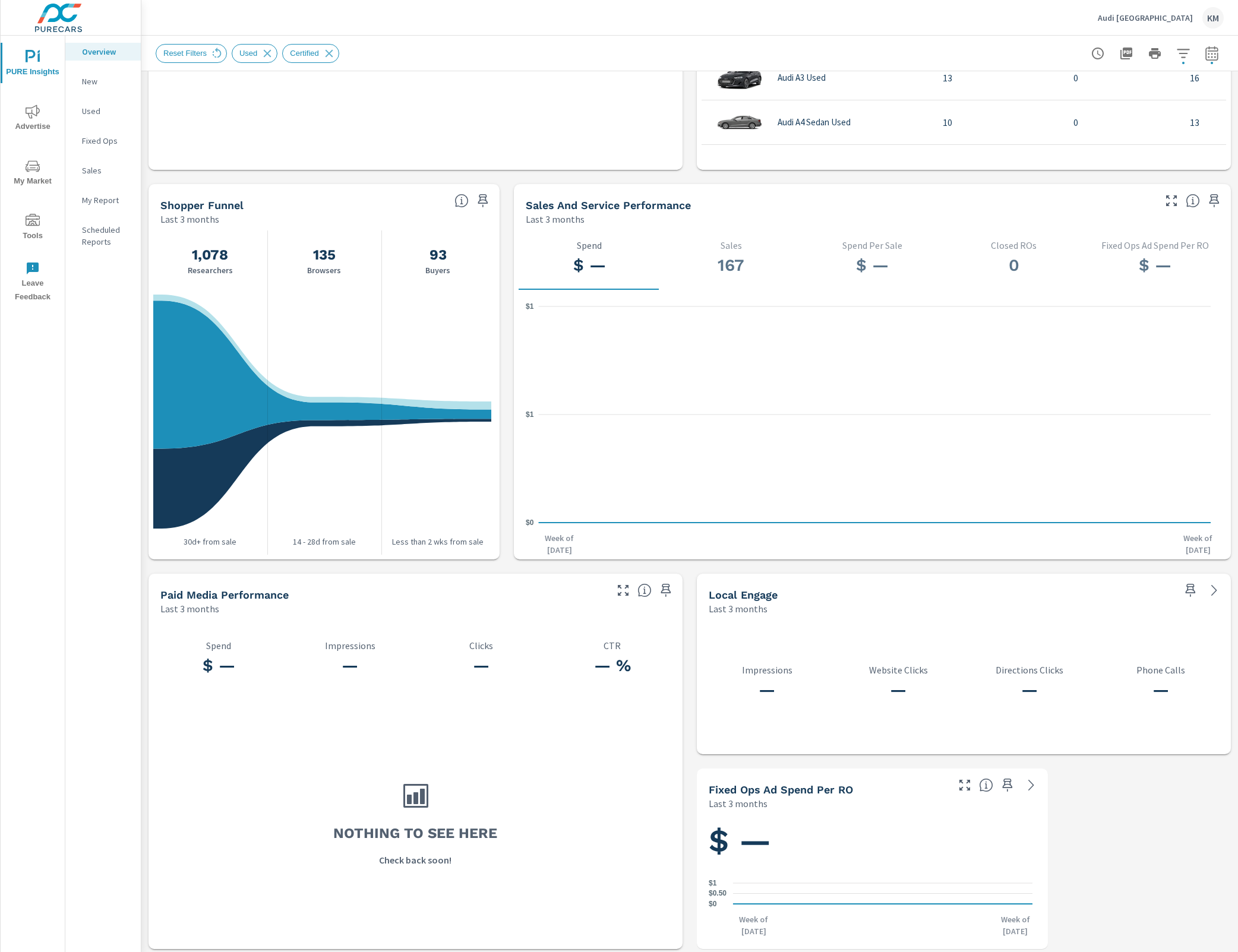
click at [561, 596] on div "Paid Media Performance" at bounding box center [382, 594] width 444 height 14
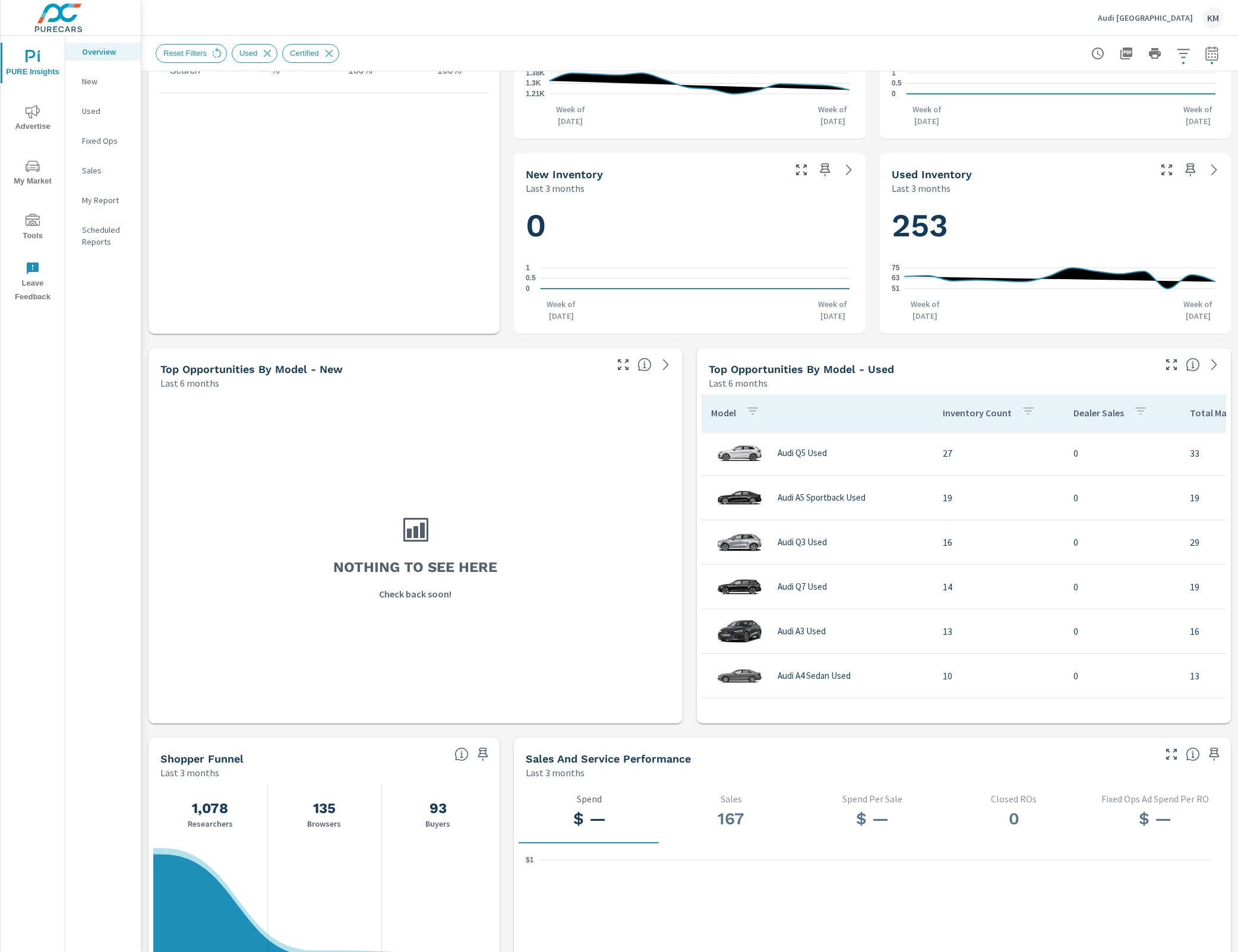
scroll to position [201, 0]
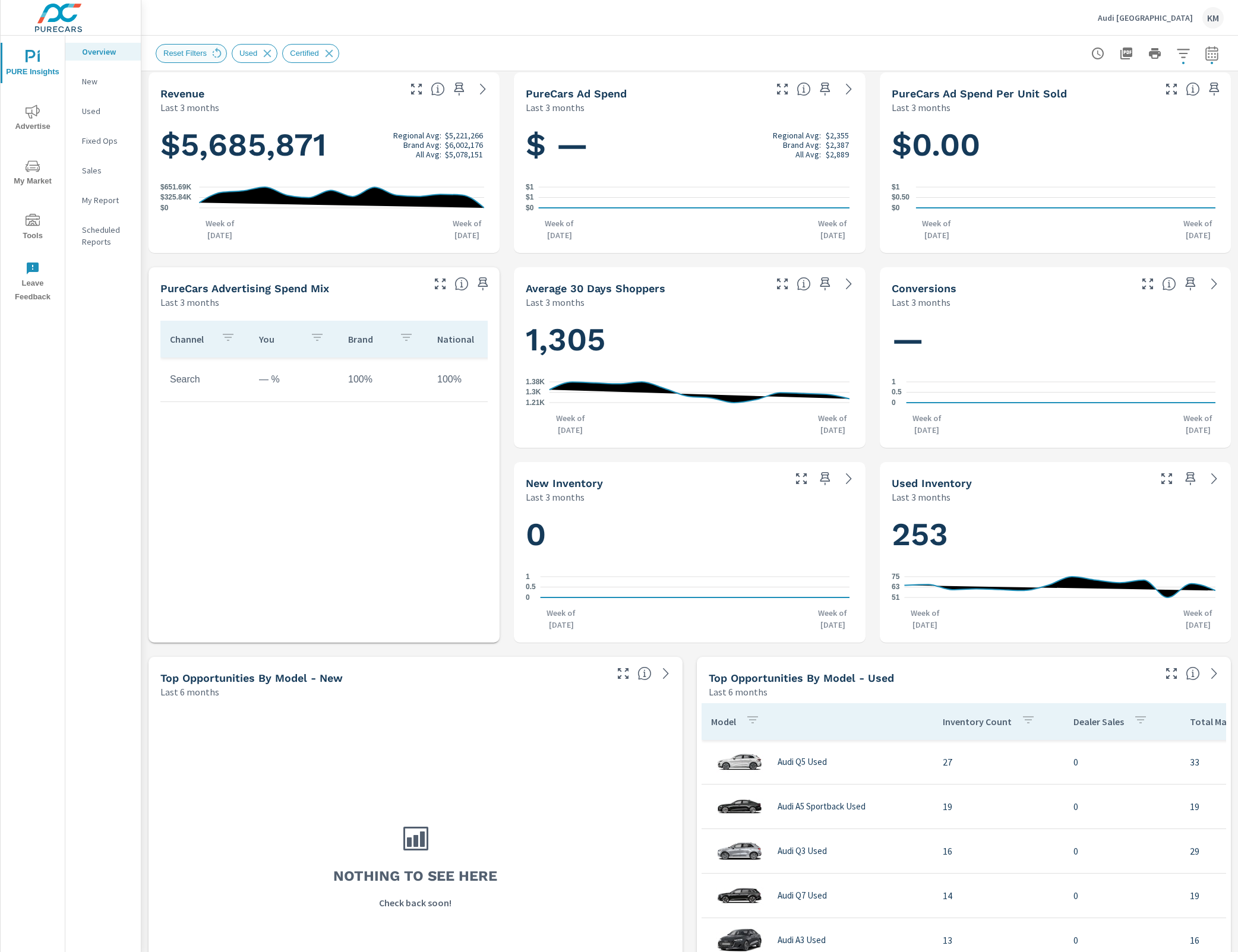
click at [199, 54] on span "Reset Filters" at bounding box center [185, 53] width 58 height 9
click at [210, 49] on span "Reset Filters" at bounding box center [185, 53] width 58 height 9
click at [218, 56] on icon at bounding box center [216, 54] width 13 height 13
click at [39, 114] on icon "nav menu" at bounding box center [33, 111] width 14 height 14
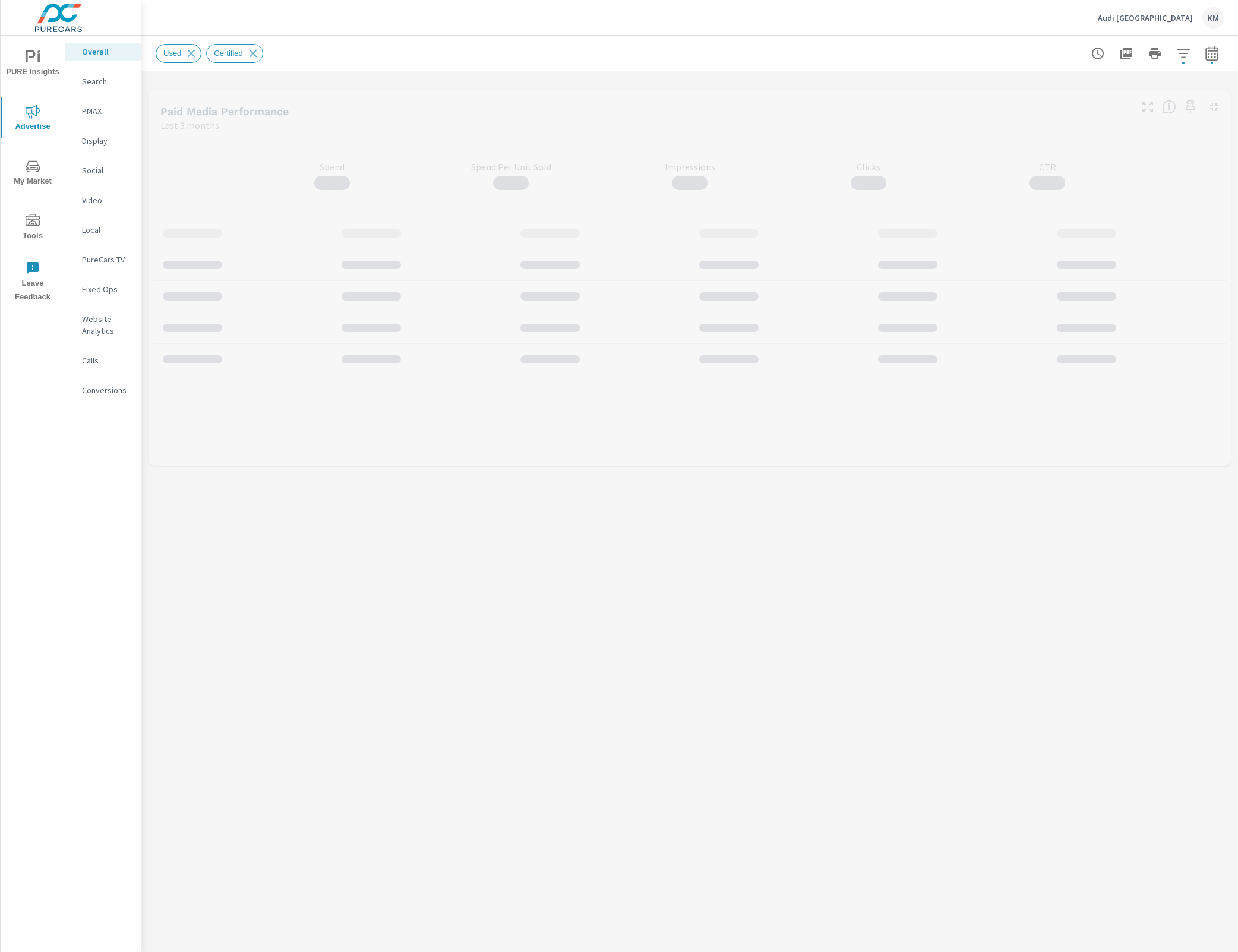
click at [521, 90] on div "Paid Media Performance Last 3 months" at bounding box center [641, 111] width 985 height 42
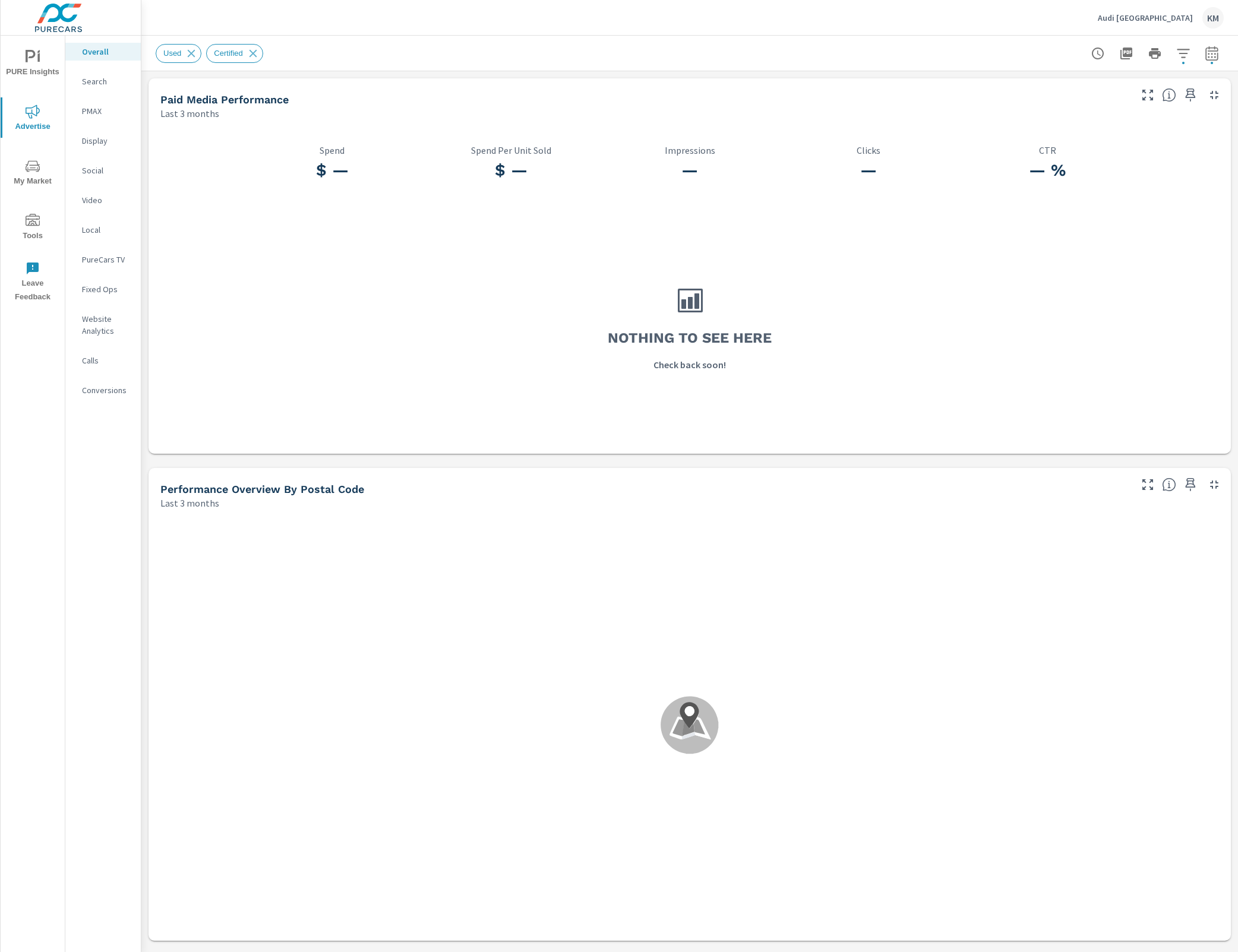
click at [524, 69] on div "Used Certified" at bounding box center [689, 53] width 1068 height 35
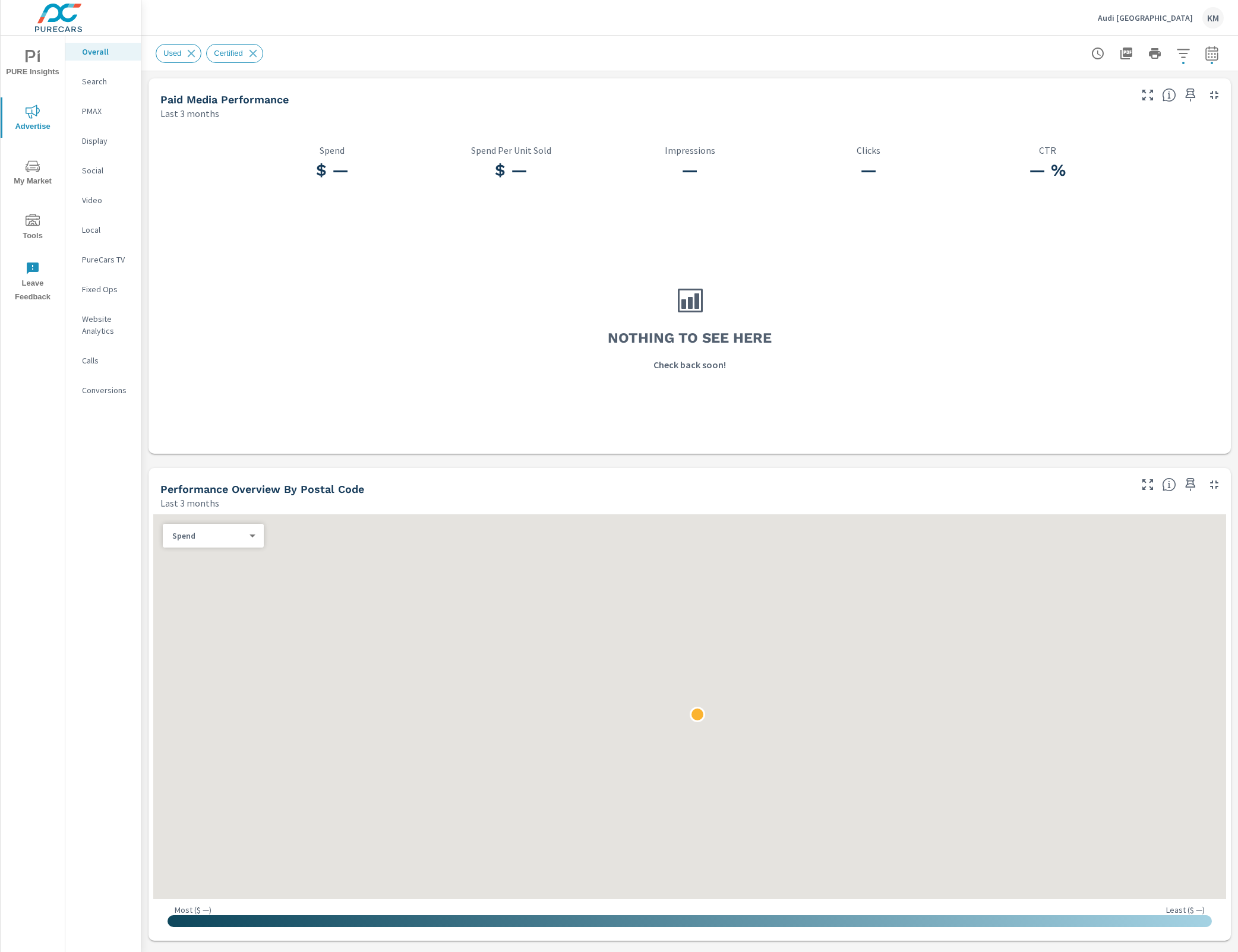
click at [516, 102] on div "Paid Media Performance" at bounding box center [644, 99] width 968 height 14
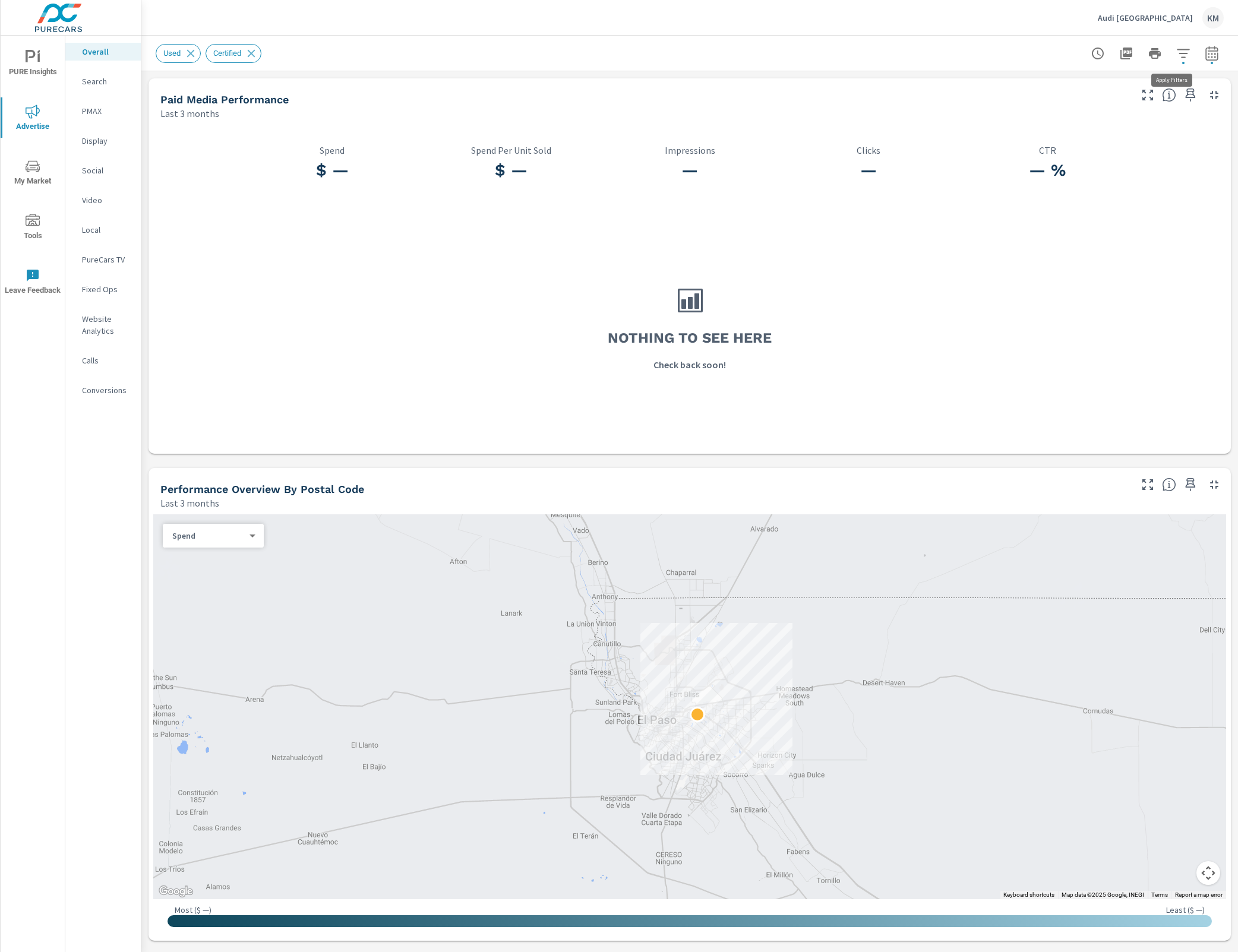
click at [1176, 46] on icon "button" at bounding box center [1183, 54] width 14 height 14
click at [1135, 114] on li "Make" at bounding box center [1093, 114] width 181 height 29
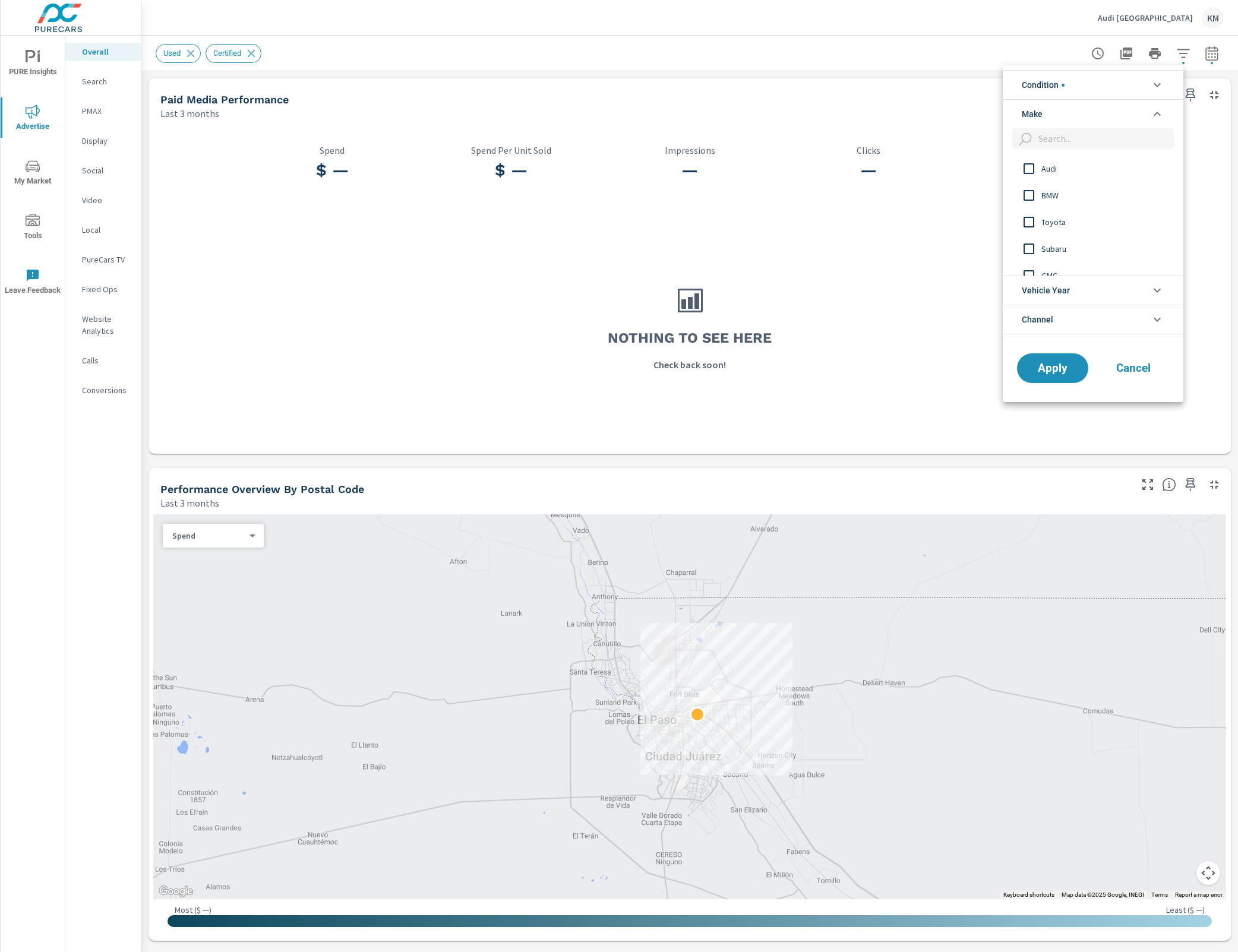
click at [1135, 114] on li "Make" at bounding box center [1093, 114] width 181 height 29
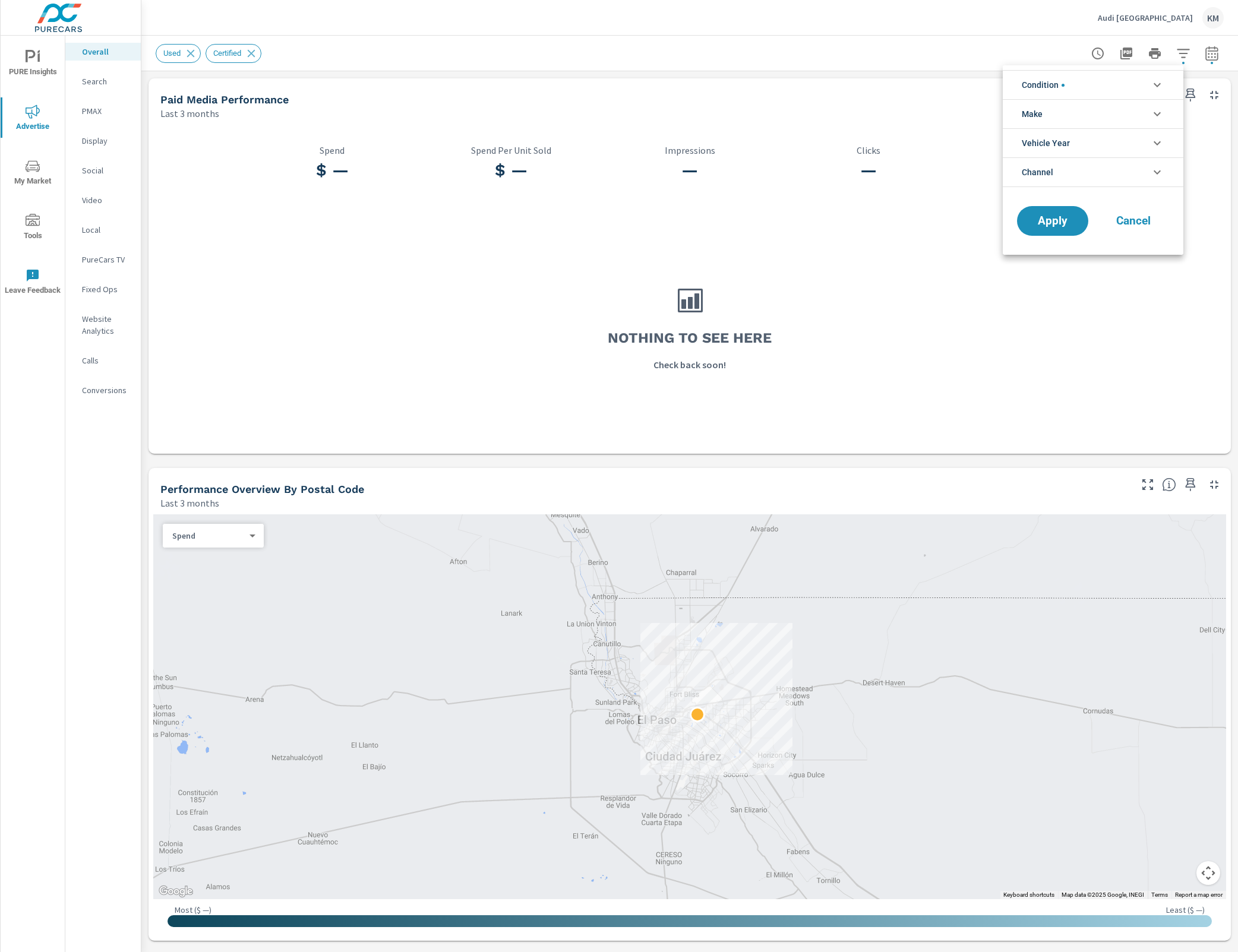
click at [1139, 86] on li "Condition" at bounding box center [1093, 84] width 181 height 29
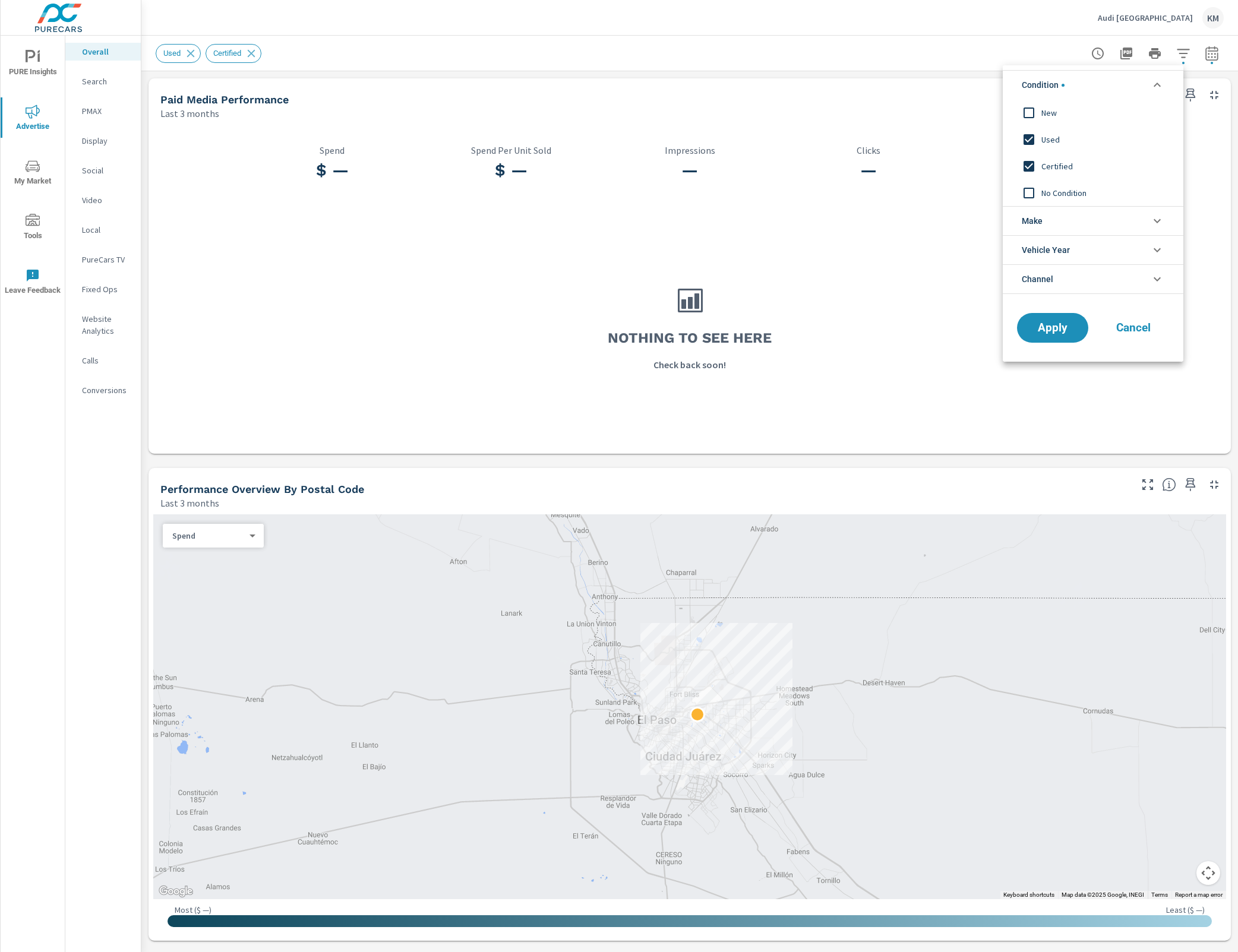
scroll to position [0, 0]
click at [1139, 86] on li "Condition" at bounding box center [1093, 84] width 181 height 29
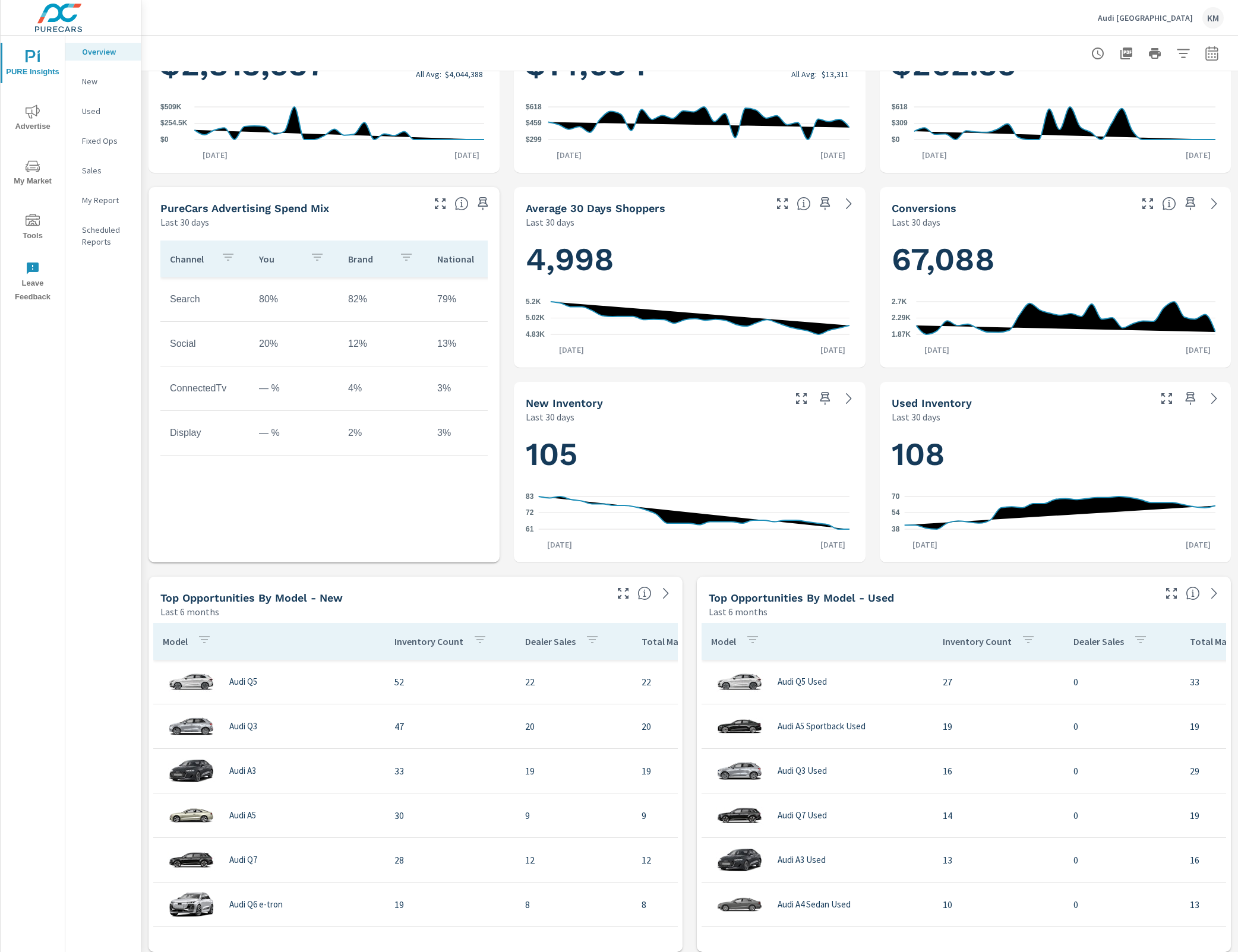
scroll to position [357, 0]
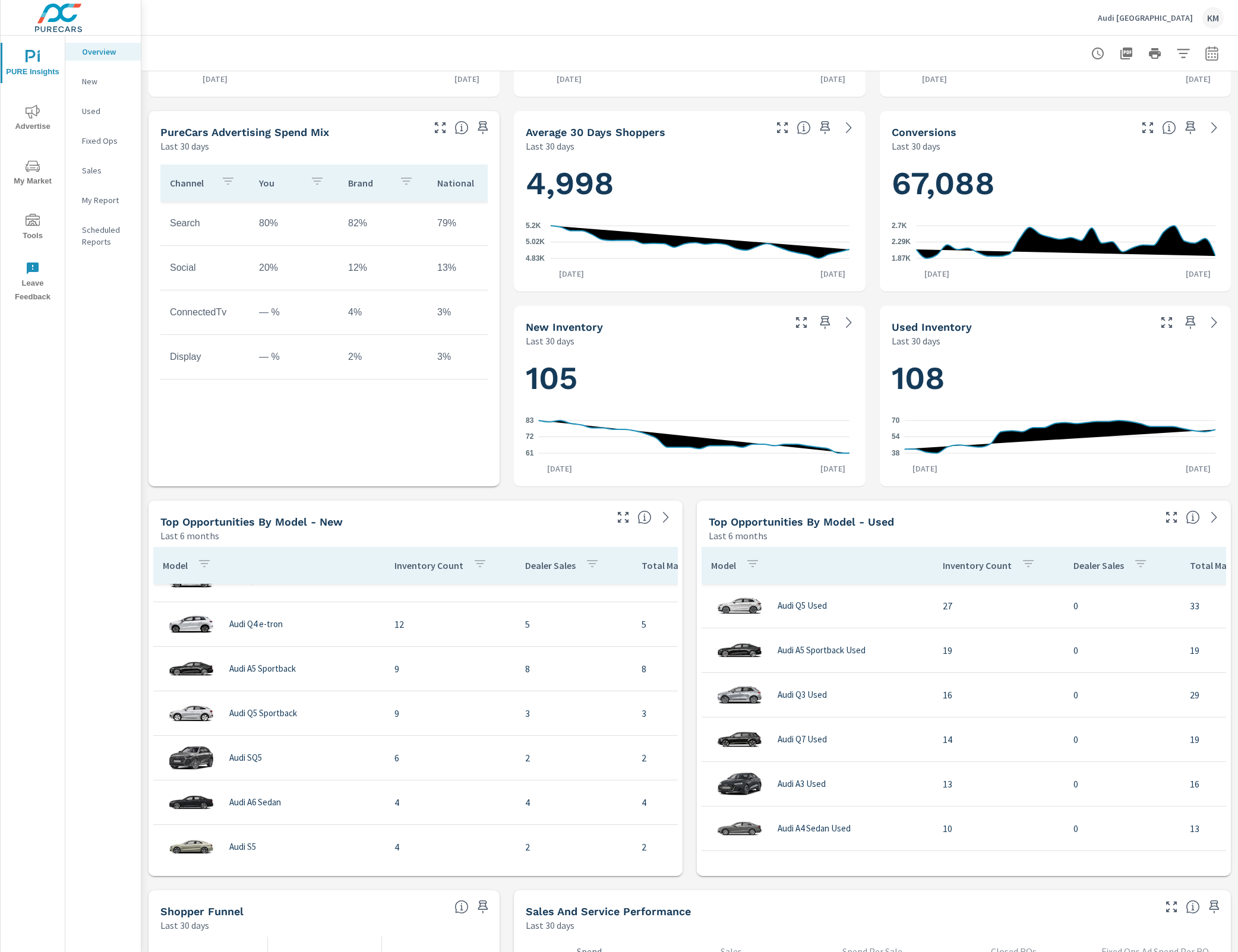
scroll to position [671, 0]
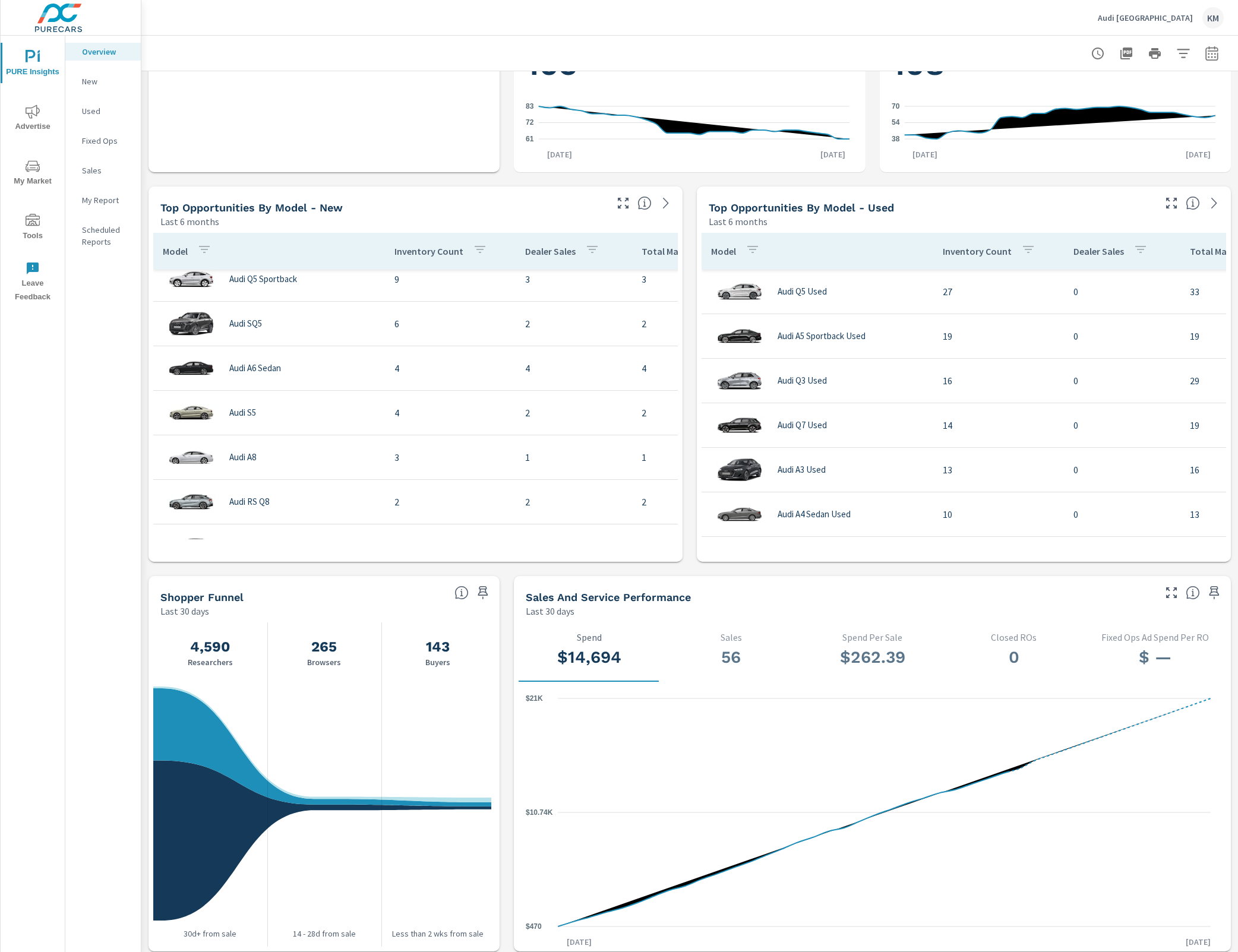
scroll to position [593, 0]
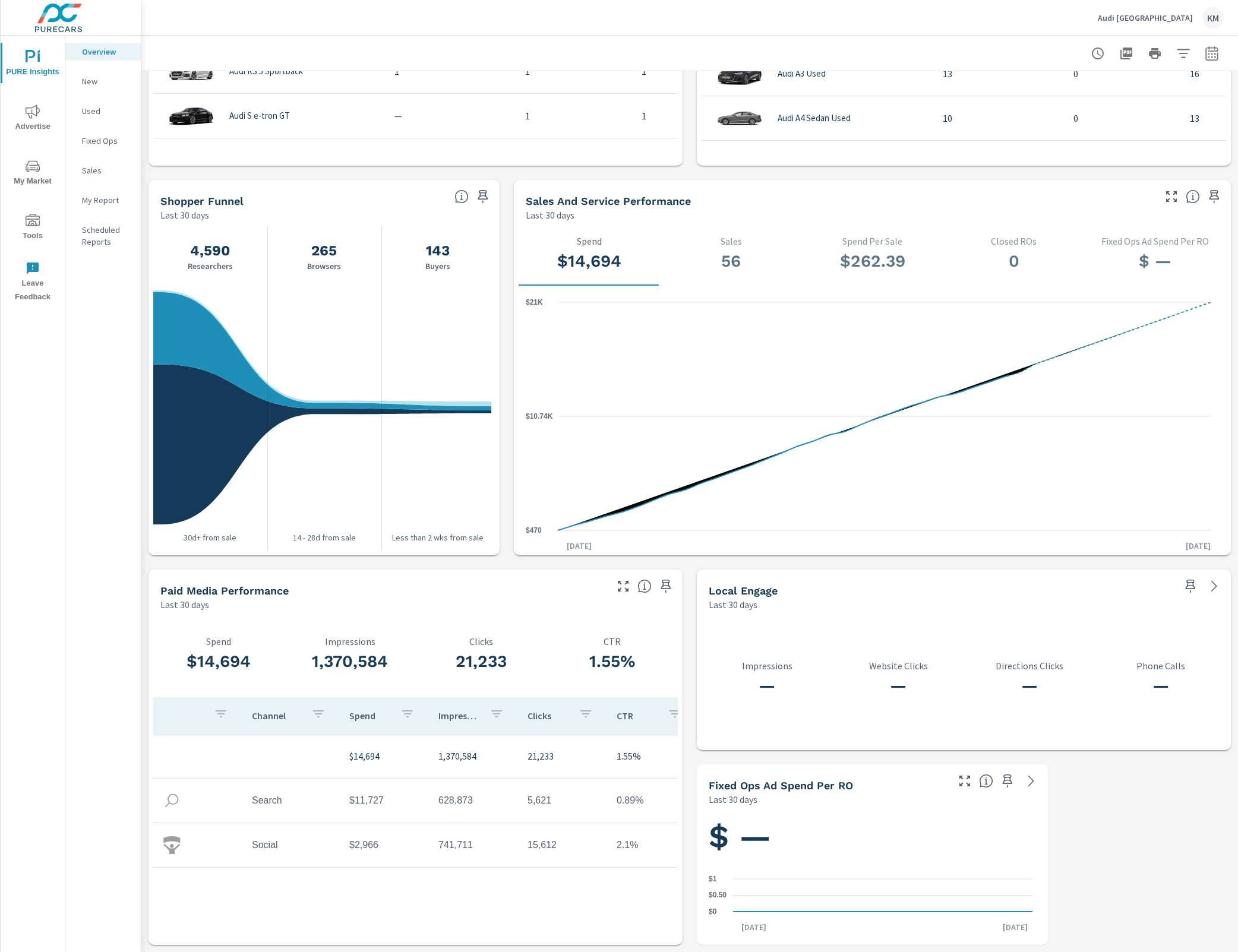
scroll to position [1057, 0]
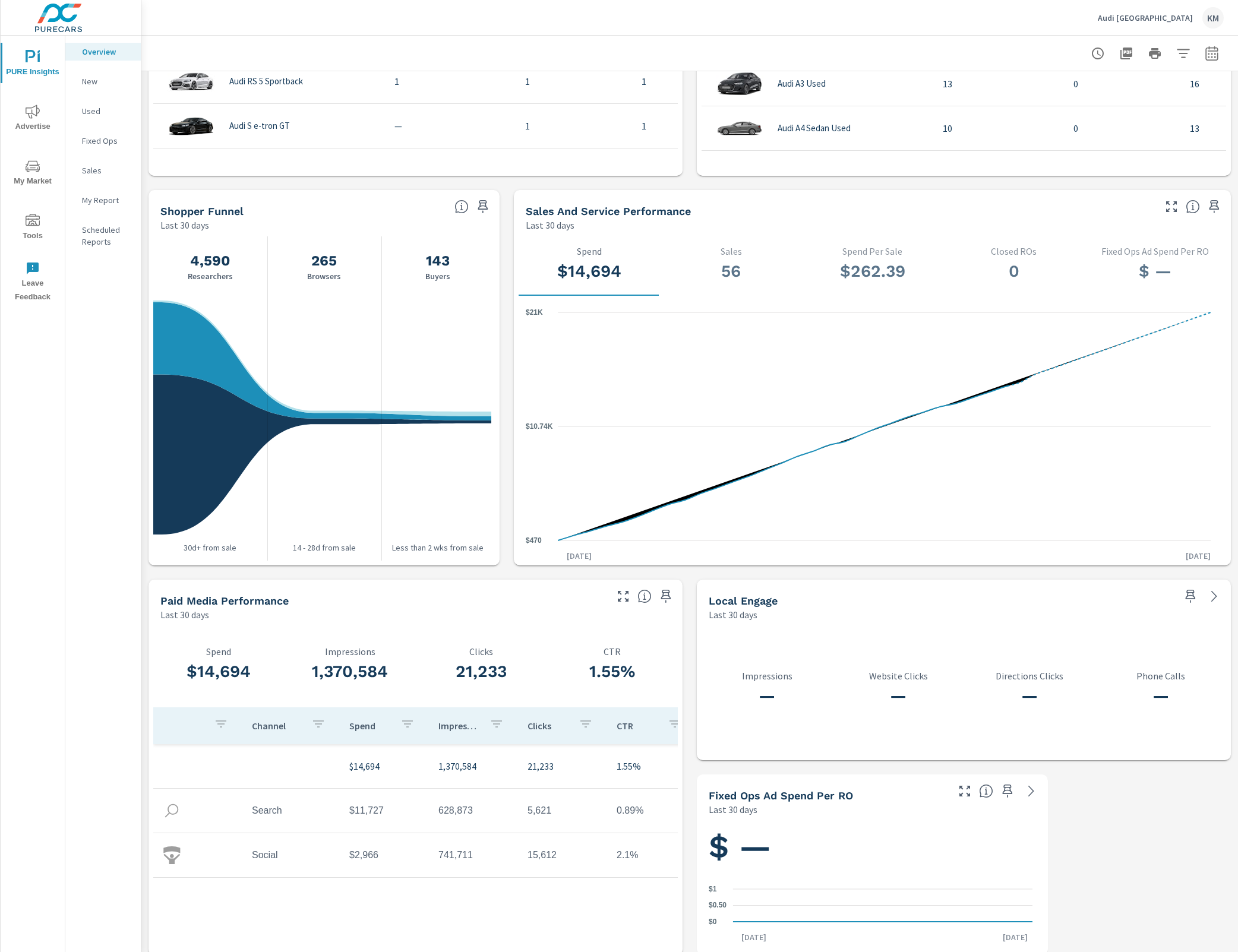
click at [508, 608] on div "Last 30 days" at bounding box center [382, 615] width 444 height 14
click at [264, 594] on h5 "Paid Media Performance" at bounding box center [225, 600] width 129 height 12
click at [239, 608] on div "Last 30 days" at bounding box center [382, 615] width 444 height 14
click at [236, 601] on h5 "Paid Media Performance" at bounding box center [225, 600] width 129 height 12
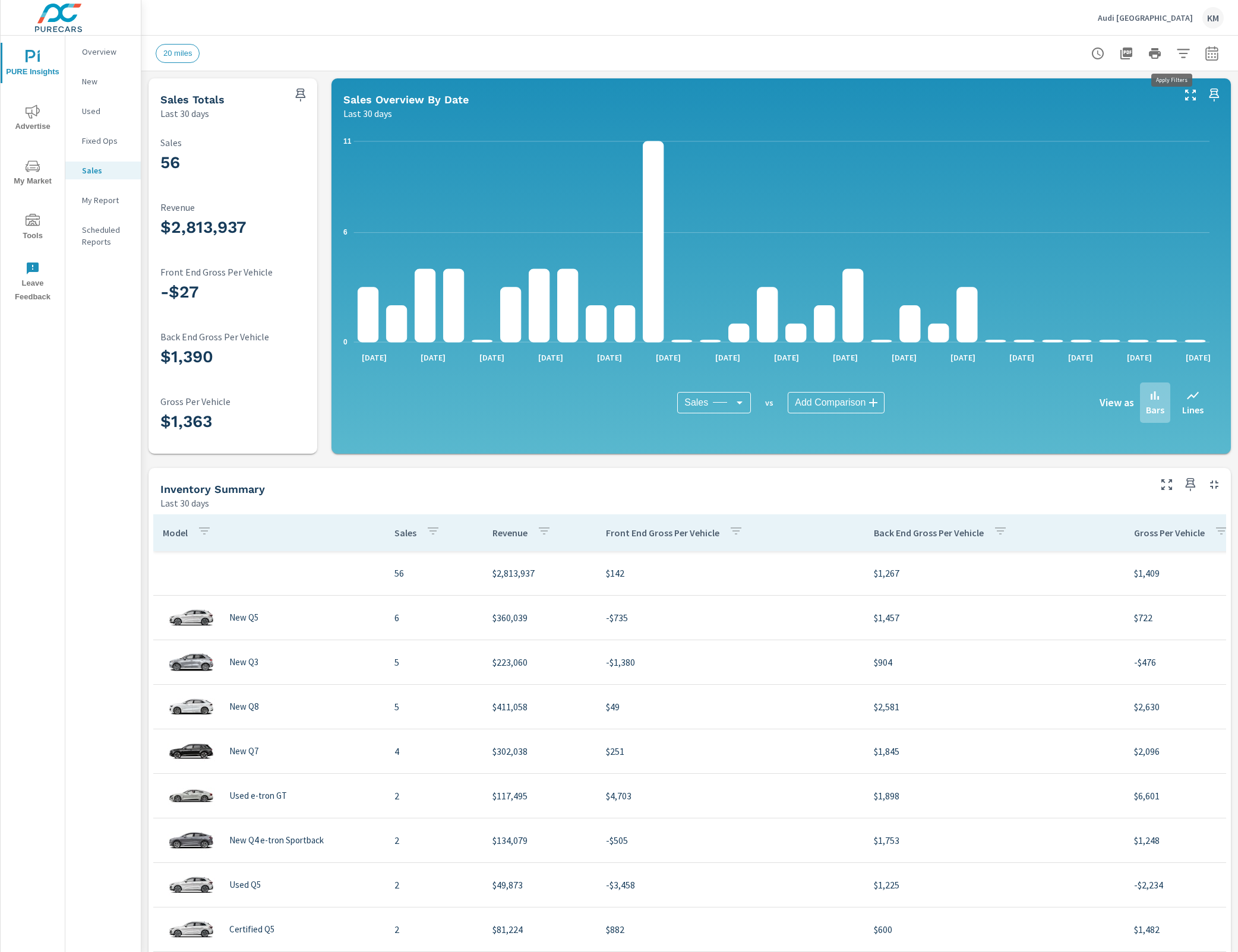
click at [1176, 57] on icon "button" at bounding box center [1183, 54] width 14 height 14
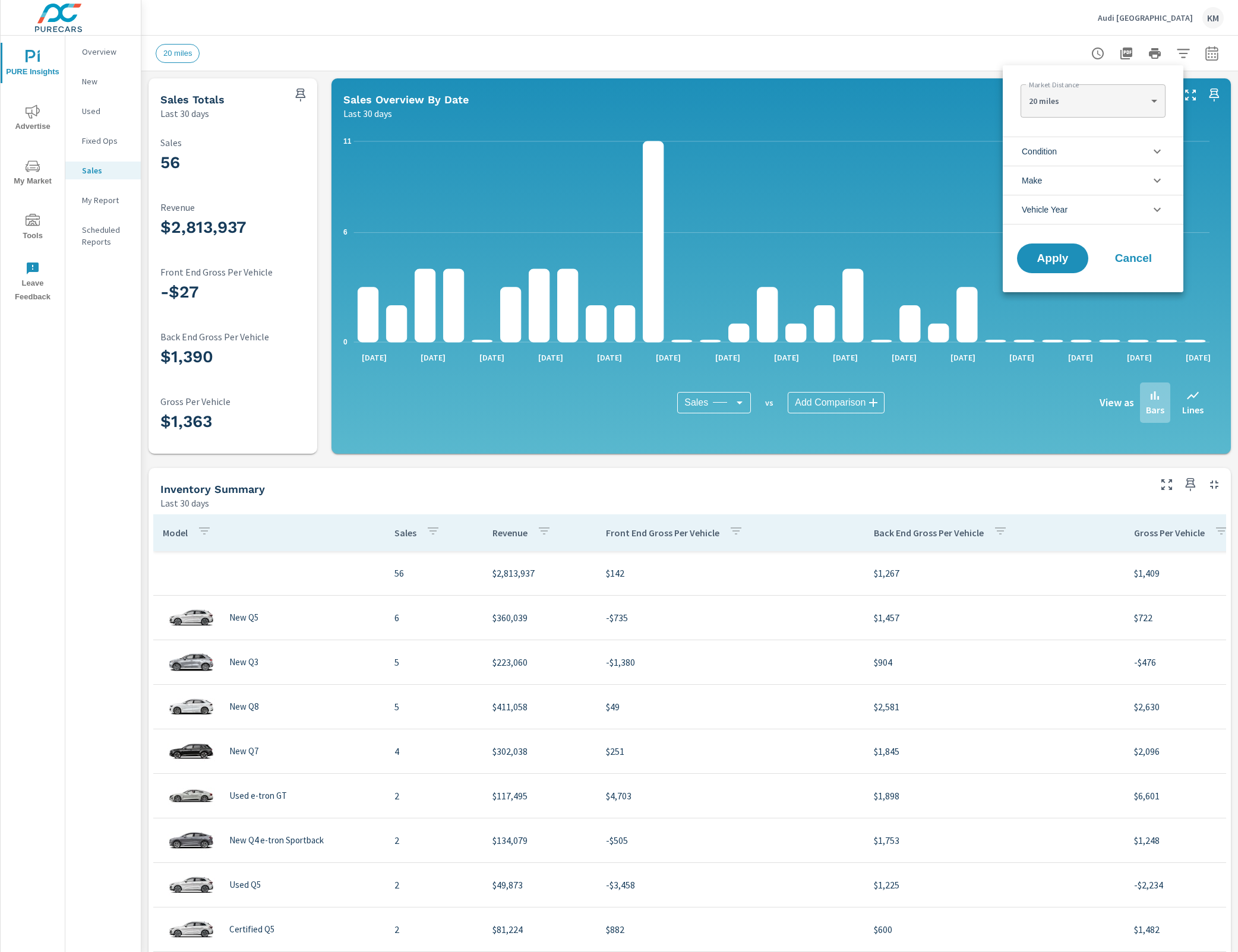
click at [1119, 146] on li "Condition" at bounding box center [1093, 151] width 181 height 29
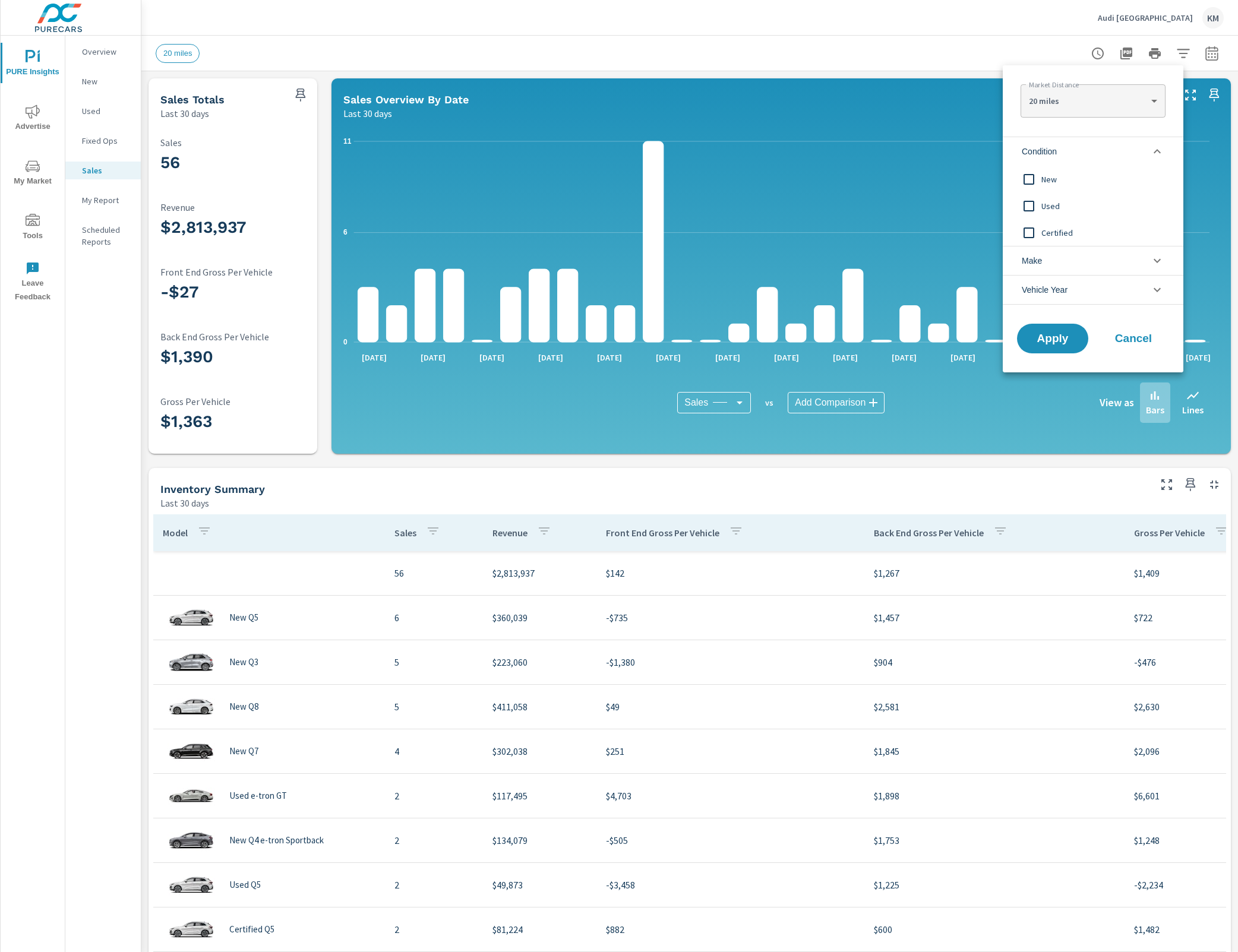
click at [1072, 201] on span "Used" at bounding box center [1107, 206] width 130 height 14
click at [1058, 227] on span "Certified" at bounding box center [1107, 233] width 130 height 14
click at [1062, 341] on span "Apply" at bounding box center [1052, 339] width 49 height 11
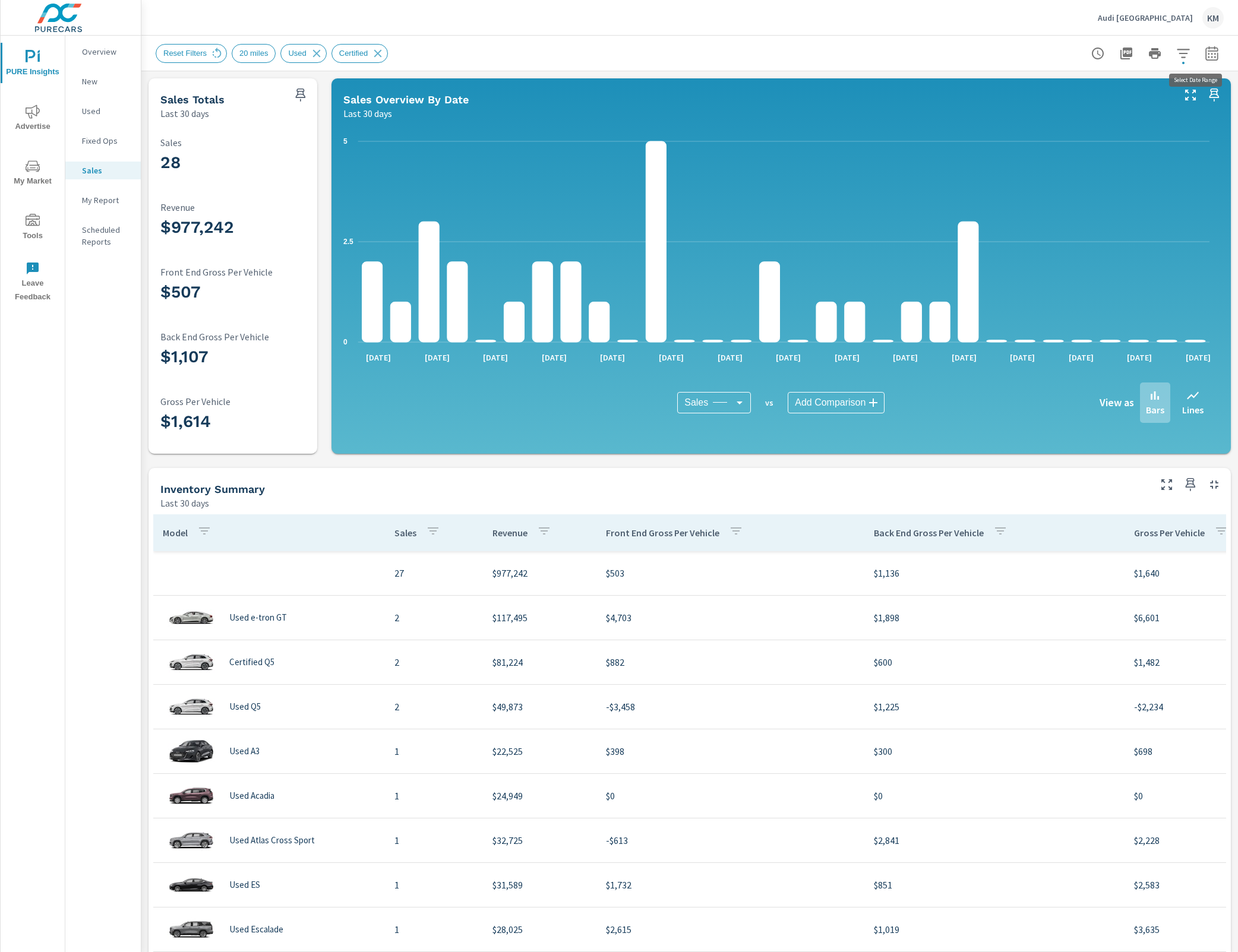
click at [1200, 61] on button "button" at bounding box center [1212, 53] width 24 height 24
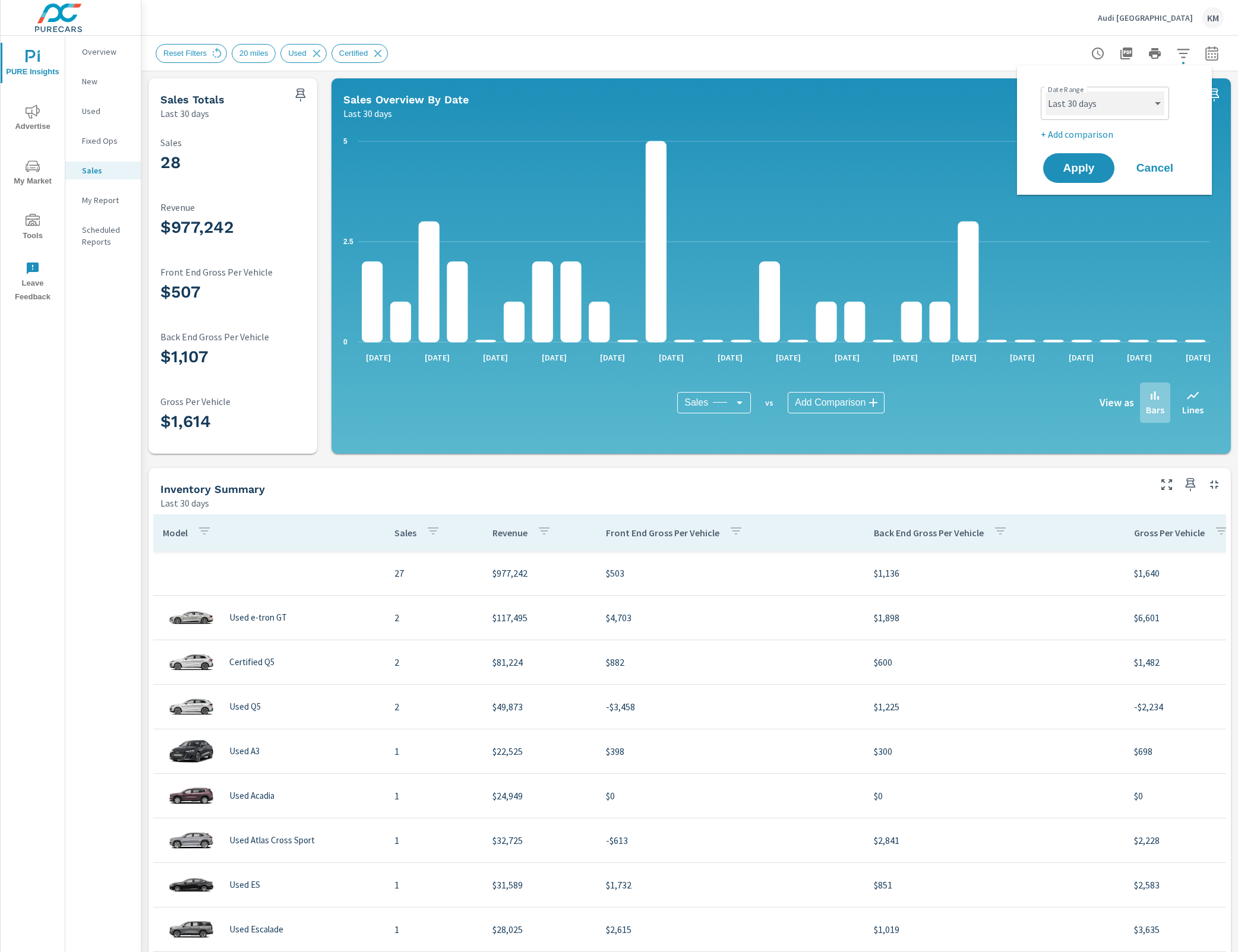
click at [1130, 101] on select "Custom [DATE] Last week Last 7 days Last 14 days Last 30 days Last 45 days Last…" at bounding box center [1104, 103] width 119 height 24
click at [1045, 91] on select "Custom [DATE] Last week Last 7 days Last 14 days Last 30 days Last 45 days Last…" at bounding box center [1104, 103] width 119 height 24
select select "Last 3 months"
click at [1087, 179] on button "Apply" at bounding box center [1078, 168] width 74 height 31
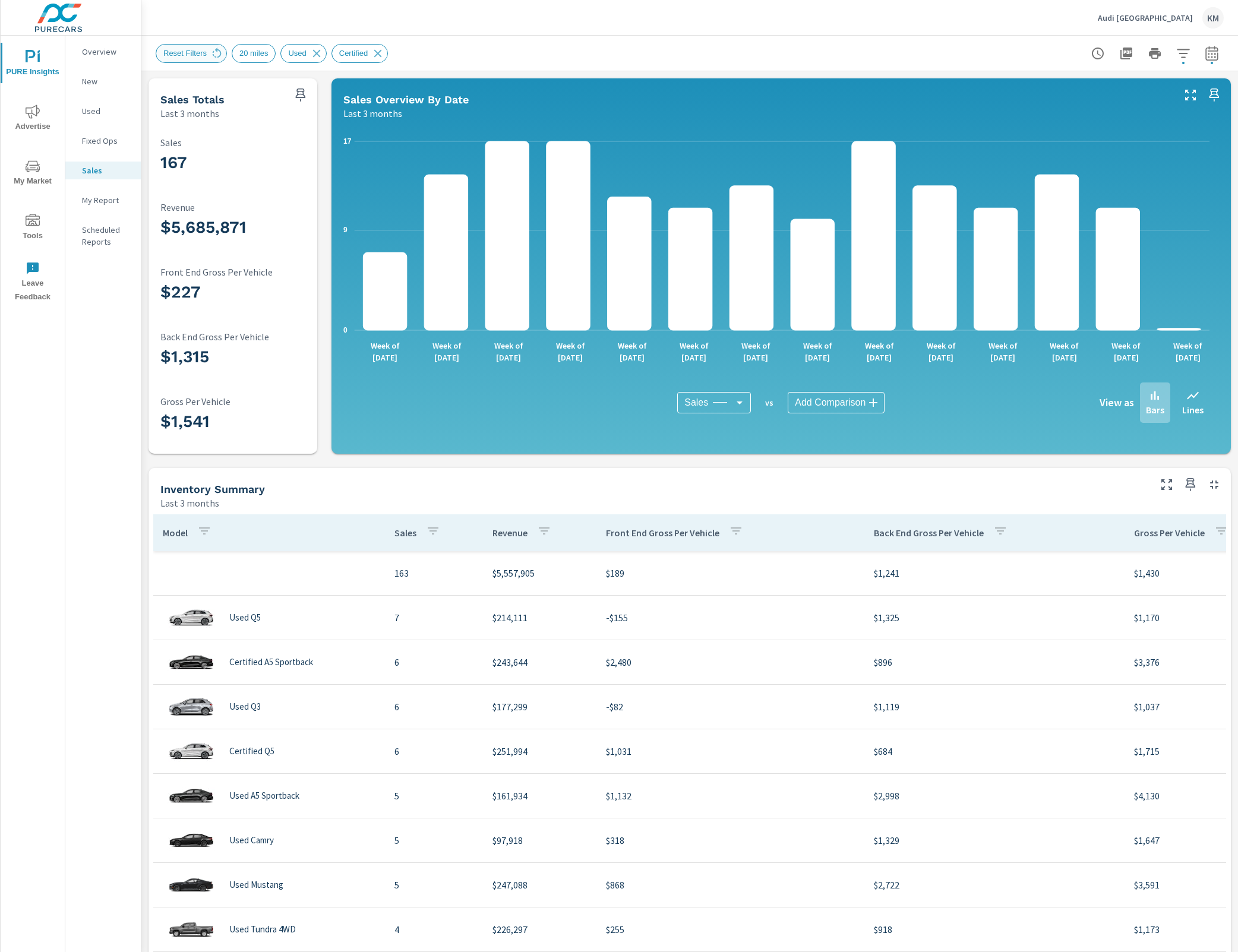
click at [186, 58] on span "Reset Filters" at bounding box center [185, 53] width 58 height 9
click at [197, 61] on div "Reset Filters" at bounding box center [191, 54] width 71 height 19
click at [213, 54] on icon at bounding box center [216, 54] width 13 height 13
click at [221, 58] on icon at bounding box center [216, 54] width 13 height 13
click at [215, 61] on div "Reset Filters" at bounding box center [191, 54] width 71 height 19
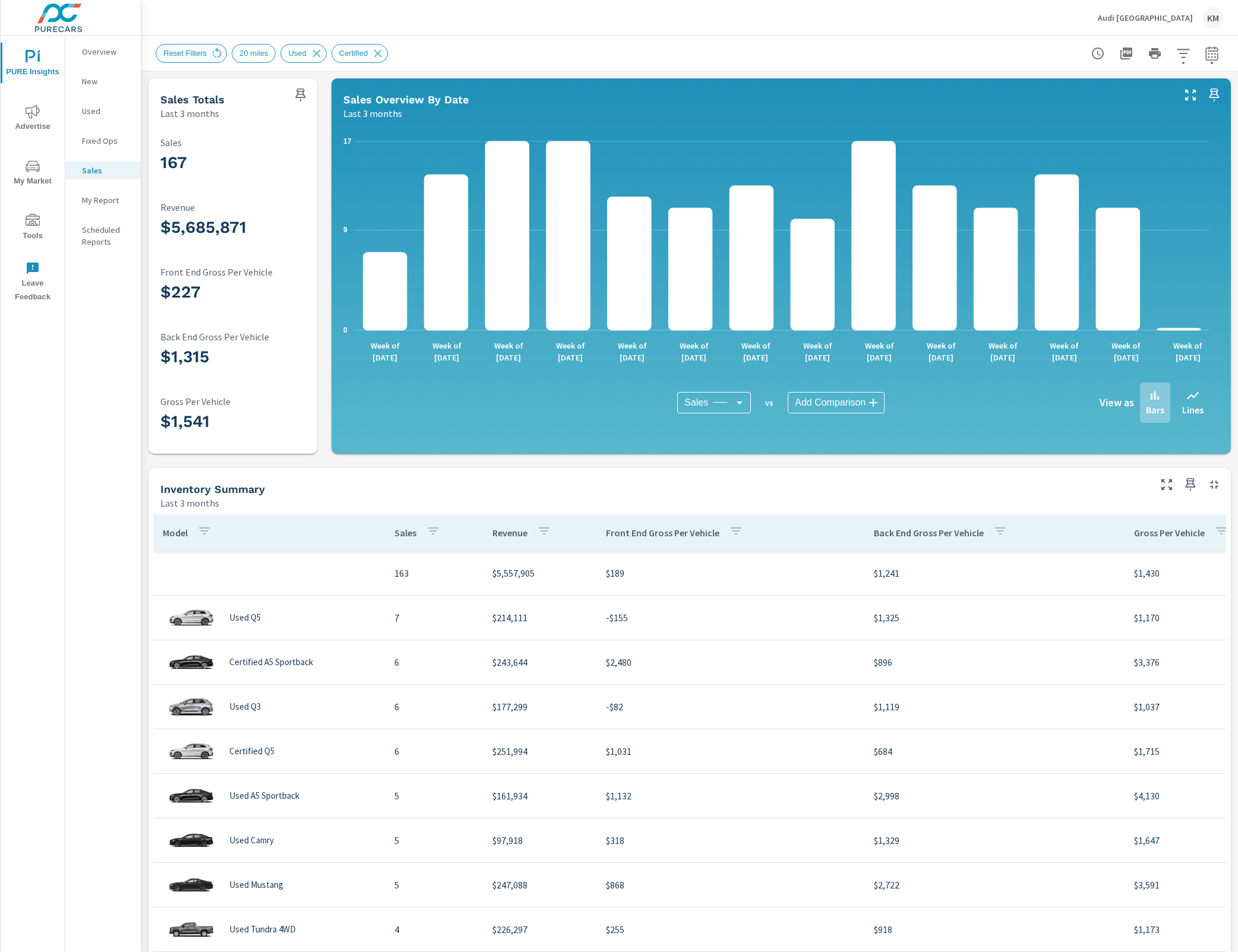
click at [208, 51] on span "Reset Filters" at bounding box center [185, 53] width 58 height 9
click at [227, 51] on div "Reset Filters 20 miles Used Certified" at bounding box center [276, 54] width 241 height 19
click at [226, 56] on div "Reset Filters" at bounding box center [191, 54] width 71 height 19
click at [174, 56] on span "Reset Filters" at bounding box center [185, 53] width 58 height 9
click at [189, 52] on span "Reset Filters" at bounding box center [185, 53] width 58 height 9
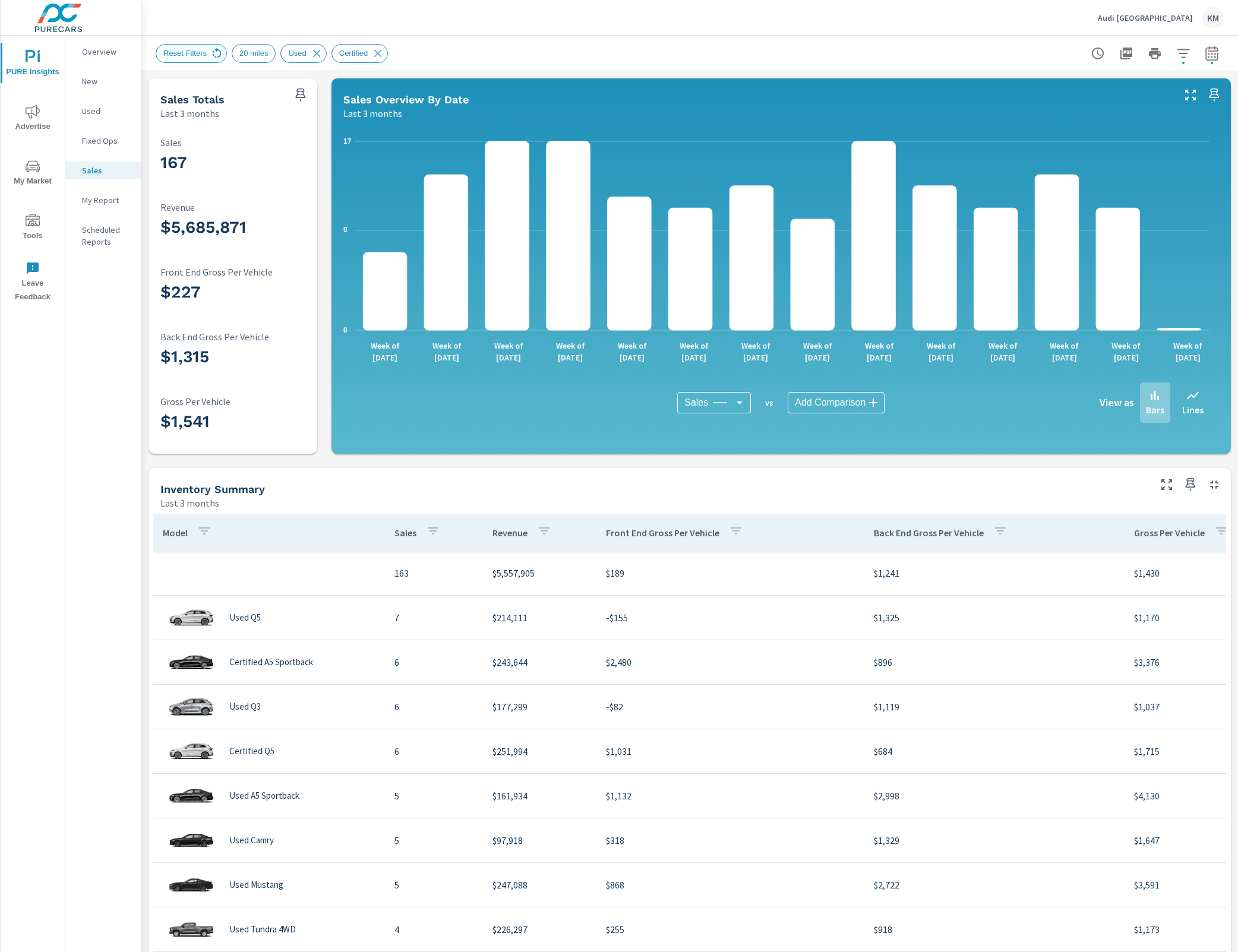
click at [214, 56] on icon at bounding box center [216, 54] width 13 height 13
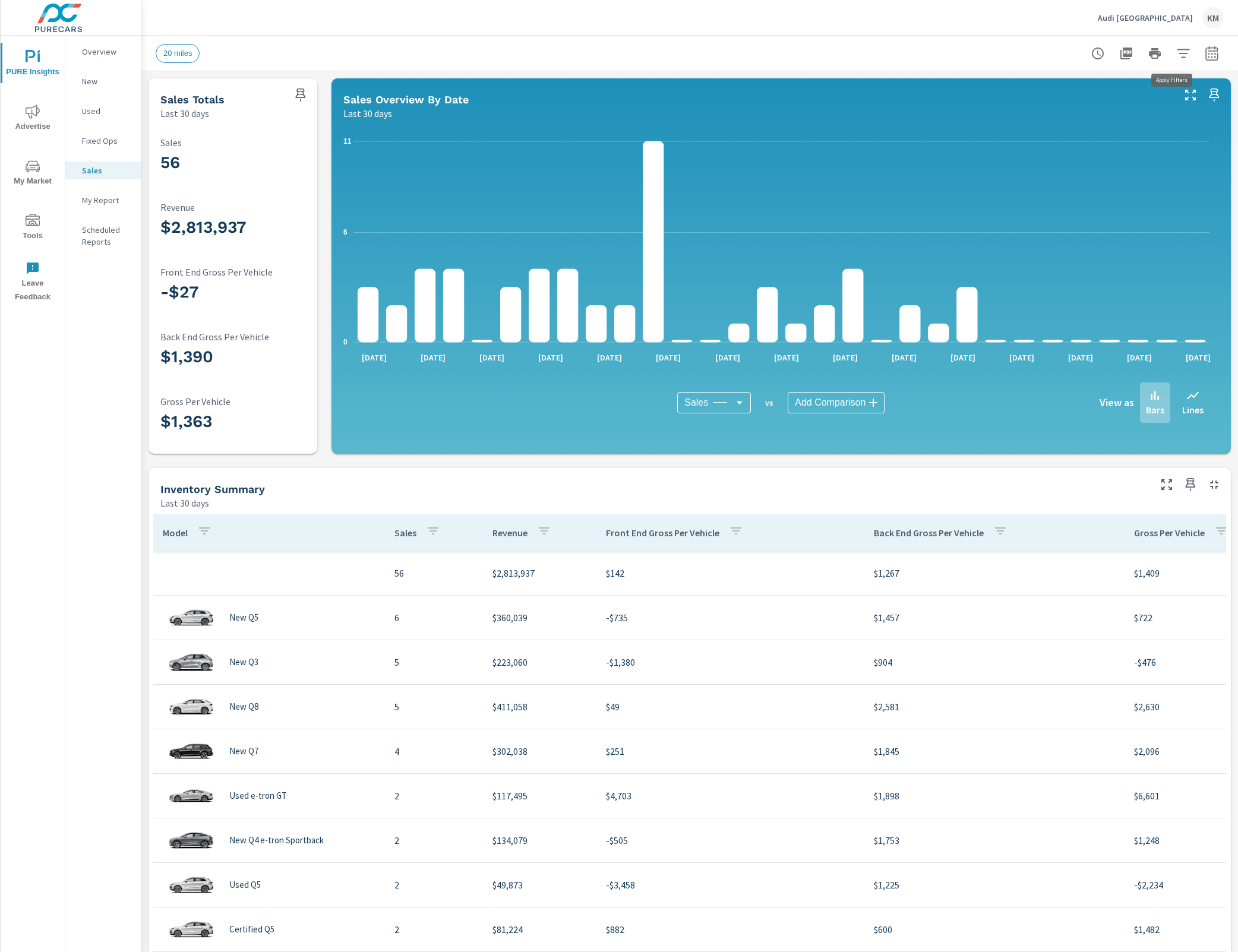
click at [1177, 51] on icon "button" at bounding box center [1183, 54] width 14 height 14
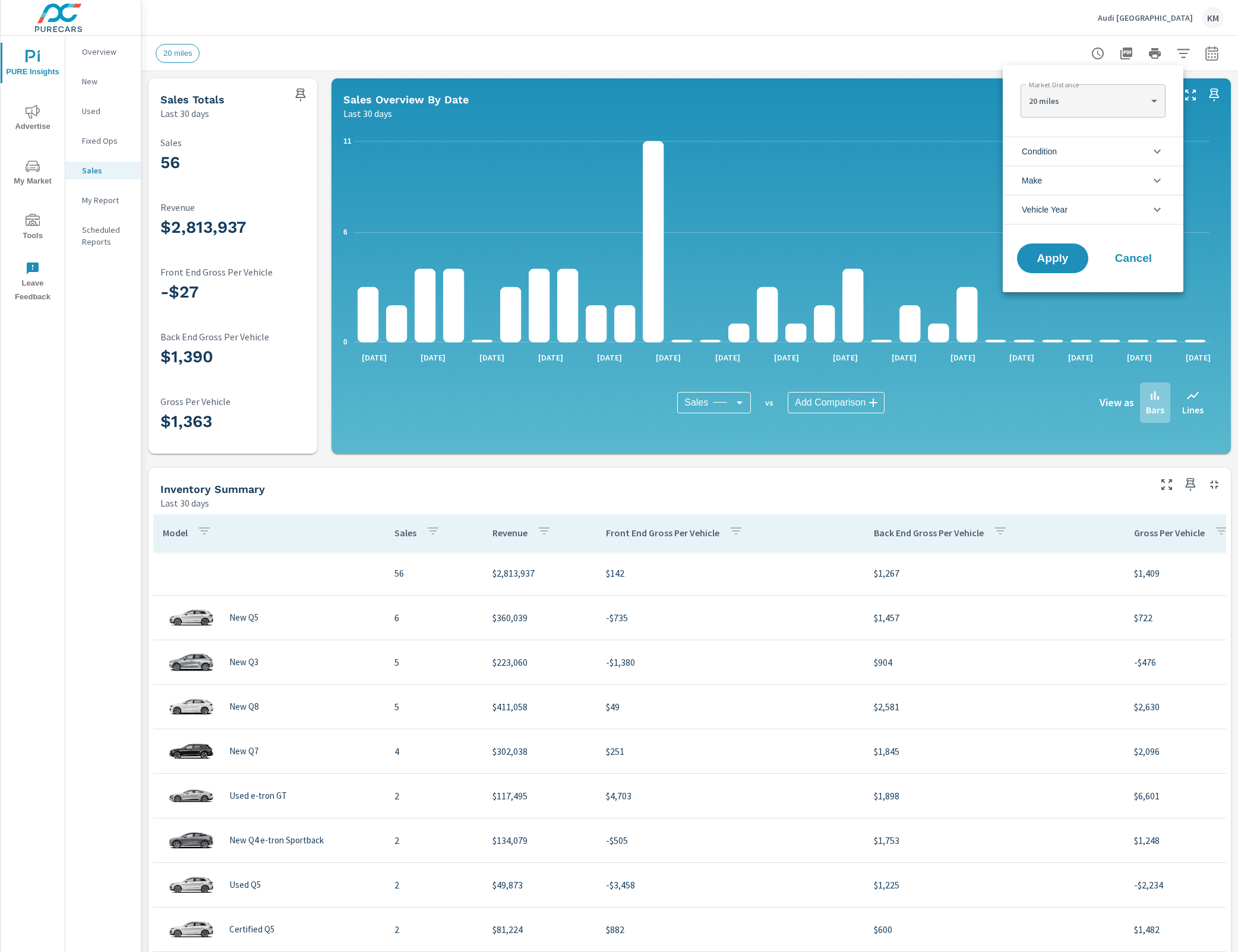
click at [1087, 145] on li "Condition" at bounding box center [1093, 151] width 181 height 29
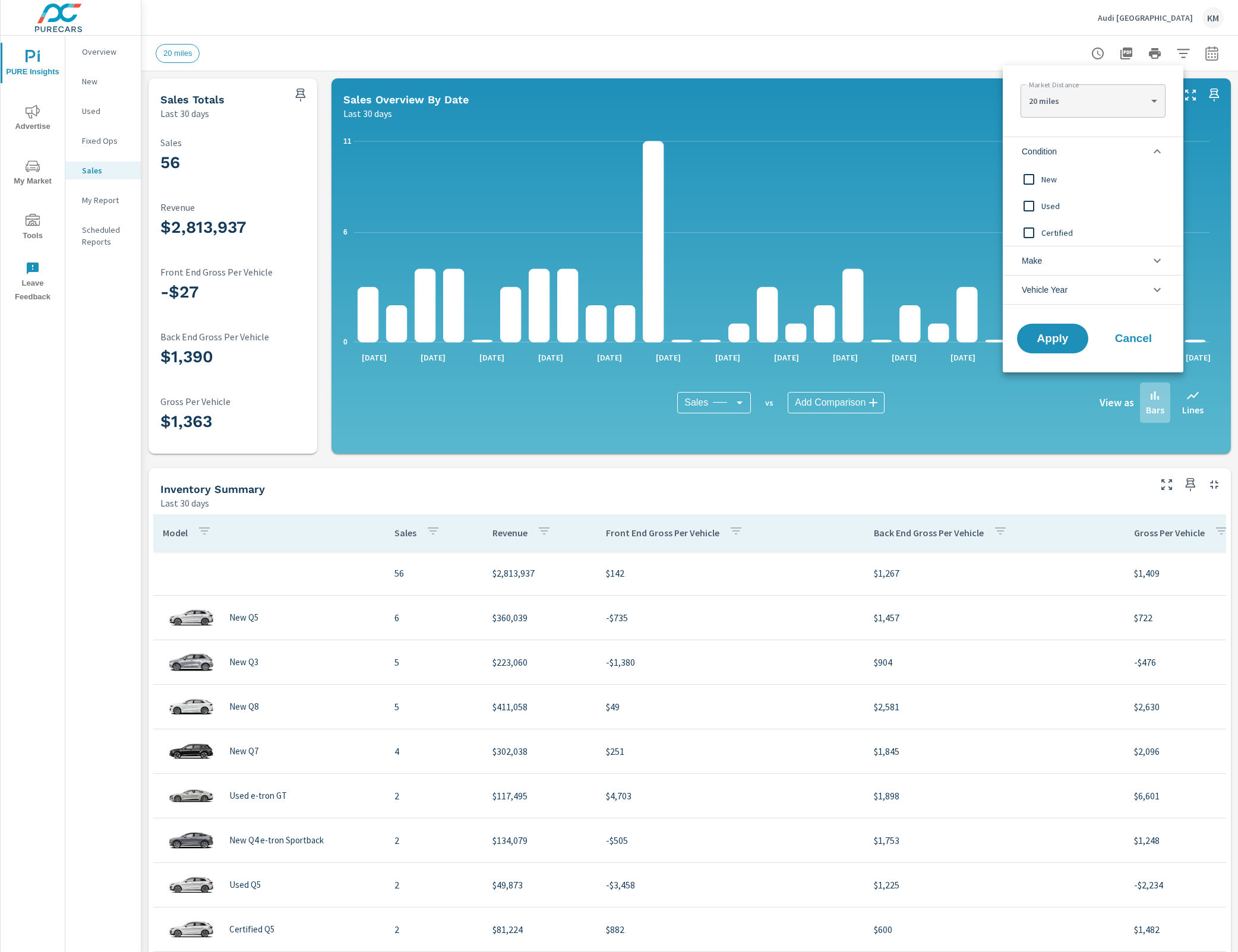
click at [1074, 163] on li "Condition" at bounding box center [1093, 151] width 181 height 29
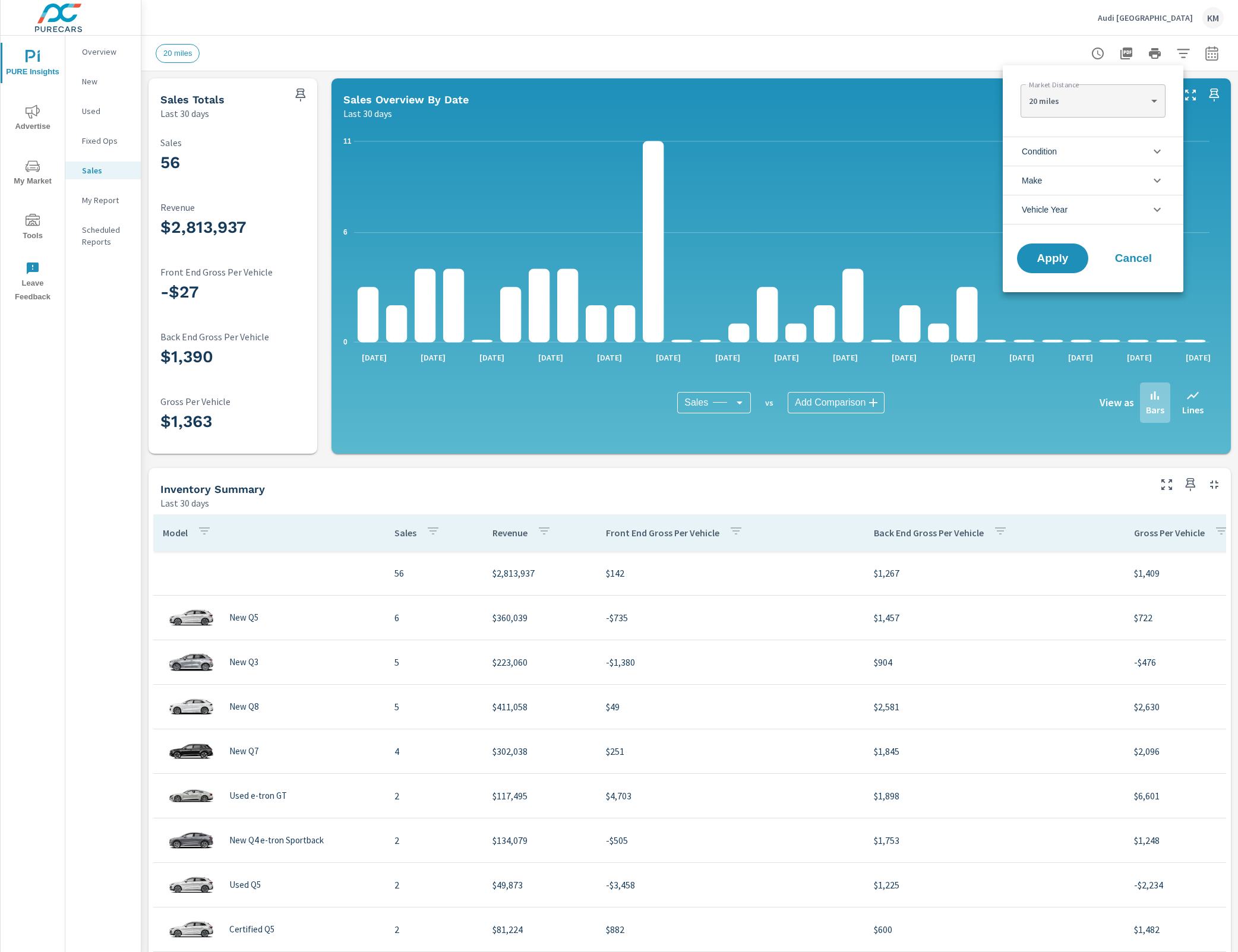
click at [1072, 164] on li "Condition" at bounding box center [1093, 151] width 181 height 29
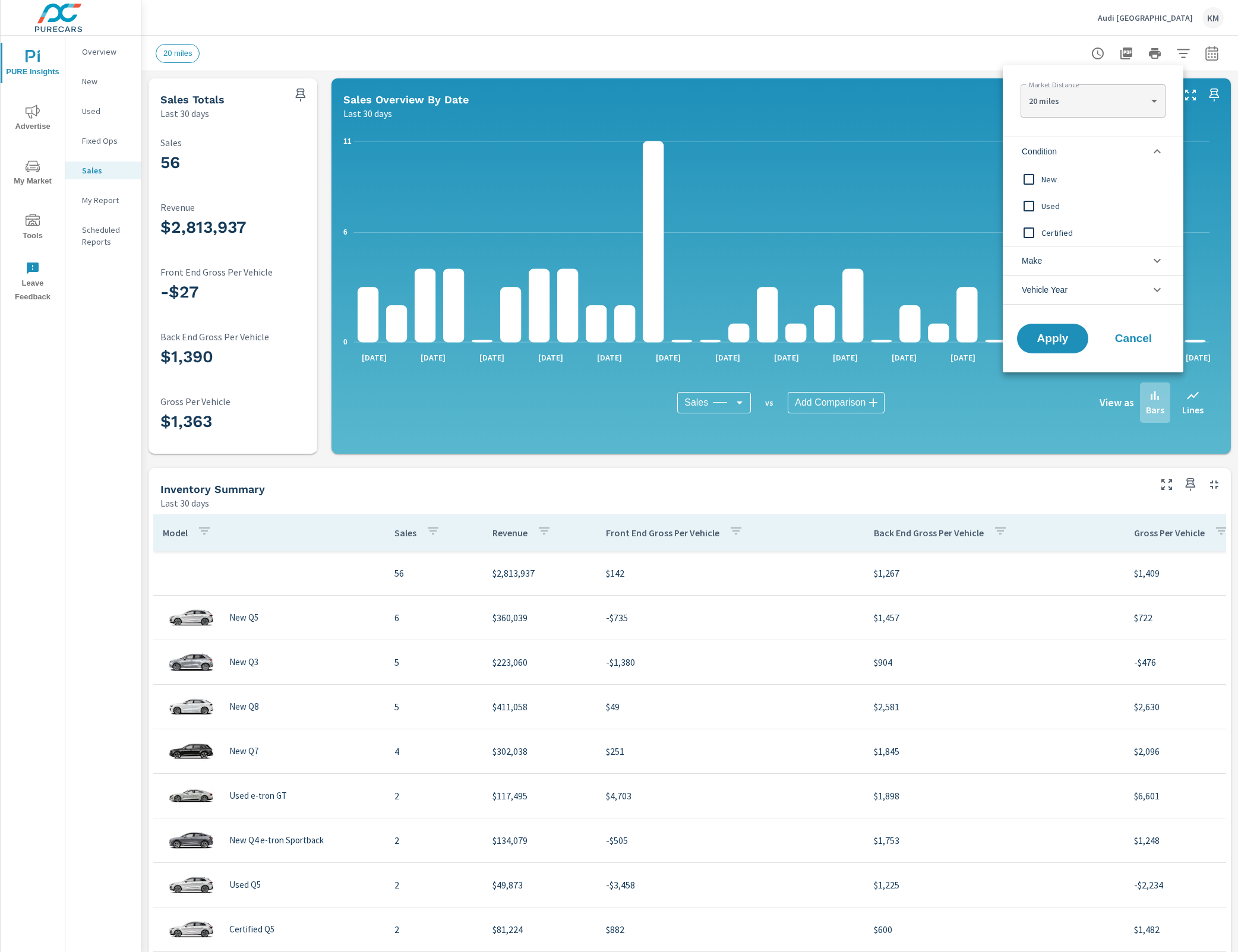
click at [1059, 178] on span "New" at bounding box center [1107, 179] width 130 height 14
click at [1084, 342] on button "Apply" at bounding box center [1052, 338] width 74 height 31
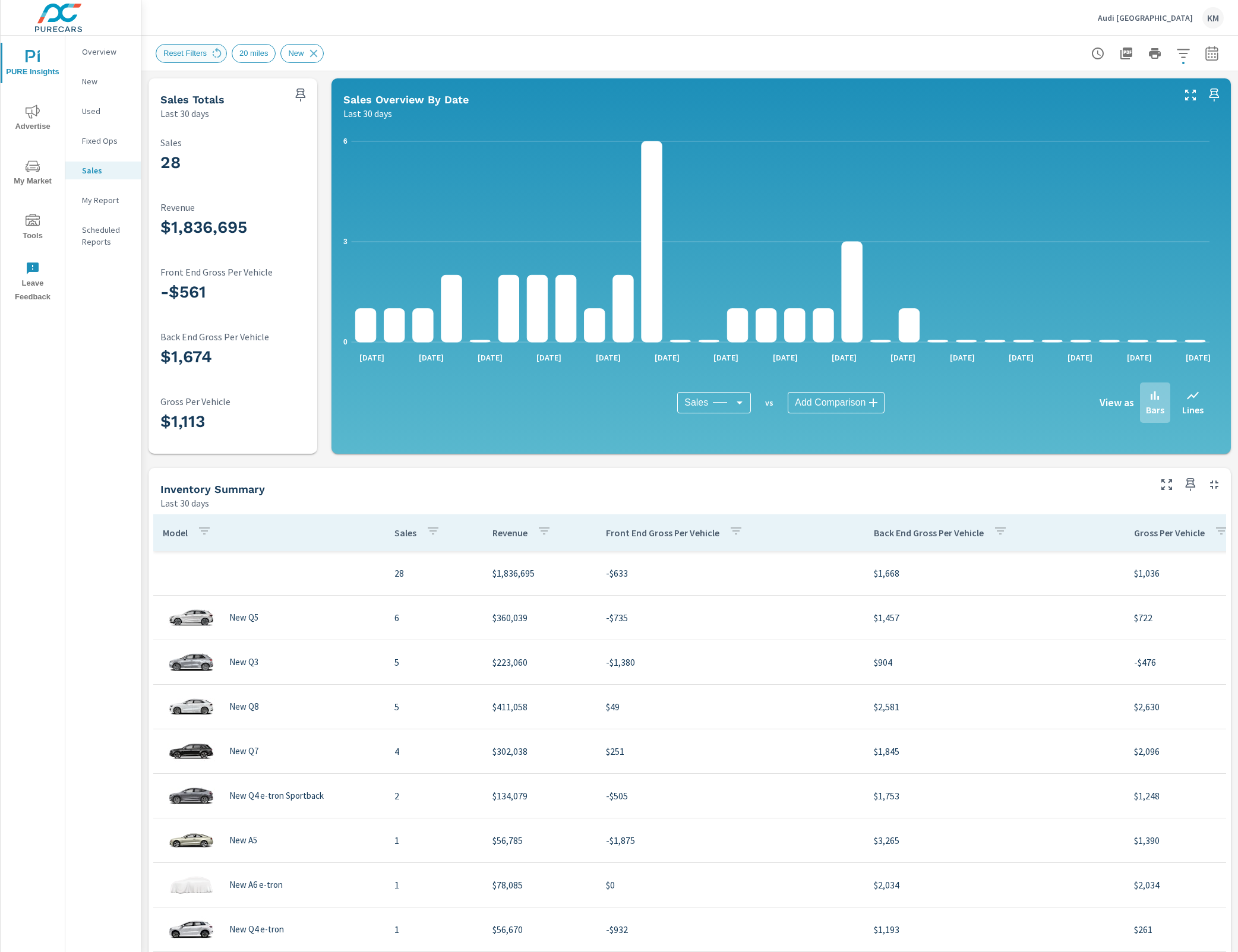
click at [175, 58] on div "Reset Filters" at bounding box center [191, 54] width 71 height 19
click at [186, 55] on span "Reset Filters" at bounding box center [185, 53] width 58 height 9
click at [211, 54] on icon at bounding box center [216, 54] width 13 height 13
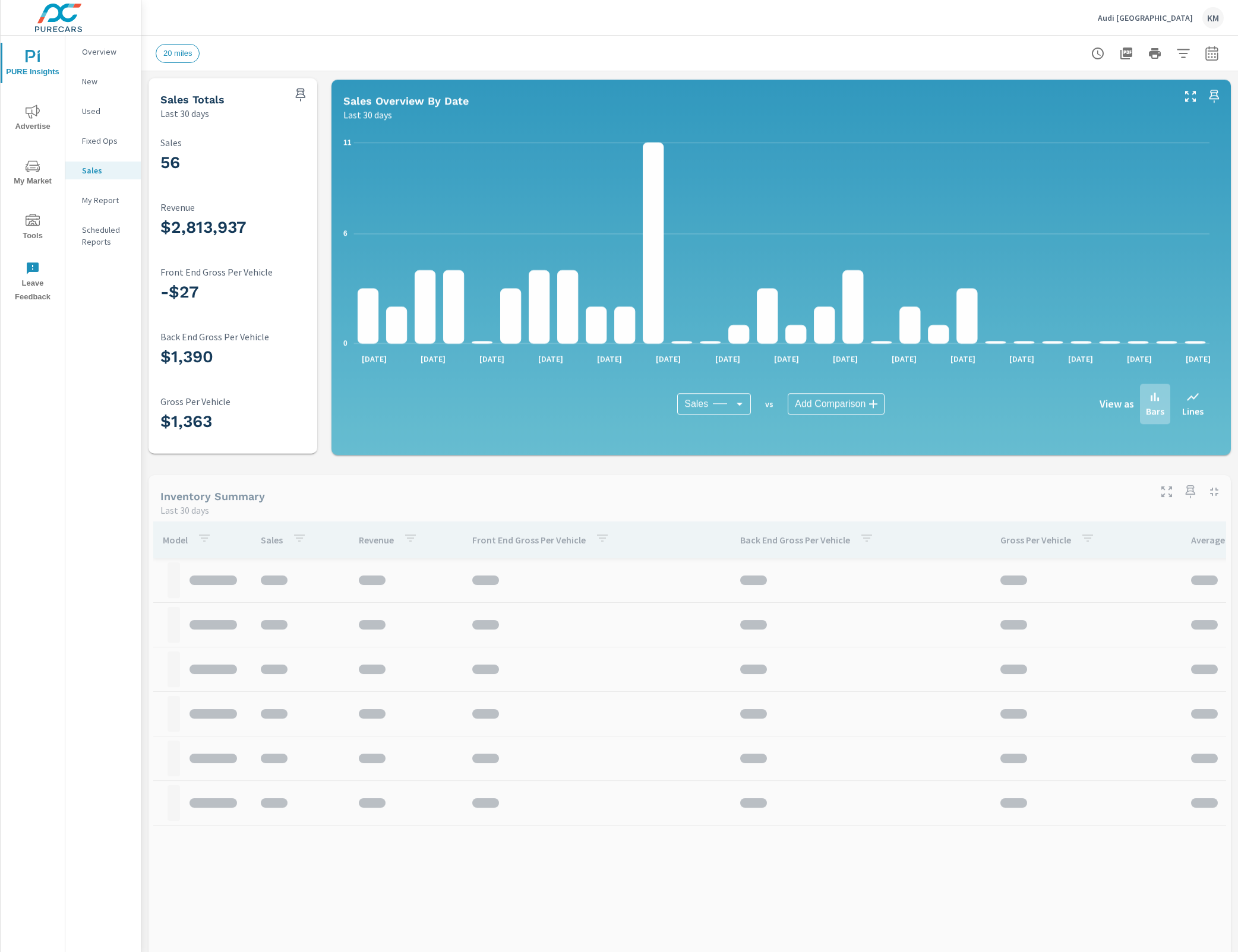
click at [45, 111] on span "Advertise" at bounding box center [33, 119] width 57 height 29
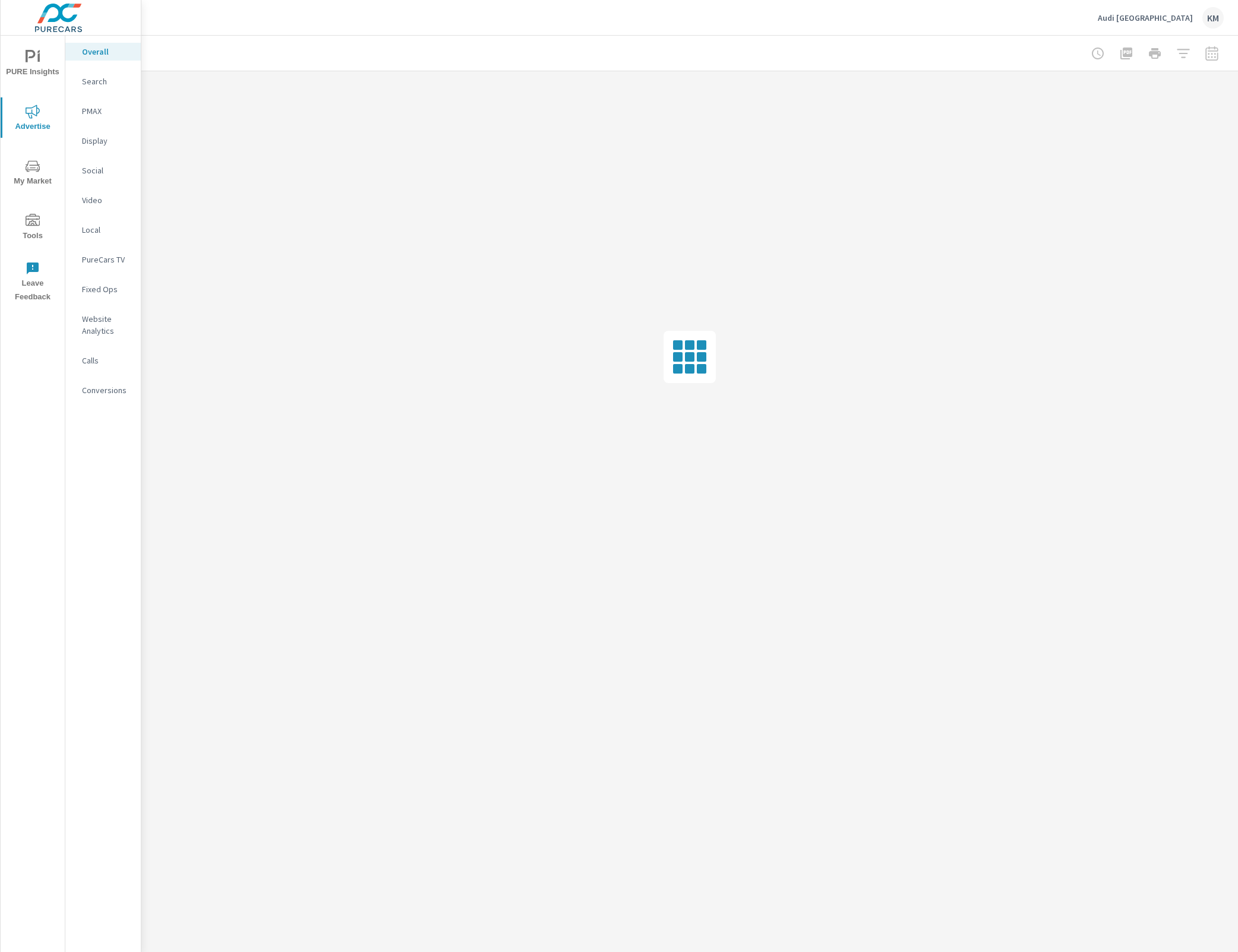
click at [477, 382] on div at bounding box center [689, 357] width 1097 height 571
click at [519, 278] on div at bounding box center [689, 357] width 1097 height 571
click at [23, 63] on span "PURE Insights" at bounding box center [33, 64] width 57 height 29
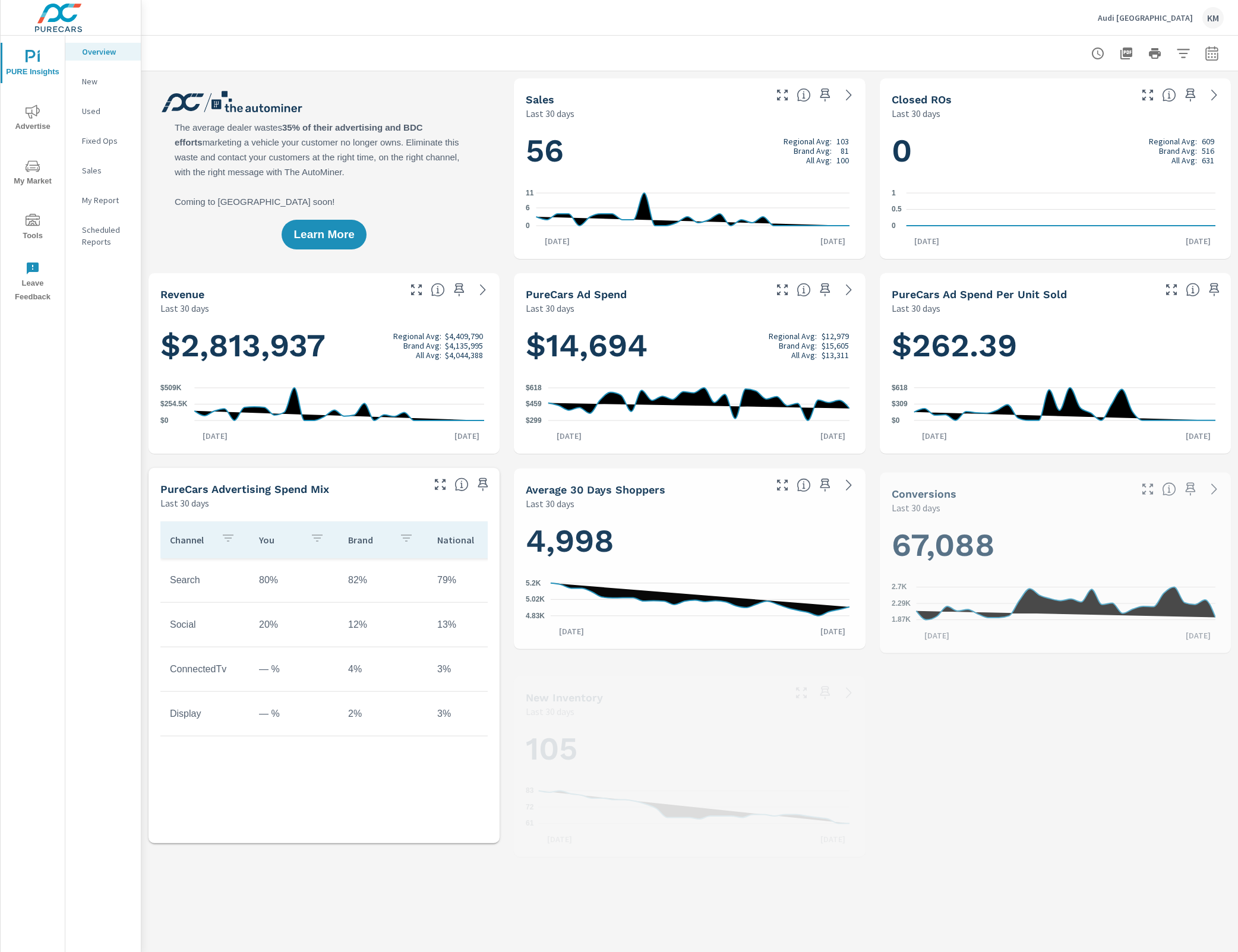
scroll to position [651, 0]
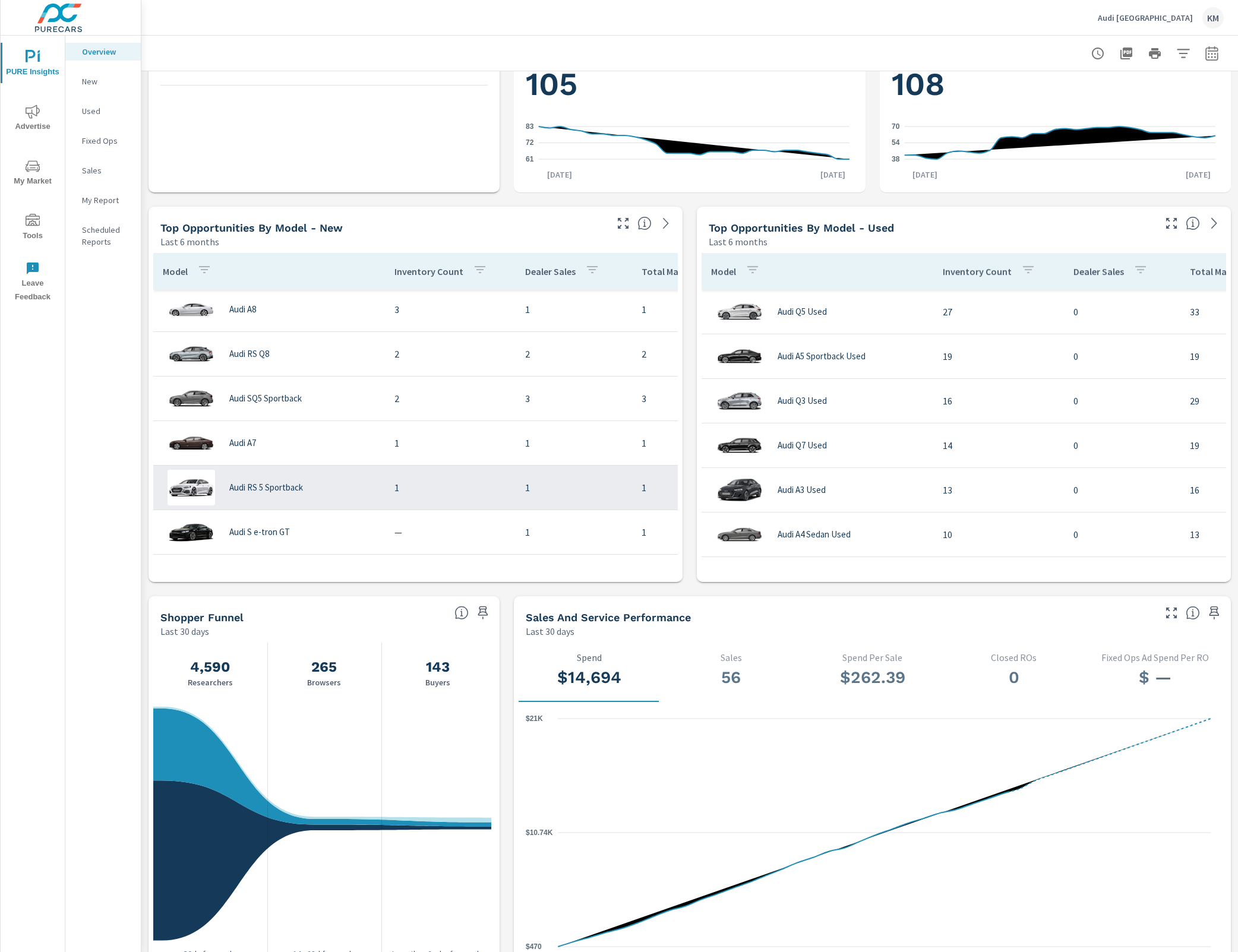
scroll to position [958, 0]
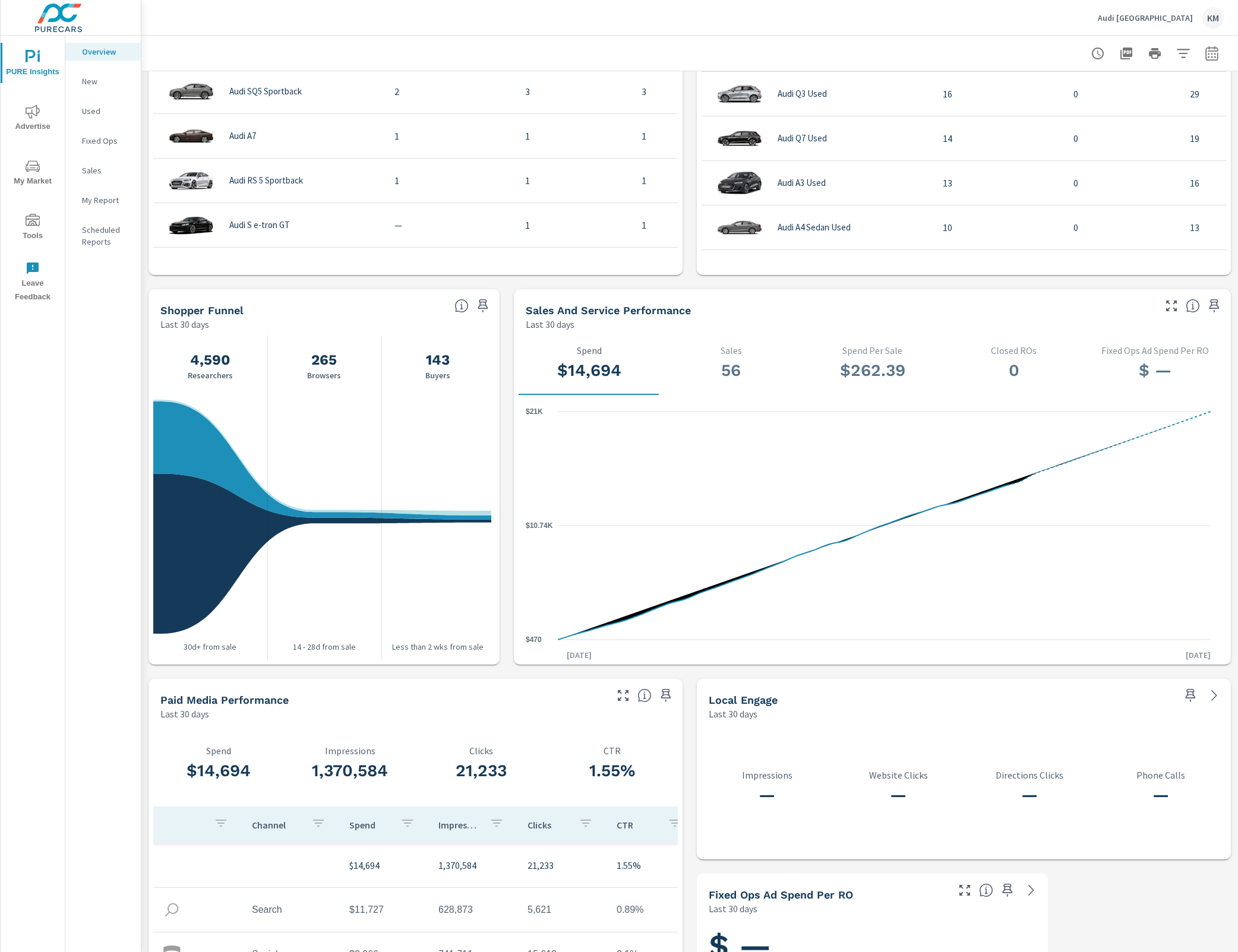
click at [242, 698] on h5 "Paid Media Performance" at bounding box center [225, 699] width 129 height 12
click at [336, 713] on div "Last 30 days" at bounding box center [382, 714] width 444 height 14
click at [335, 713] on div "Last 30 days" at bounding box center [382, 714] width 444 height 14
click at [525, 701] on div "Paid Media Performance" at bounding box center [382, 699] width 444 height 14
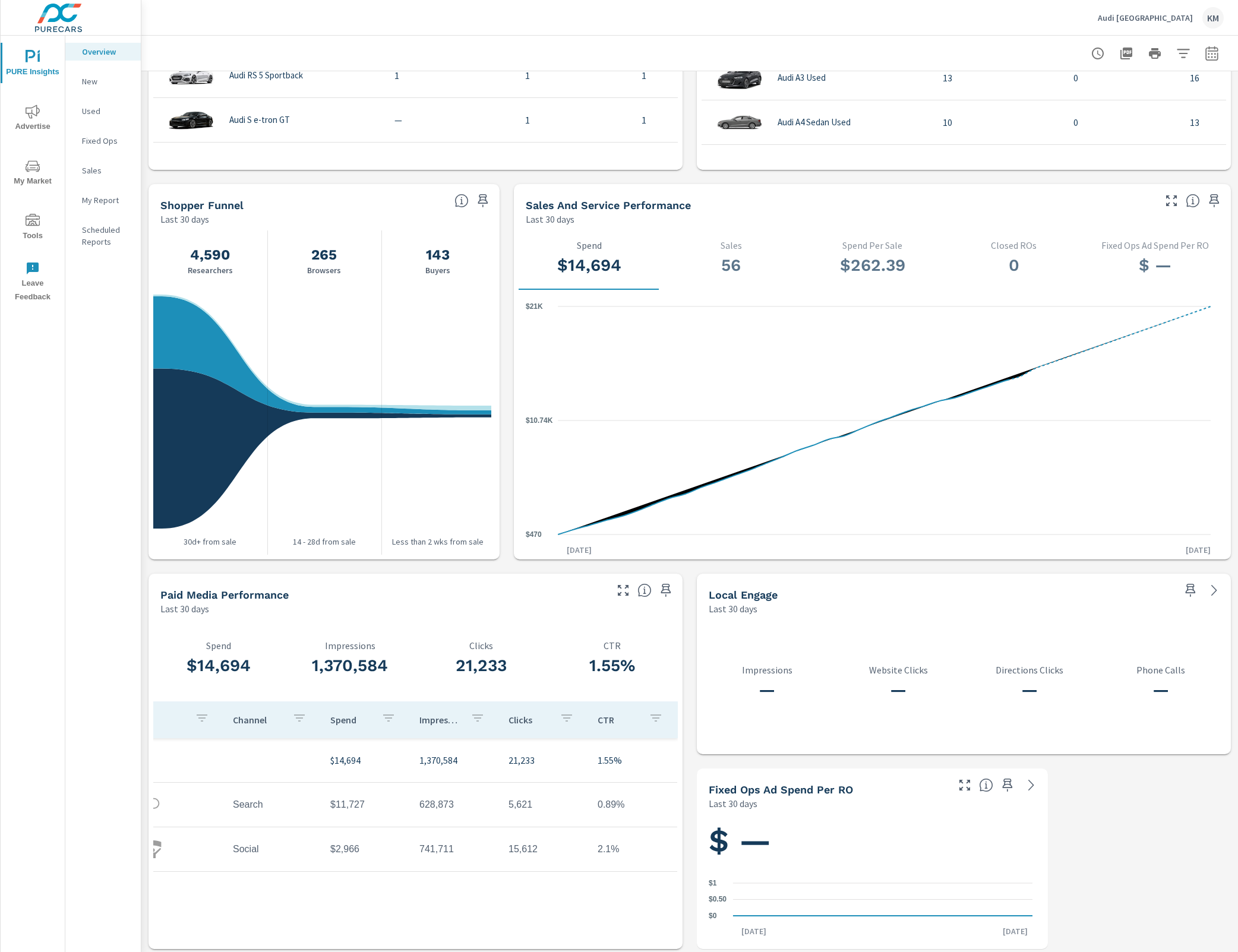
scroll to position [0, 0]
click at [34, 115] on icon "nav menu" at bounding box center [33, 111] width 14 height 14
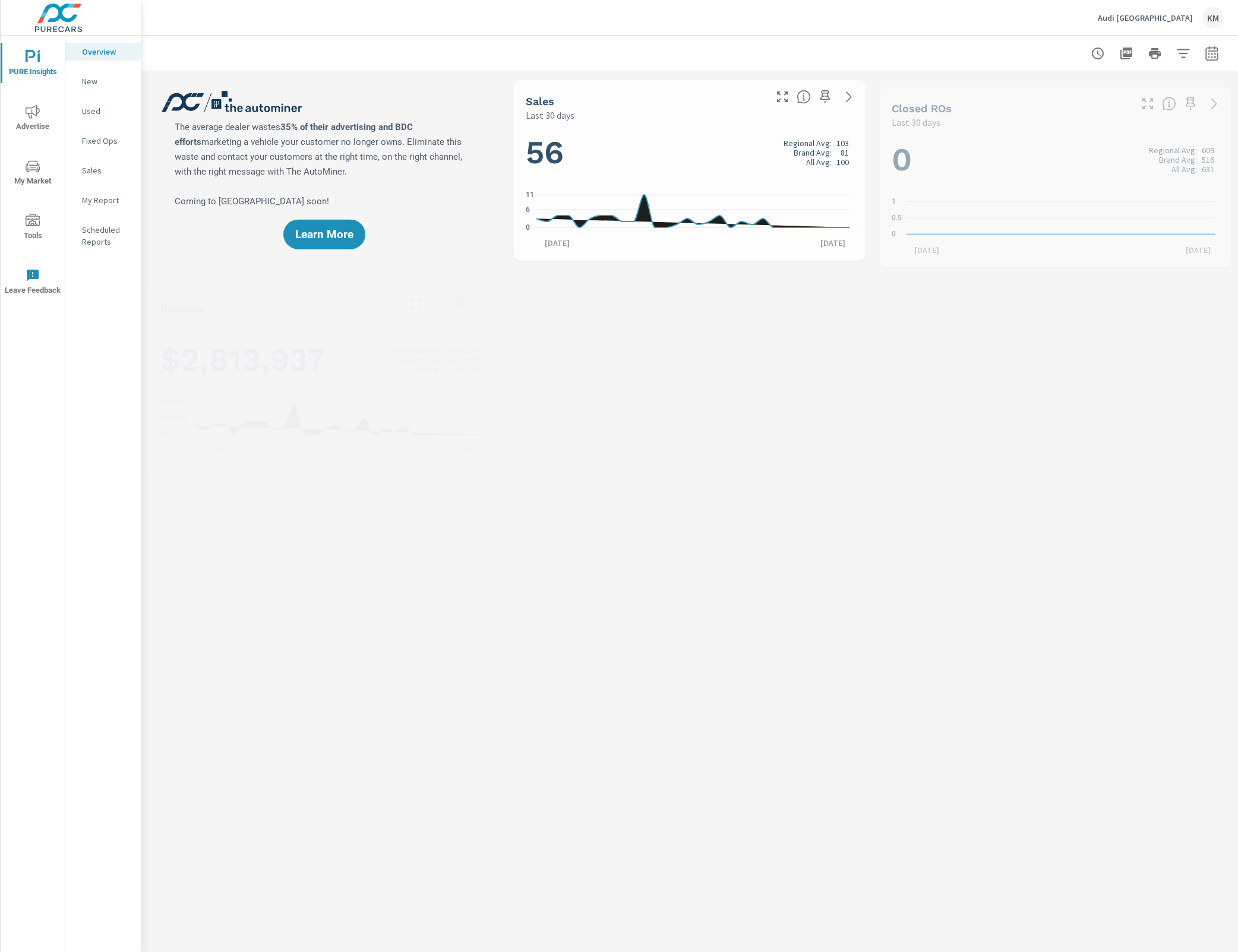
scroll to position [579, 0]
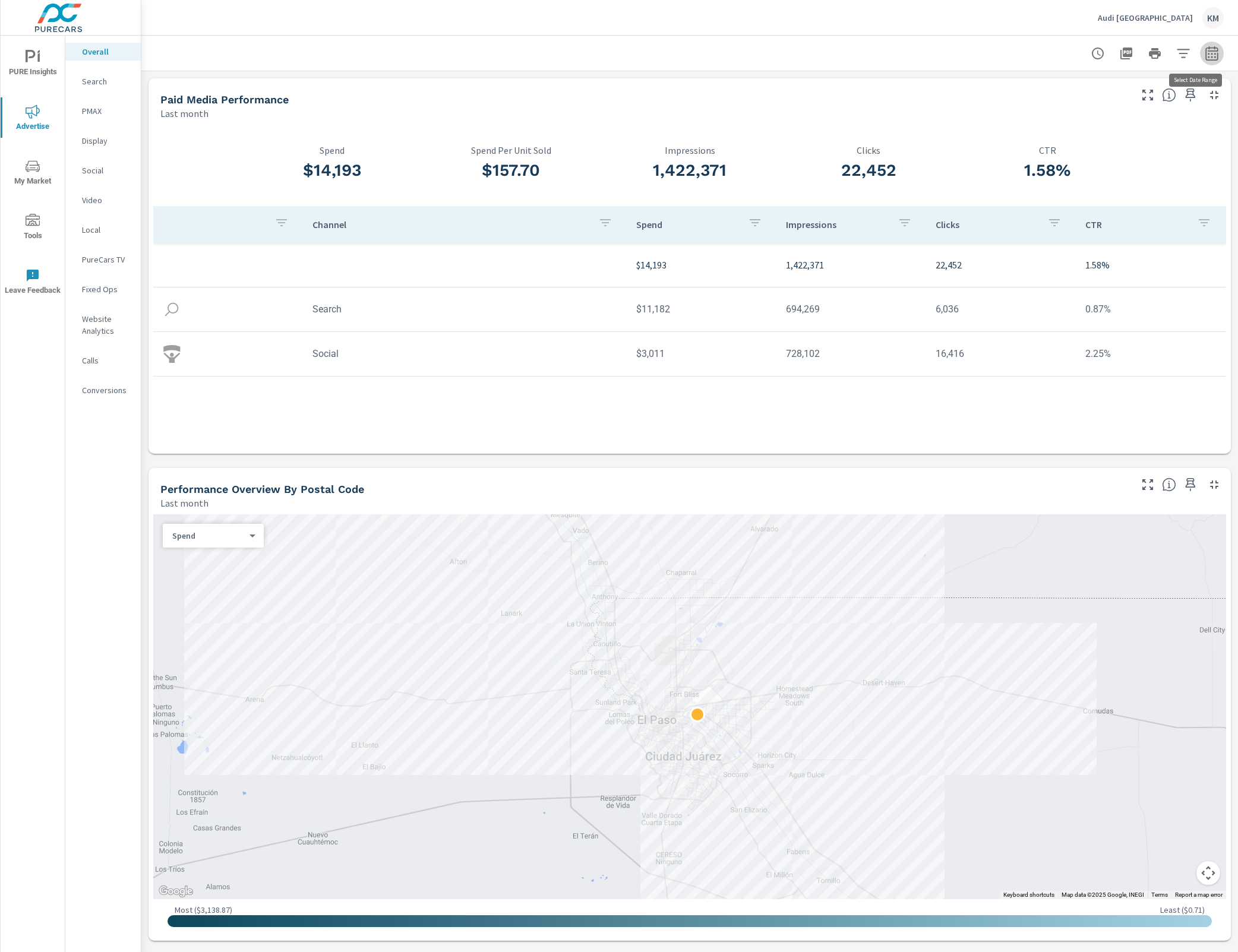
click at [1205, 60] on icon "button" at bounding box center [1211, 53] width 12 height 14
select select "Last month"
click at [1207, 61] on button "button" at bounding box center [1212, 53] width 24 height 24
click at [1206, 57] on icon "button" at bounding box center [1211, 53] width 12 height 14
click at [1208, 64] on div at bounding box center [1154, 53] width 138 height 24
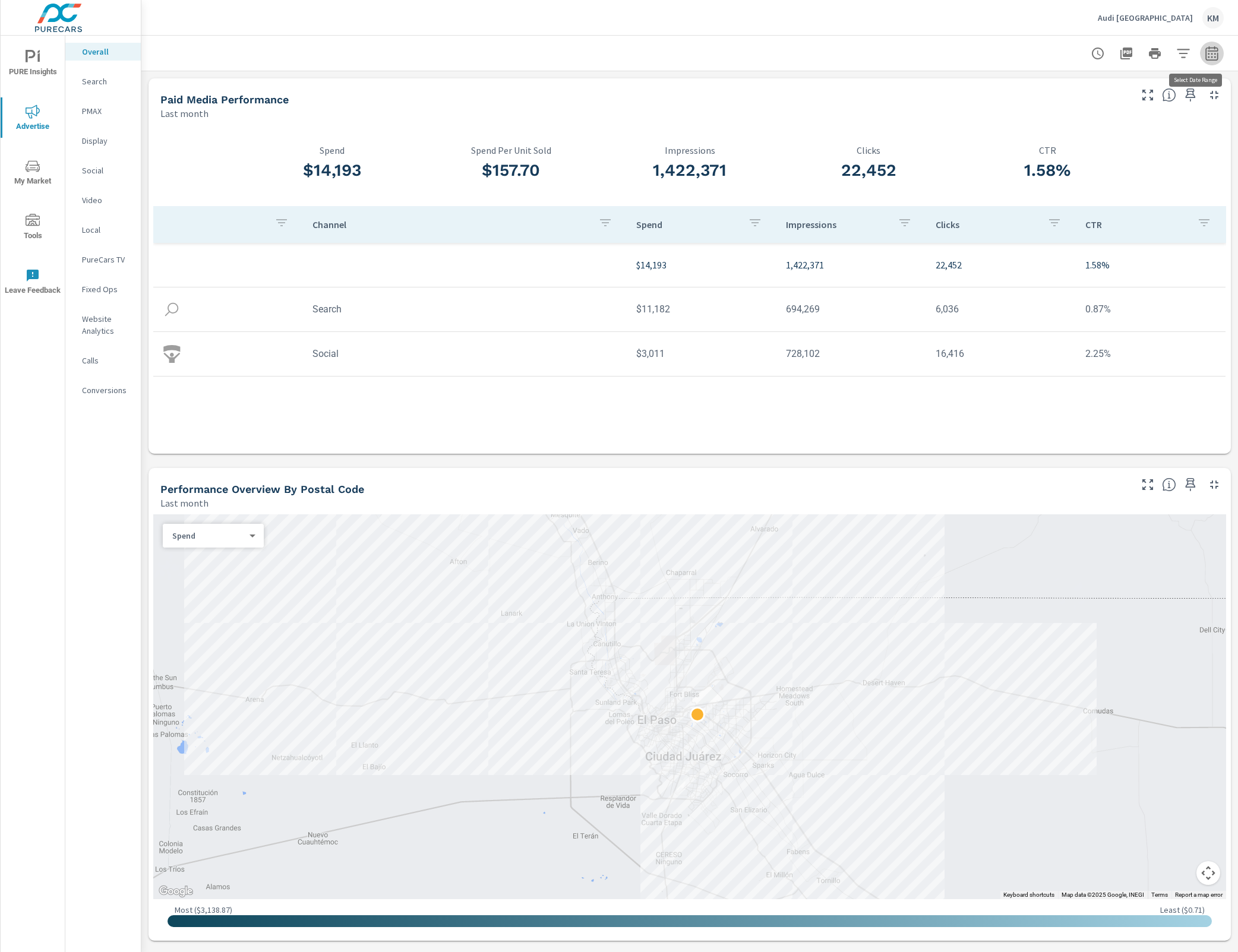
click at [1207, 59] on button "button" at bounding box center [1212, 53] width 24 height 24
click at [1207, 56] on button "button" at bounding box center [1212, 53] width 24 height 24
select select "Last month"
click at [1160, 106] on select "Custom [DATE] Last week Last 7 days Last 14 days Last 30 days Last 45 days Last…" at bounding box center [1104, 103] width 119 height 24
click at [1157, 105] on select "Custom [DATE] Last week Last 7 days Last 14 days Last 30 days Last 45 days Last…" at bounding box center [1104, 103] width 119 height 24
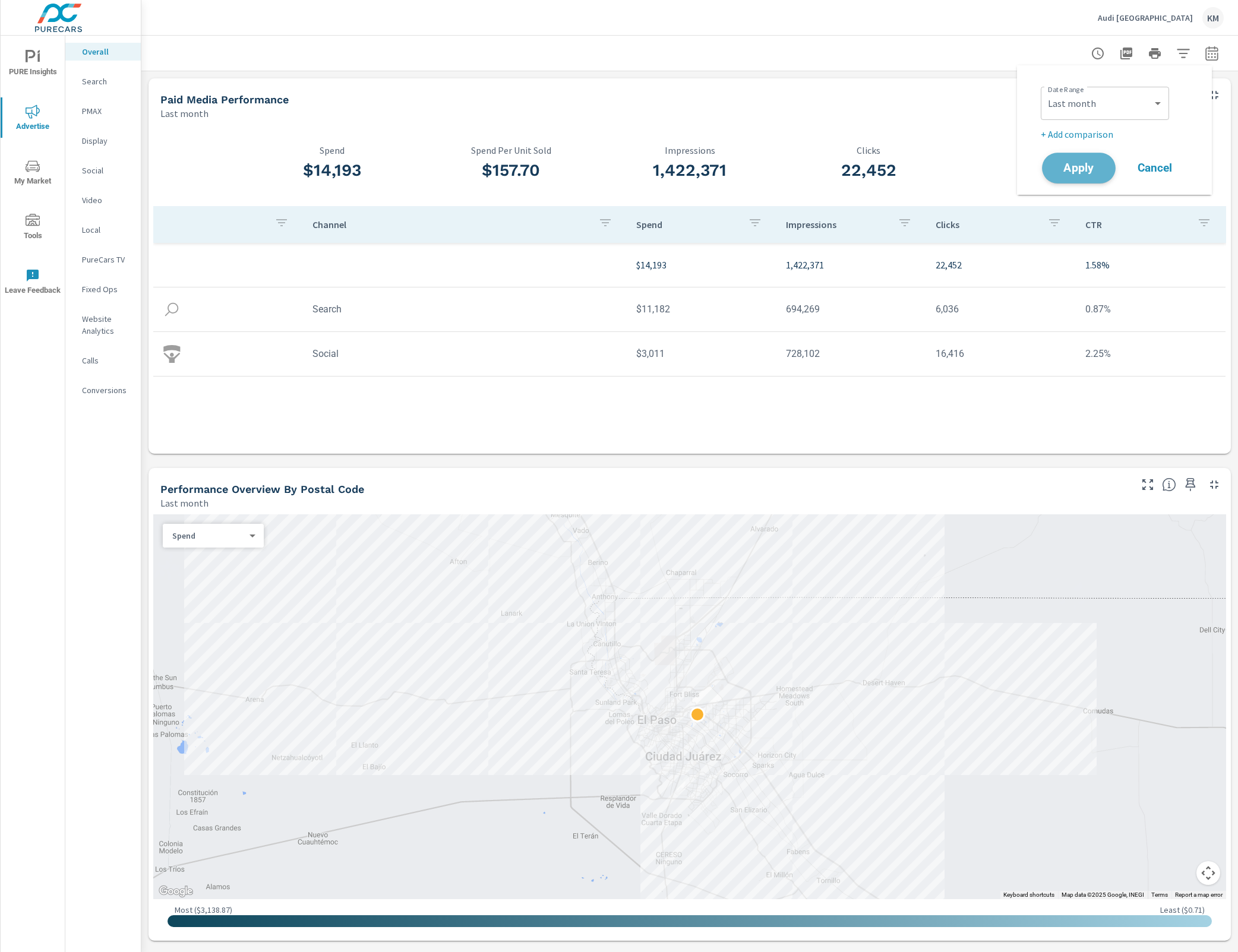
click at [1099, 174] on span "Apply" at bounding box center [1079, 169] width 49 height 11
click at [1176, 54] on icon "button" at bounding box center [1183, 54] width 14 height 14
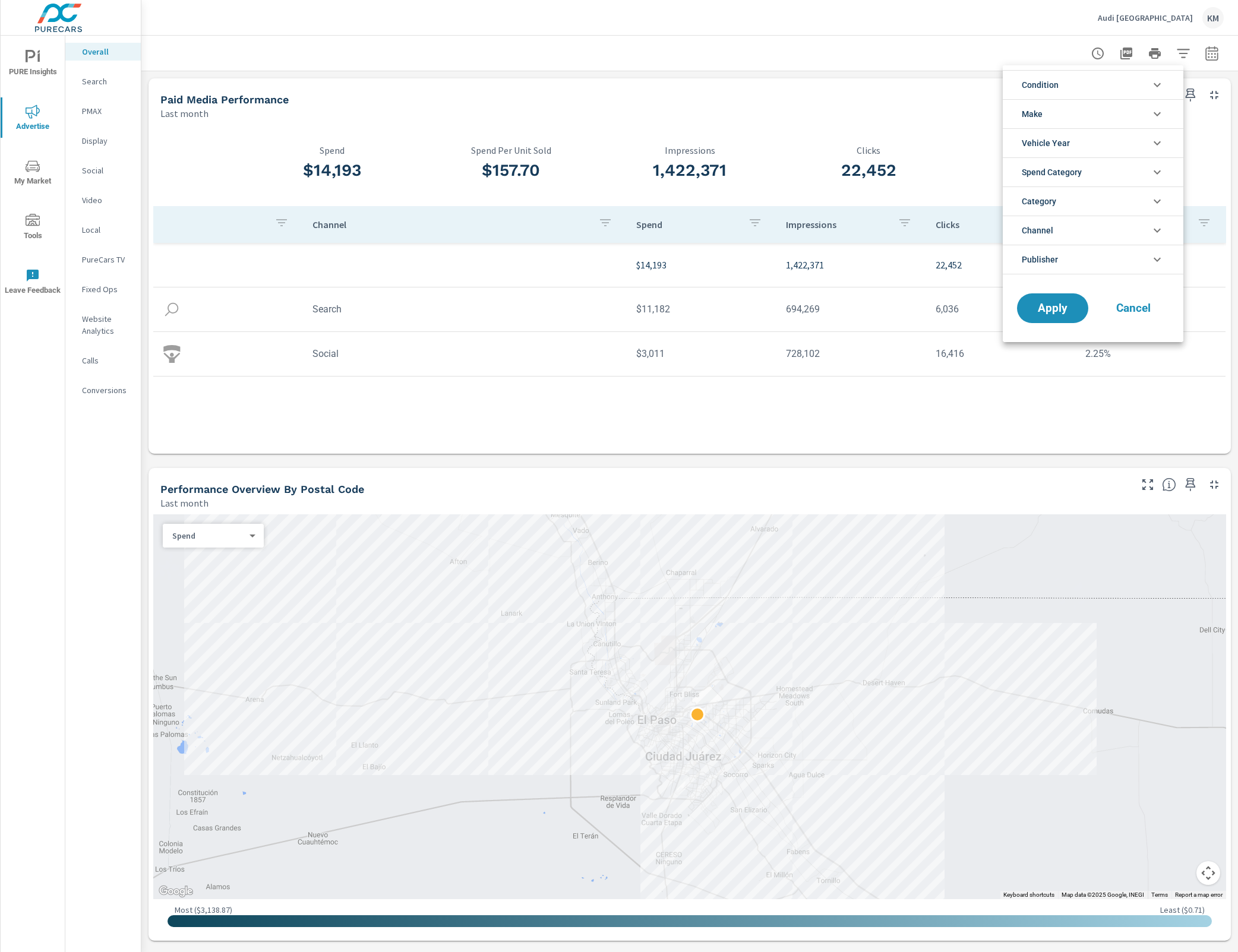
click at [1192, 61] on div at bounding box center [619, 476] width 1238 height 952
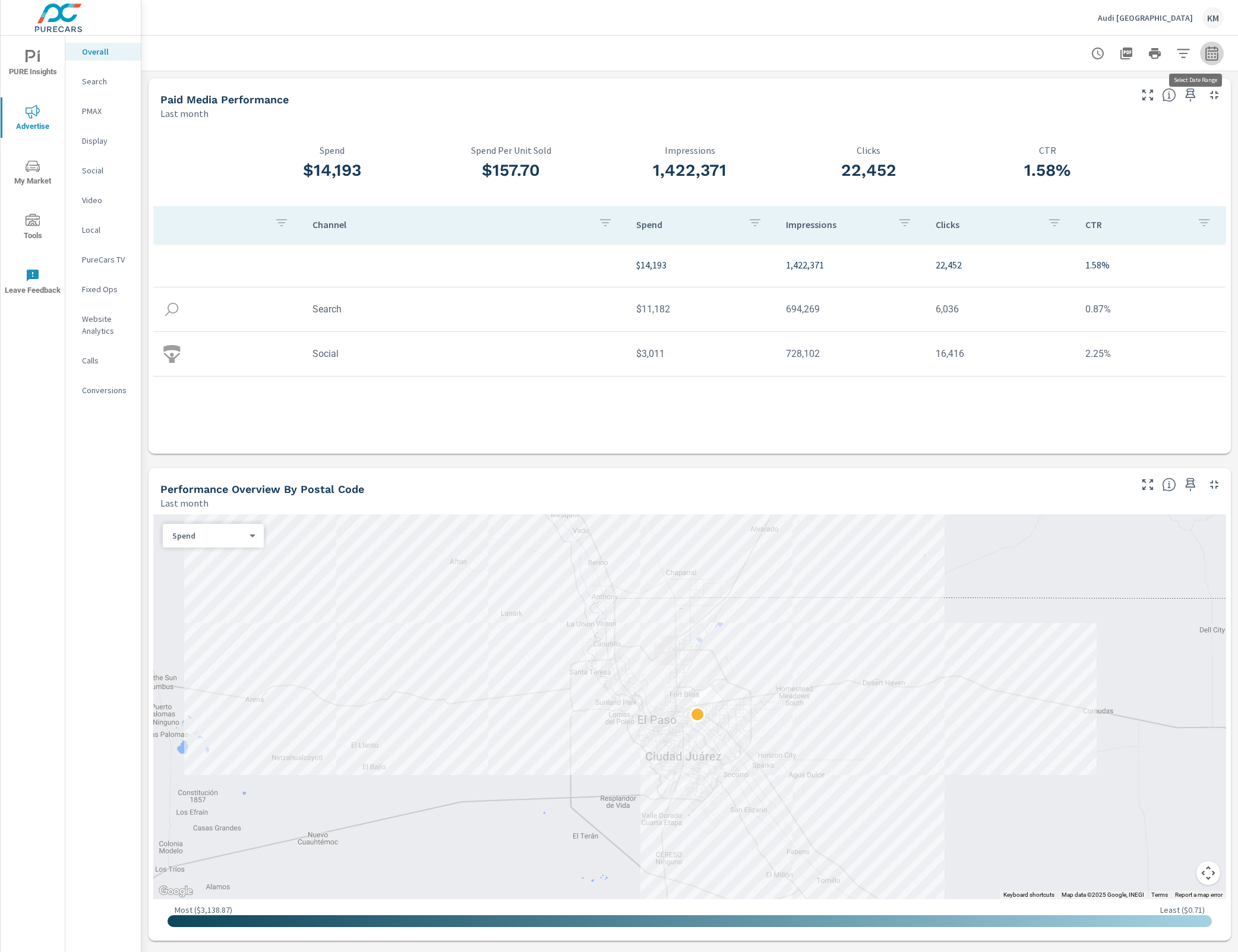
click at [1207, 56] on icon "button" at bounding box center [1211, 55] width 8 height 5
click at [1074, 104] on select "Custom [DATE] Last week Last 7 days Last 14 days Last 30 days Last 45 days Last…" at bounding box center [1104, 103] width 119 height 24
click at [1045, 91] on select "Custom [DATE] Last week Last 7 days Last 14 days Last 30 days Last 45 days Last…" at bounding box center [1104, 103] width 119 height 24
select select "Last 3 months"
click at [1077, 171] on span "Apply" at bounding box center [1079, 169] width 49 height 11
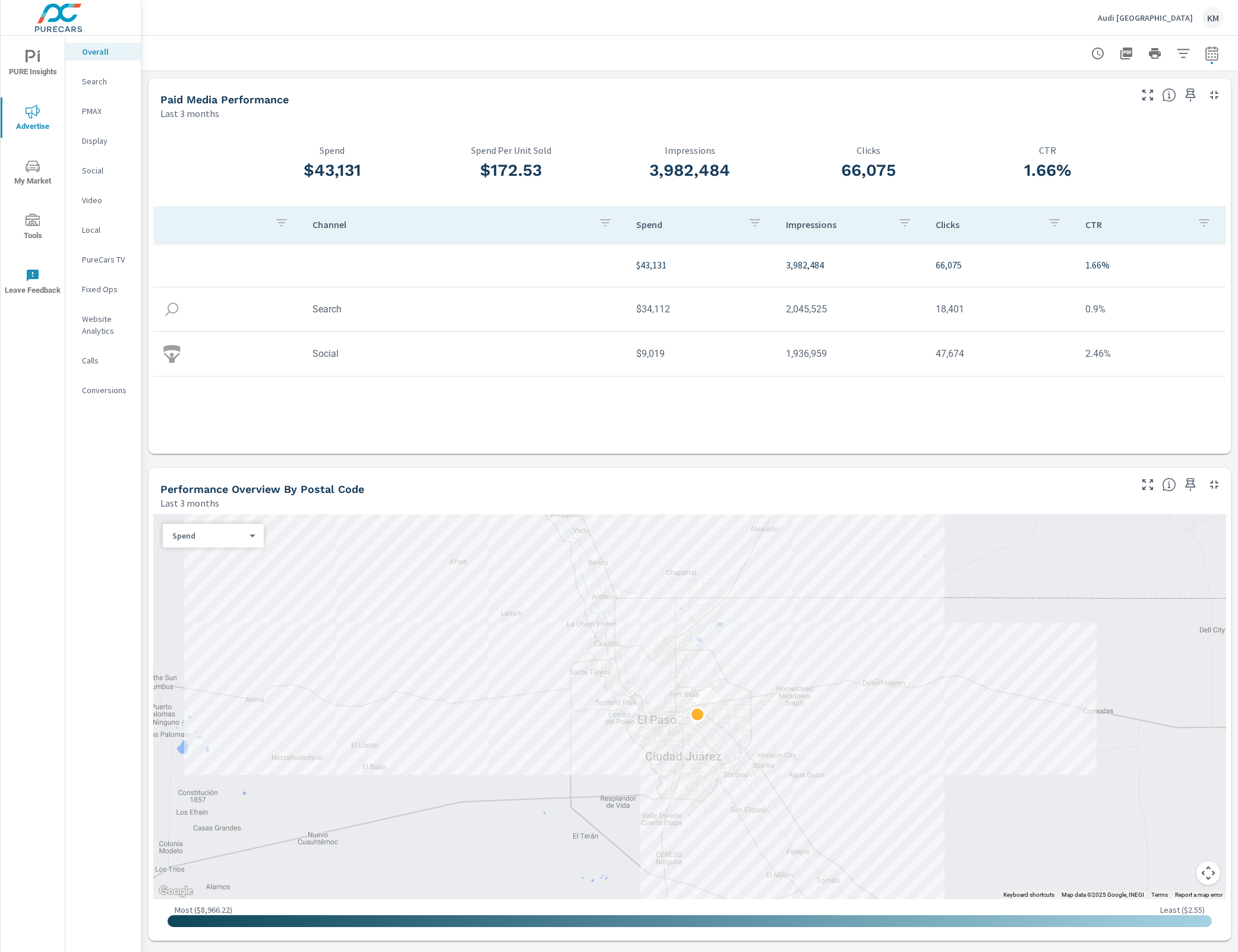
click at [1177, 57] on icon "button" at bounding box center [1182, 53] width 12 height 9
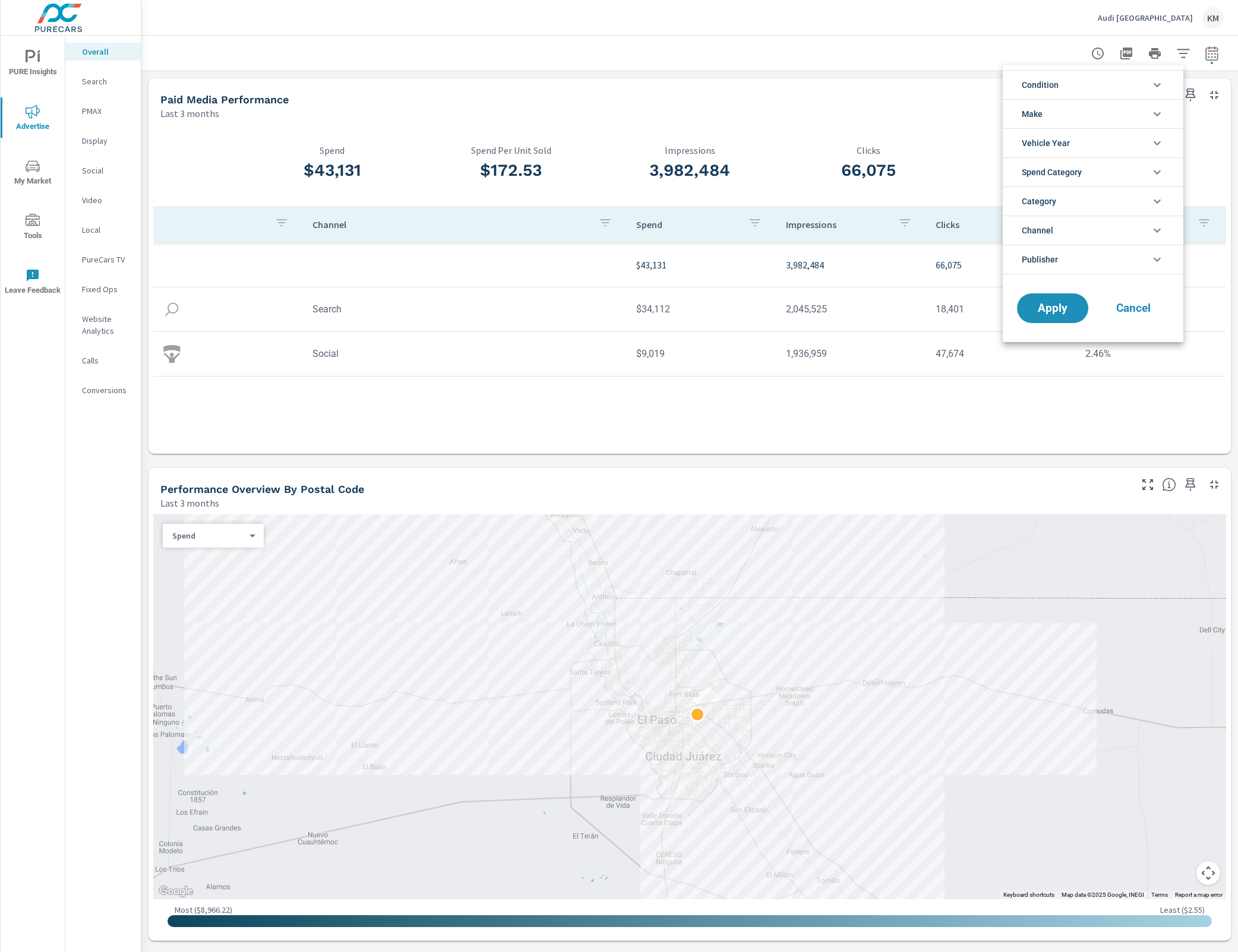
click at [1119, 86] on li "Condition" at bounding box center [1093, 84] width 181 height 29
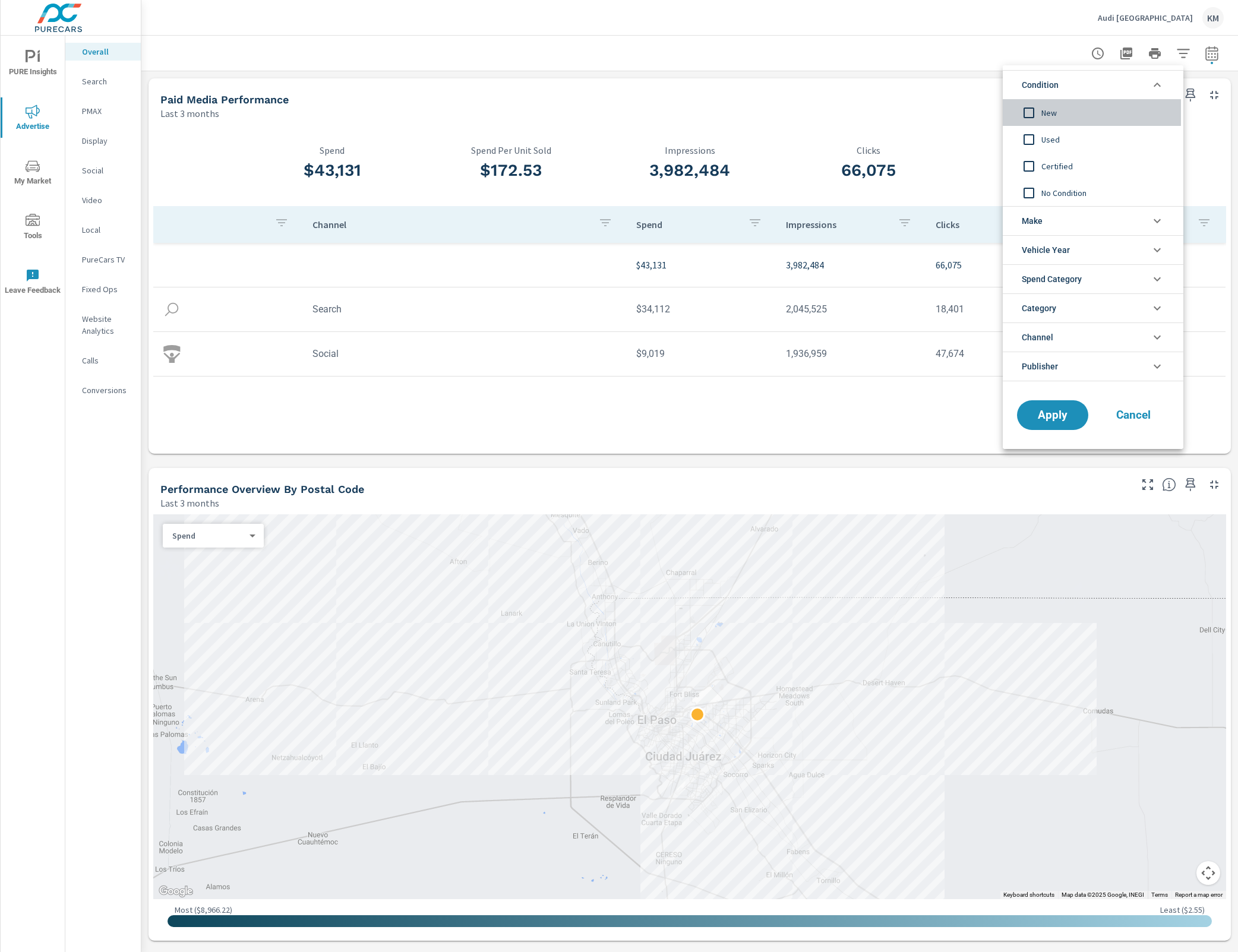
click at [1045, 108] on span "New" at bounding box center [1107, 113] width 130 height 14
click at [1047, 134] on span "Used" at bounding box center [1107, 139] width 130 height 14
click at [1046, 161] on span "Certified" at bounding box center [1107, 166] width 130 height 14
click at [1049, 417] on span "Apply" at bounding box center [1052, 416] width 49 height 11
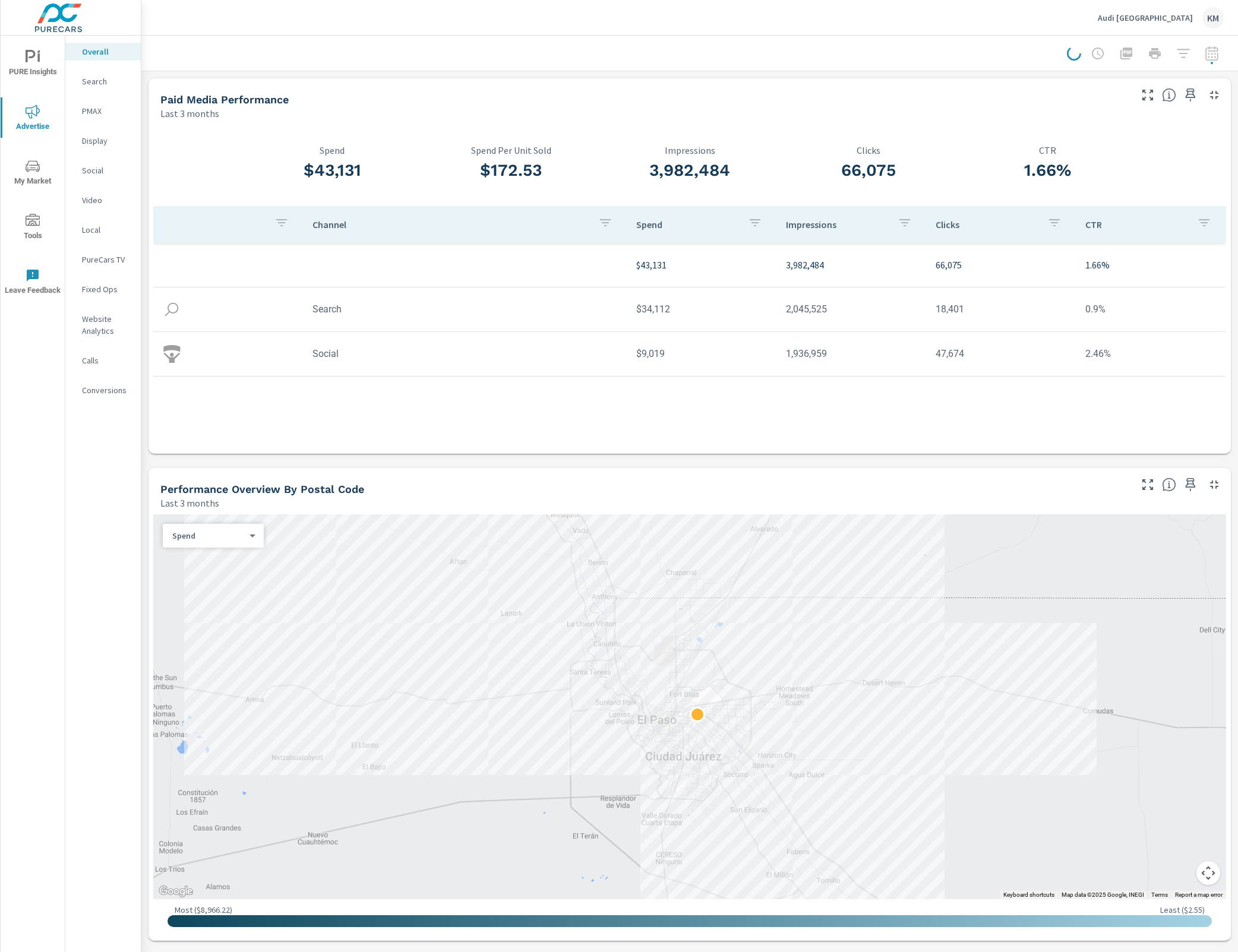
click at [978, 68] on div at bounding box center [689, 53] width 1068 height 35
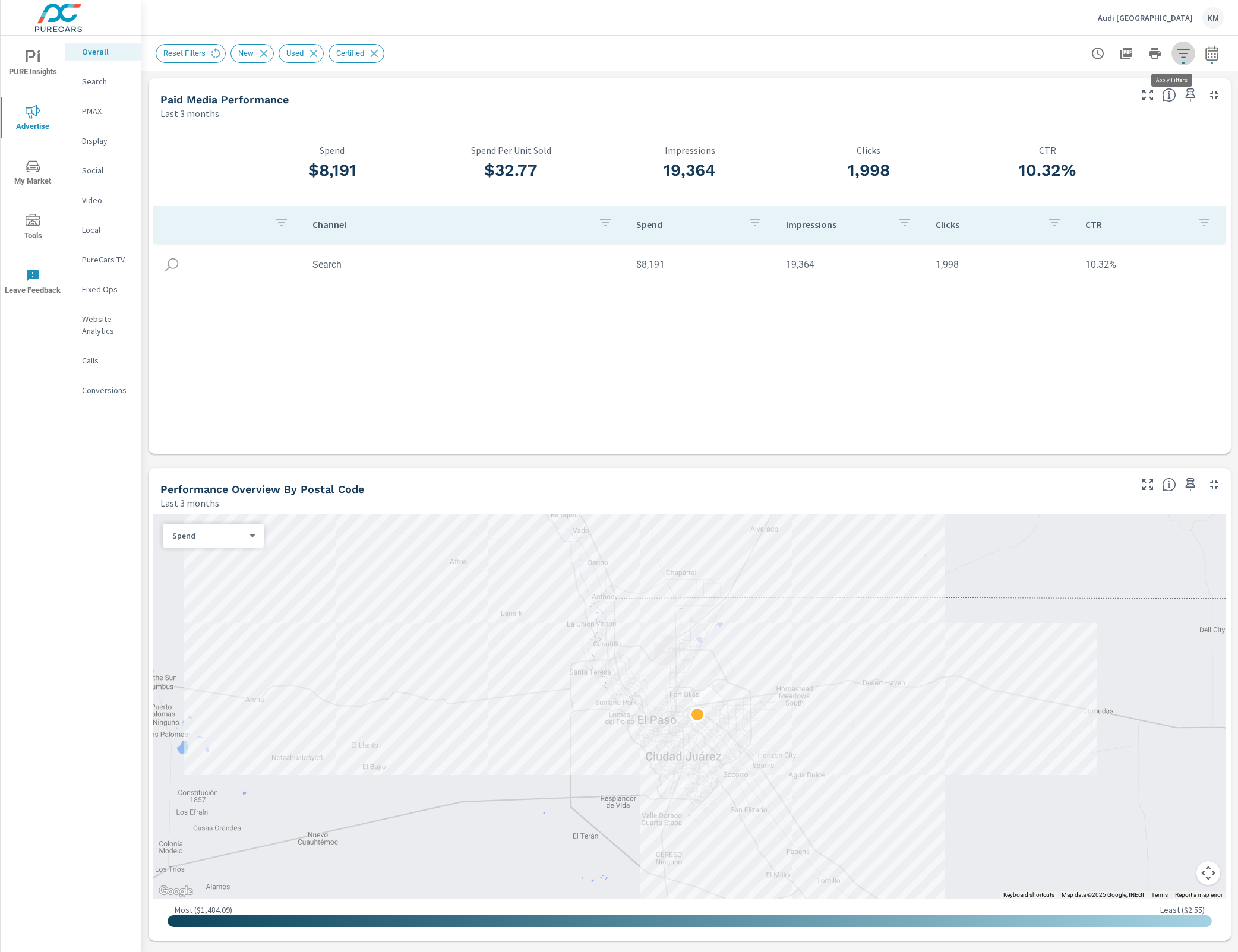
click at [1177, 50] on icon "button" at bounding box center [1182, 53] width 12 height 9
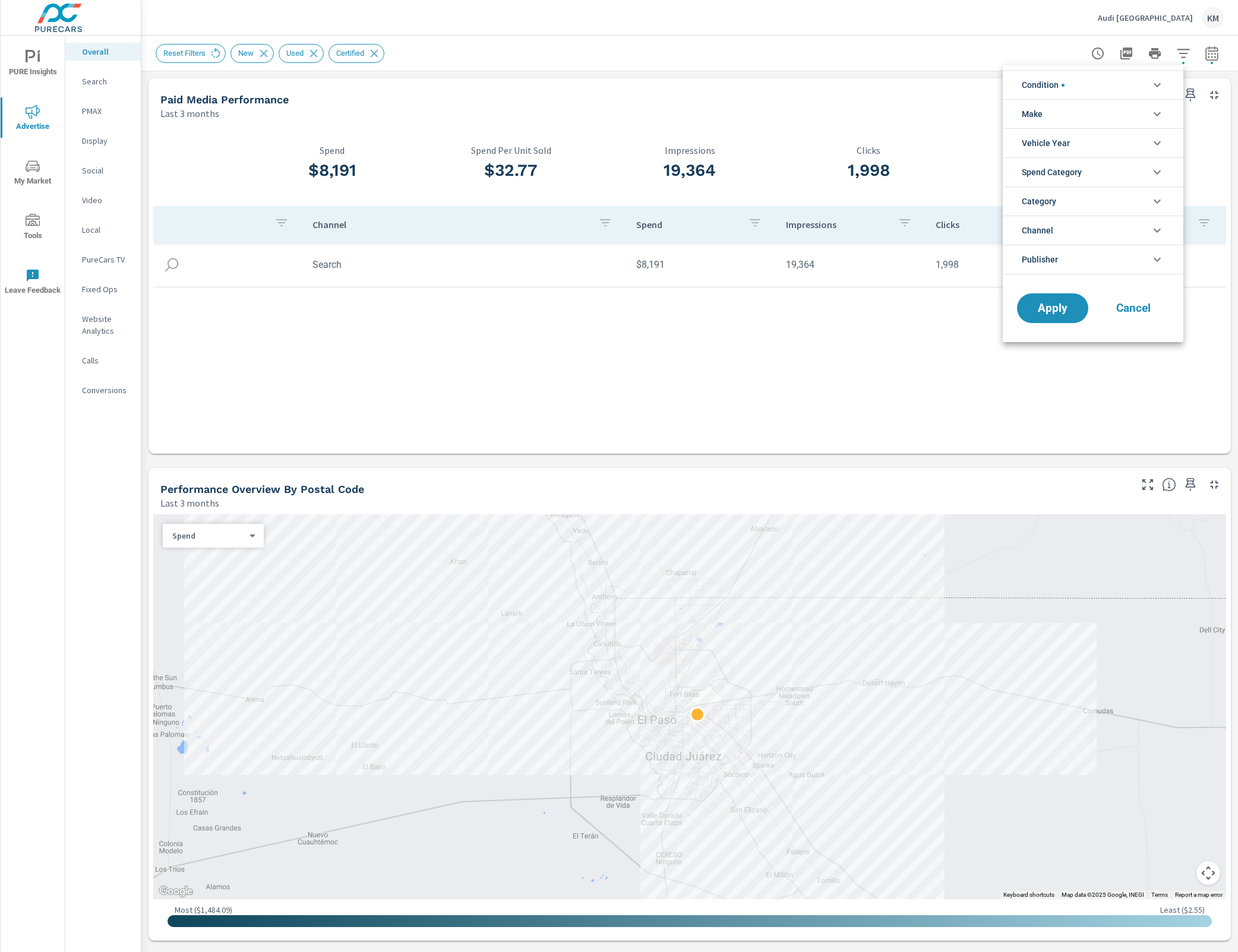
click at [1105, 83] on li "Condition" at bounding box center [1093, 84] width 181 height 29
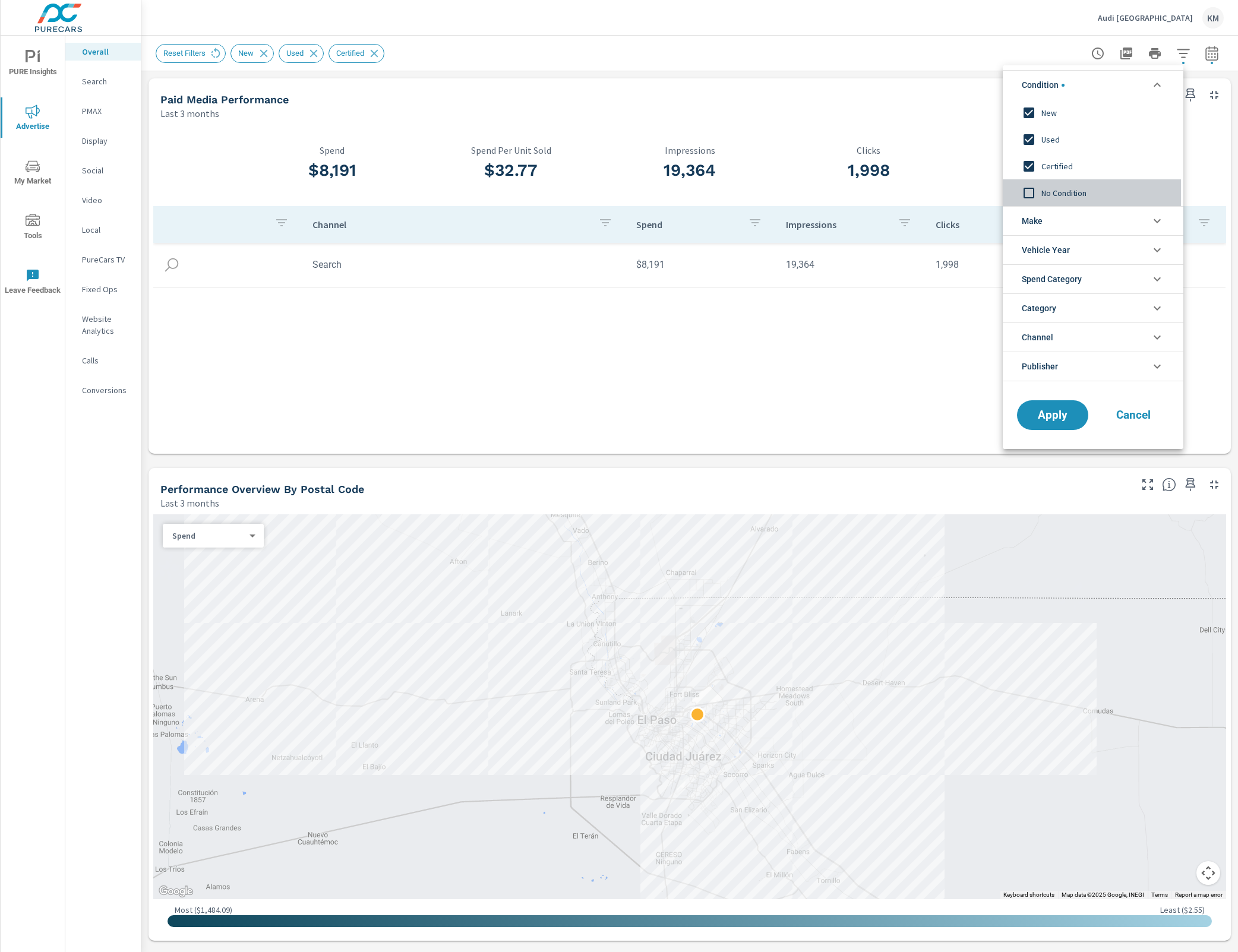
click at [1052, 187] on span "No Condition" at bounding box center [1107, 193] width 130 height 14
click at [1052, 410] on span "Apply" at bounding box center [1052, 416] width 49 height 11
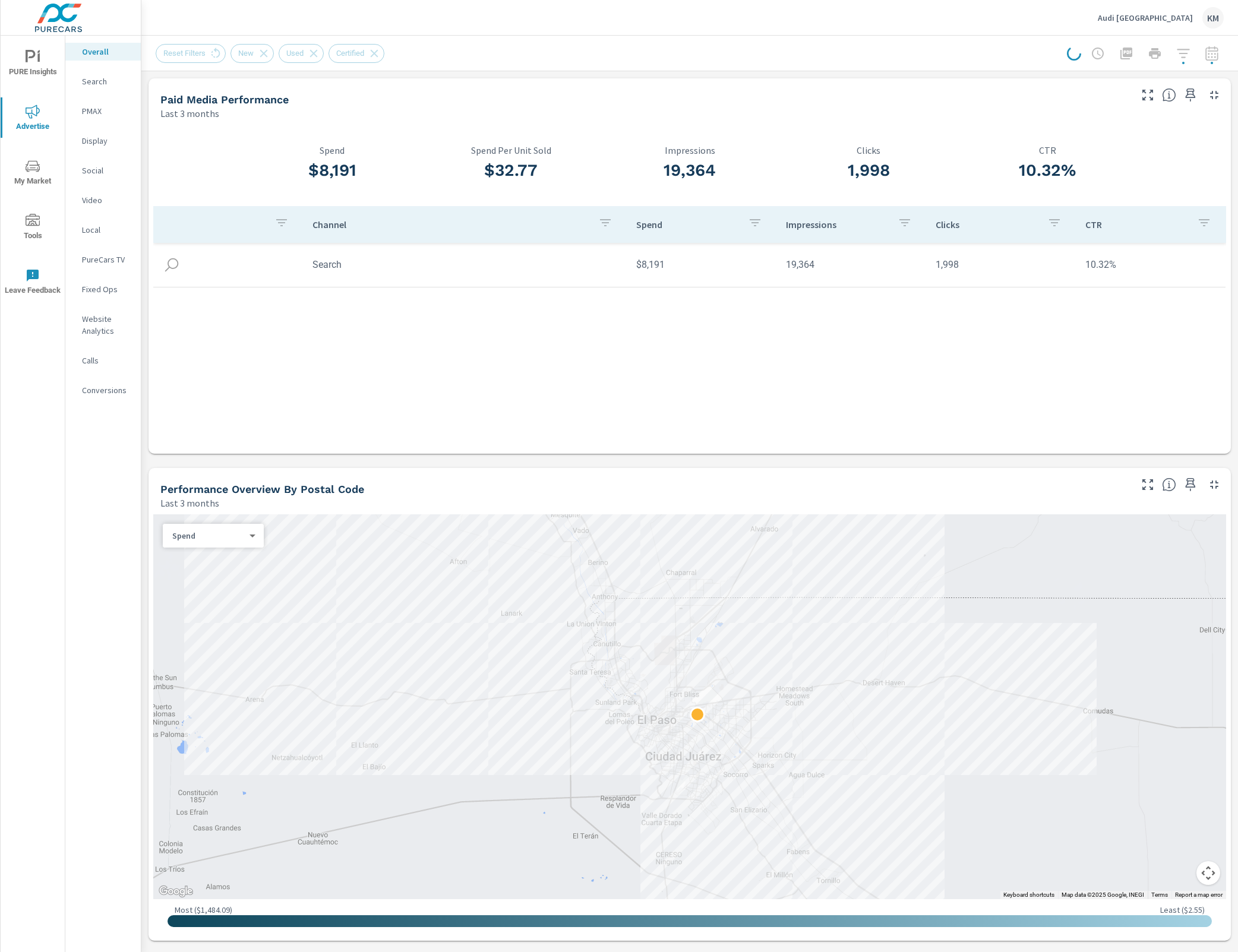
click at [1167, 54] on div at bounding box center [1145, 53] width 157 height 24
click at [1174, 55] on div at bounding box center [1145, 53] width 157 height 24
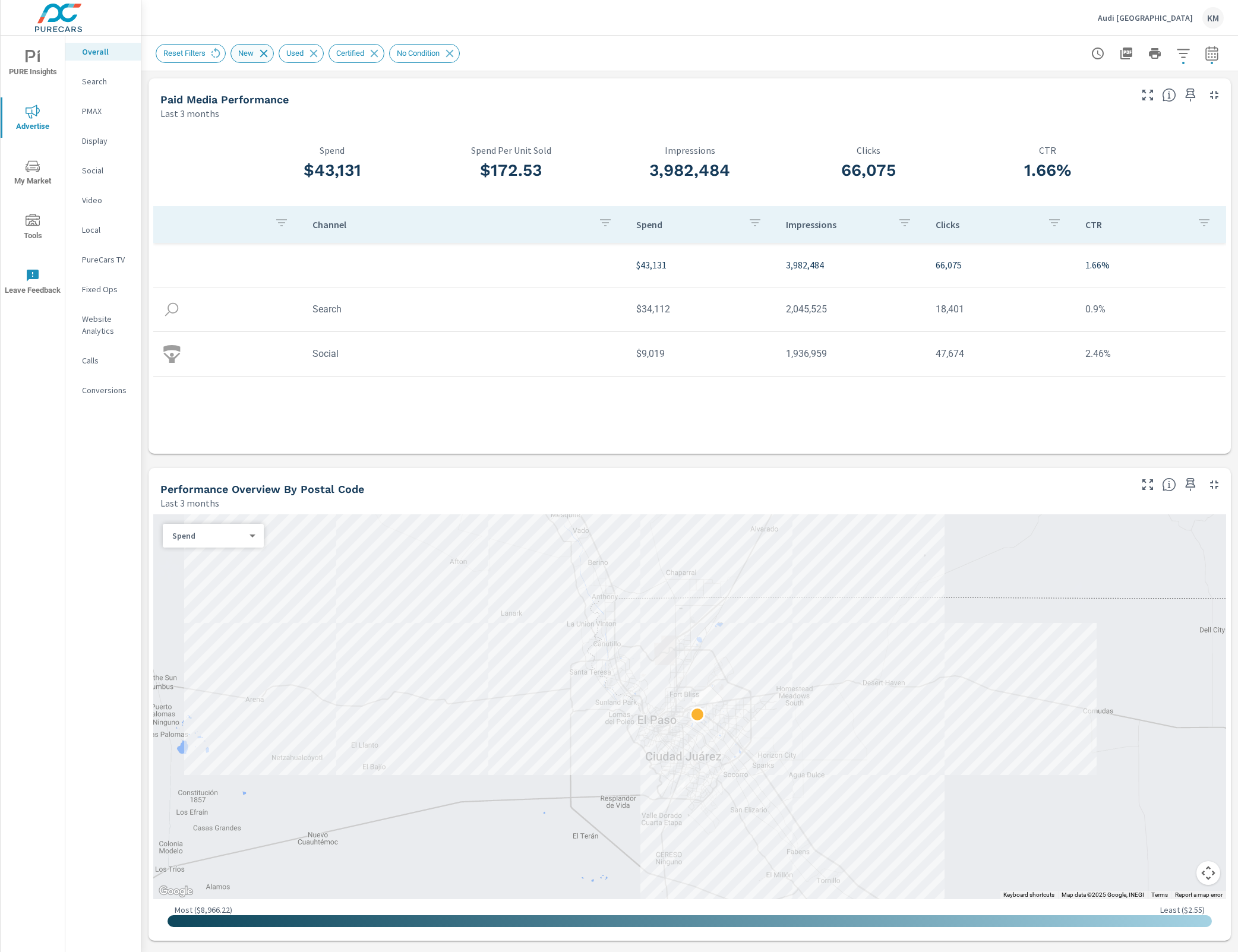
click at [264, 51] on icon at bounding box center [264, 53] width 8 height 8
click at [1178, 58] on div at bounding box center [1145, 53] width 157 height 24
click at [805, 203] on div "66,075 Clicks" at bounding box center [869, 166] width 179 height 81
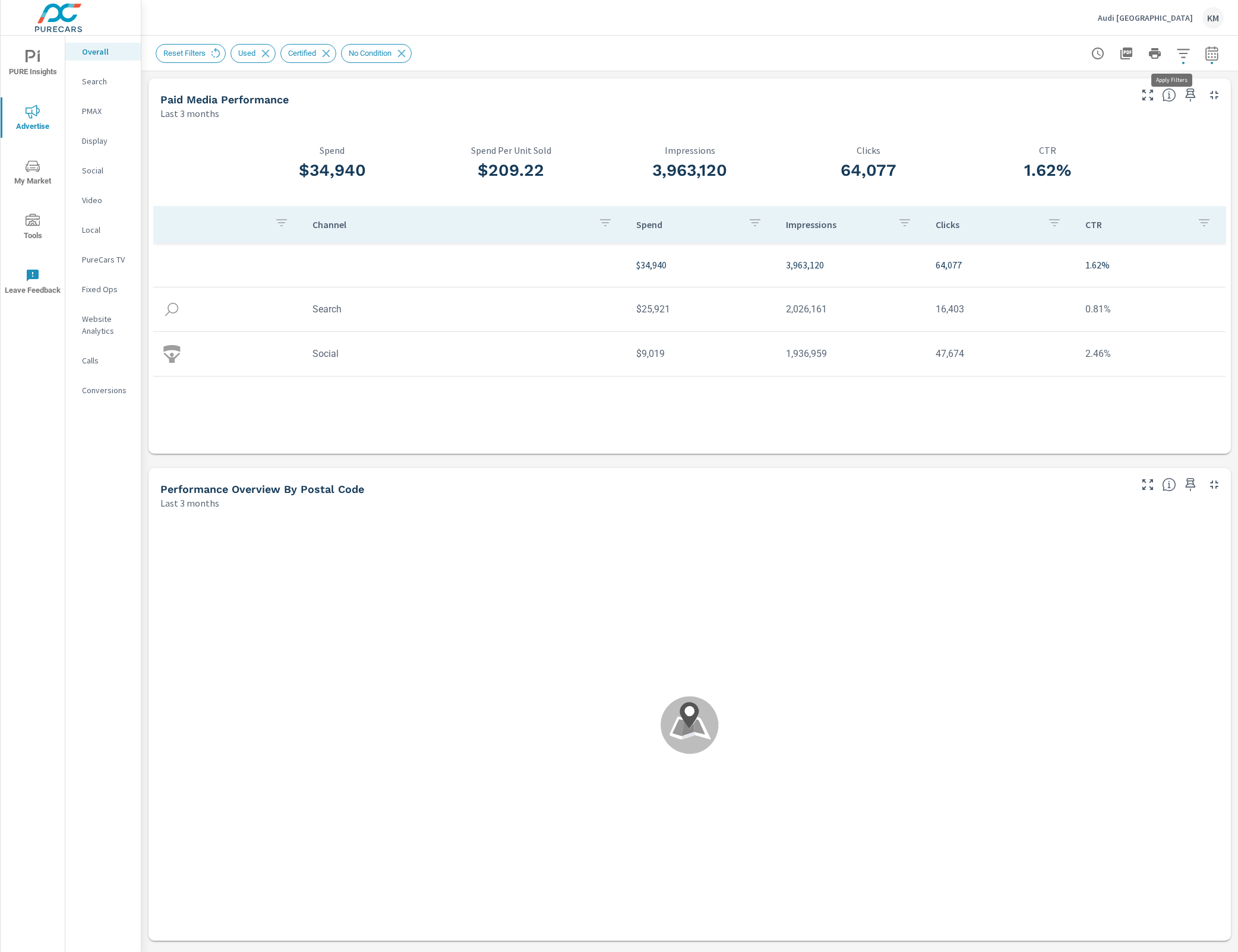
click at [1176, 55] on icon "button" at bounding box center [1183, 54] width 14 height 14
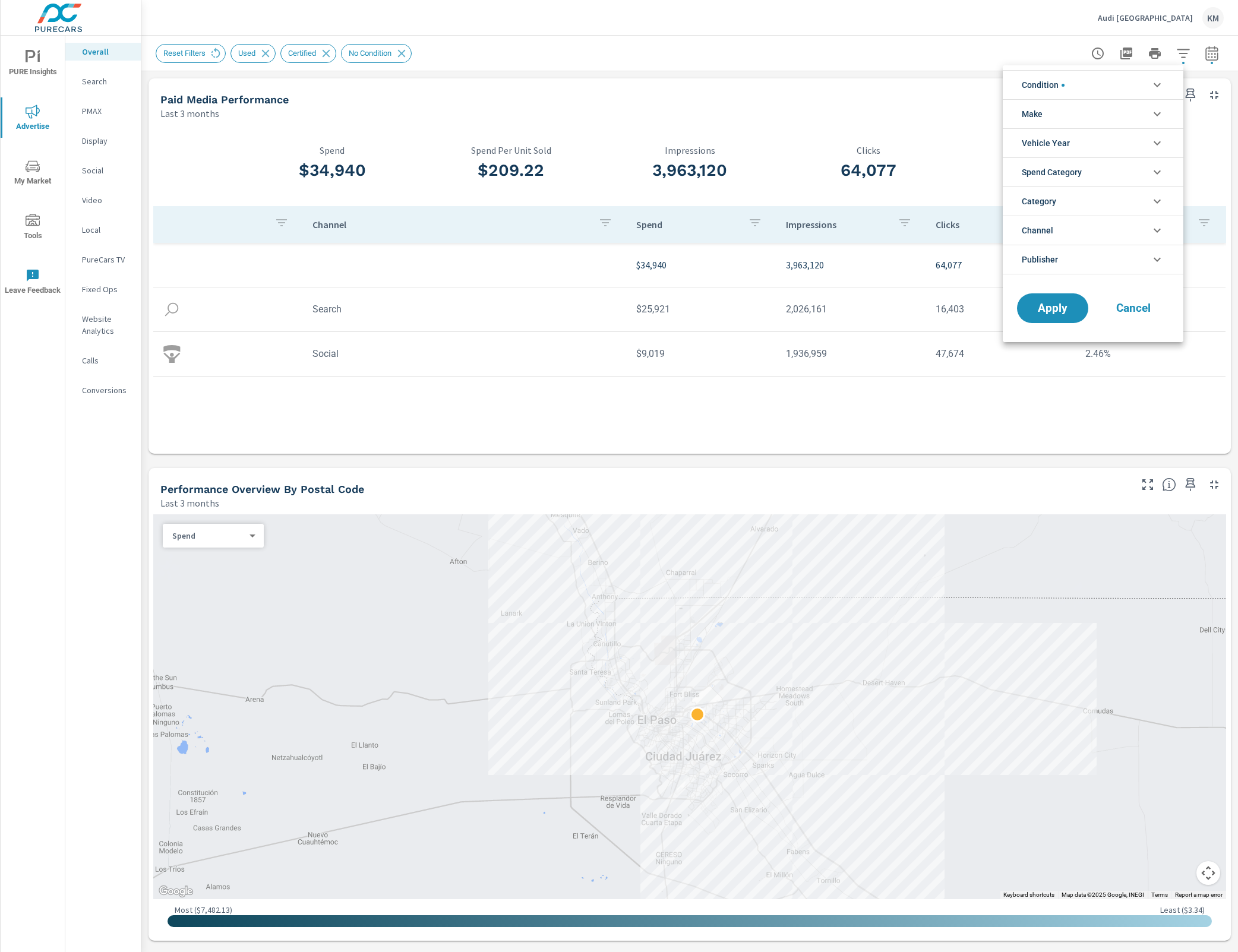
click at [1138, 85] on li "Condition" at bounding box center [1093, 84] width 181 height 29
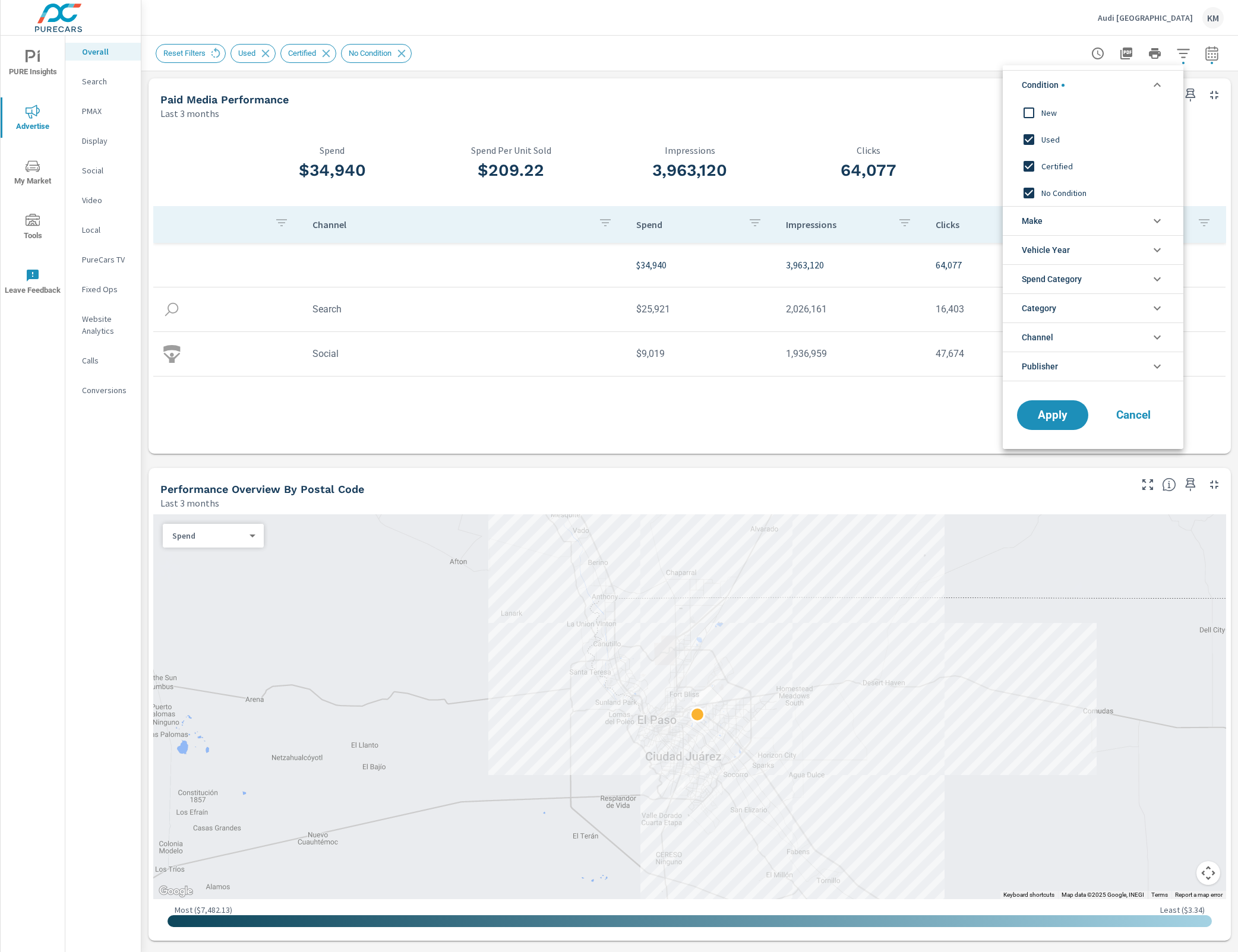
click at [1040, 139] on input "filter options" at bounding box center [1029, 139] width 25 height 25
click at [1049, 163] on span "Certified" at bounding box center [1107, 166] width 130 height 14
click at [1062, 187] on span "No Condition" at bounding box center [1107, 193] width 130 height 14
click at [1067, 414] on span "Apply" at bounding box center [1052, 416] width 49 height 11
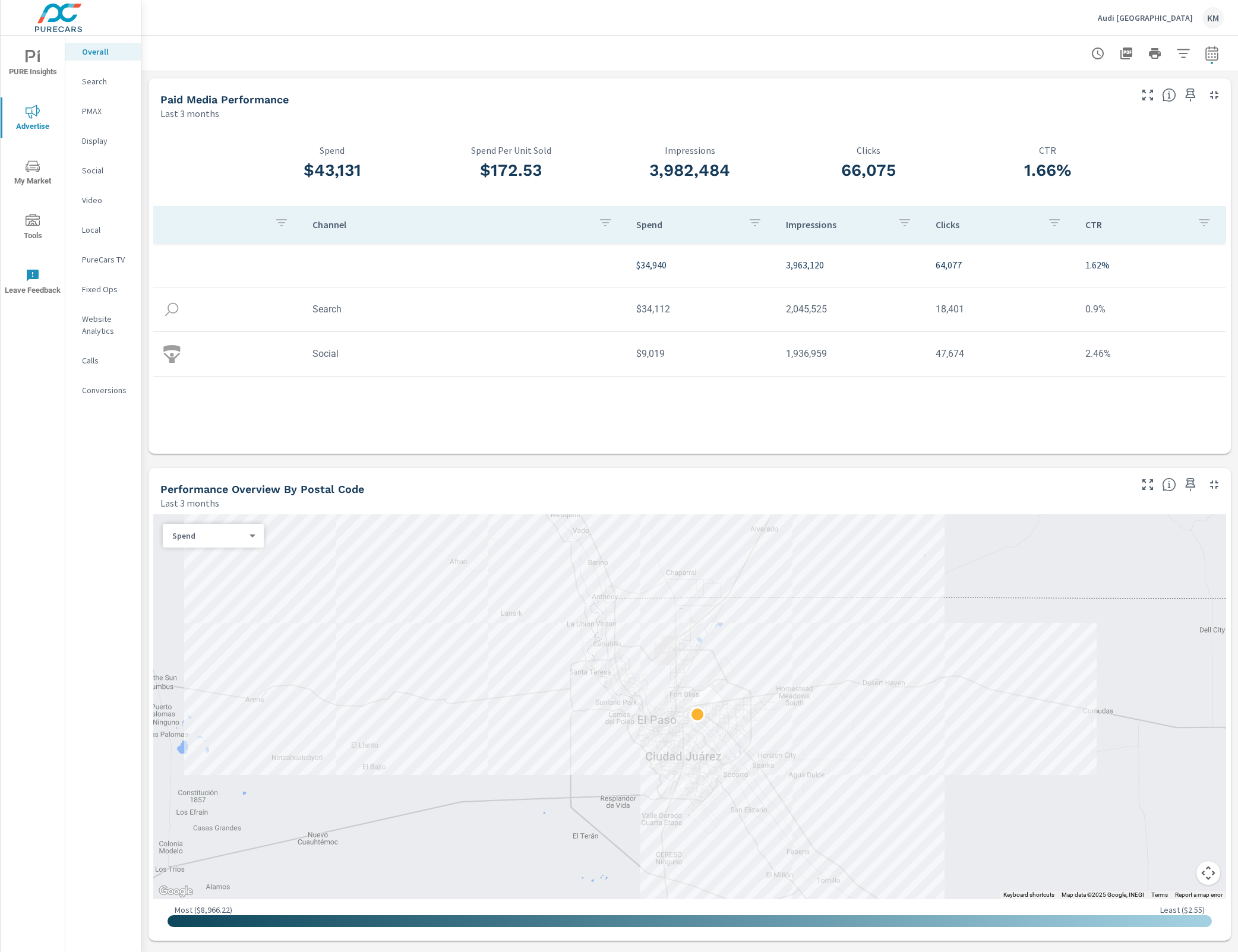
click at [949, 111] on div "Last 3 months" at bounding box center [644, 114] width 968 height 14
click at [1130, 131] on div "$43,131 Spend $172.53 Spend Per Unit Sold 3,982,484 Impressions 66,075 Clicks 1…" at bounding box center [690, 287] width 1073 height 324
click at [1214, 139] on div "$43,131 Spend $172.53 Spend Per Unit Sold 3,982,484 Impressions 66,075 Clicks 1…" at bounding box center [690, 287] width 1073 height 324
click at [1216, 139] on div "$43,131 Spend $172.53 Spend Per Unit Sold 3,982,484 Impressions 66,075 Clicks 1…" at bounding box center [689, 286] width 1082 height 334
click at [1193, 136] on div "$43,131 Spend $172.53 Spend Per Unit Sold 3,982,484 Impressions 66,075 Clicks 1…" at bounding box center [690, 287] width 1073 height 324
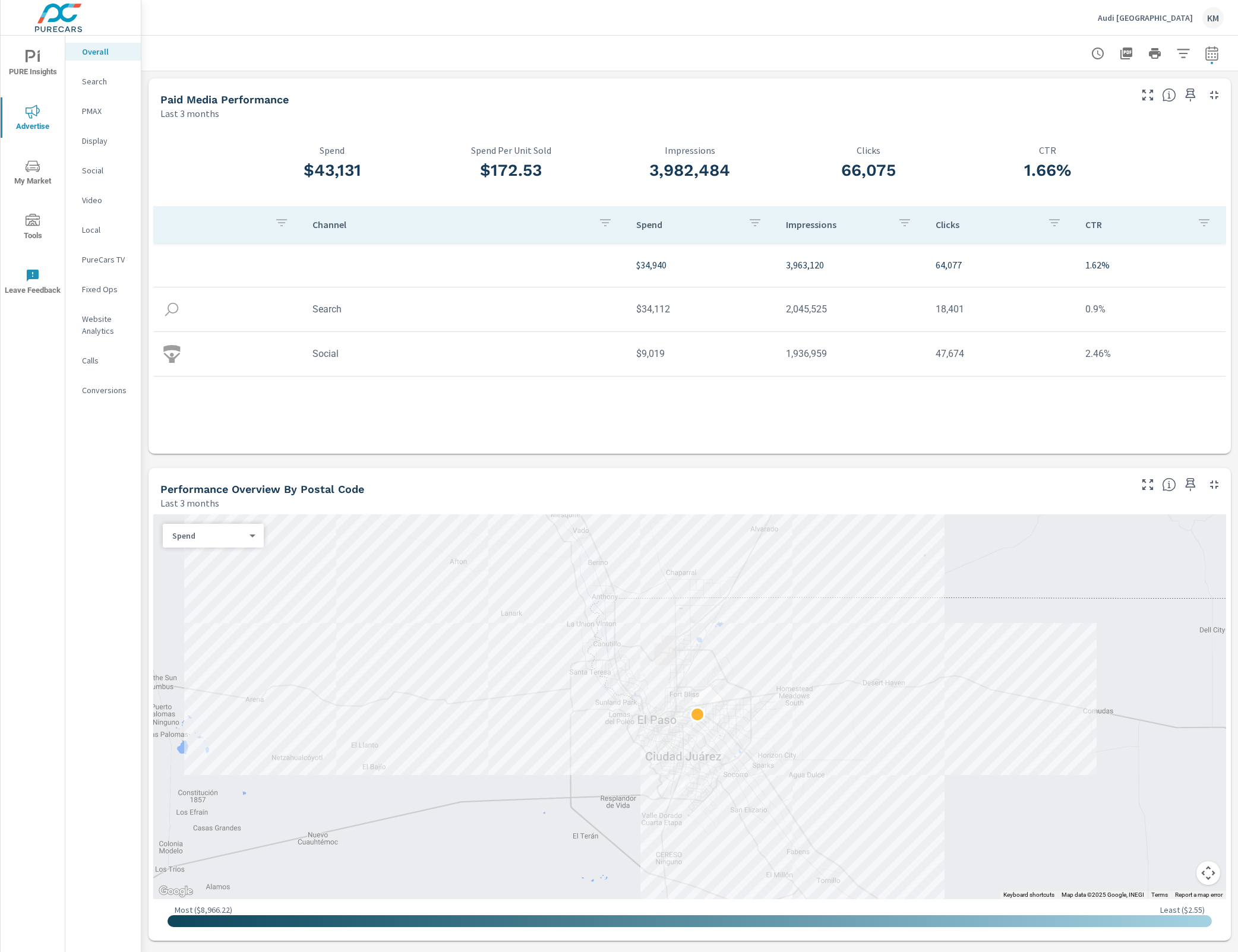
click at [1154, 131] on div "$43,131 Spend $172.53 Spend Per Unit Sold 3,982,484 Impressions 66,075 Clicks 1…" at bounding box center [690, 287] width 1073 height 324
click at [1147, 145] on div "$43,131 Spend $172.53 Spend Per Unit Sold 3,982,484 Impressions 66,075 Clicks 1…" at bounding box center [690, 287] width 1073 height 324
click at [1148, 157] on div "$43,131 Spend $172.53 Spend Per Unit Sold 3,982,484 Impressions 66,075 Clicks 1…" at bounding box center [690, 287] width 1073 height 324
click at [1146, 167] on div "$43,131 Spend $172.53 Spend Per Unit Sold 3,982,484 Impressions 66,075 Clicks 1…" at bounding box center [690, 287] width 1073 height 324
drag, startPoint x: 1104, startPoint y: 167, endPoint x: 1074, endPoint y: 176, distance: 31.3
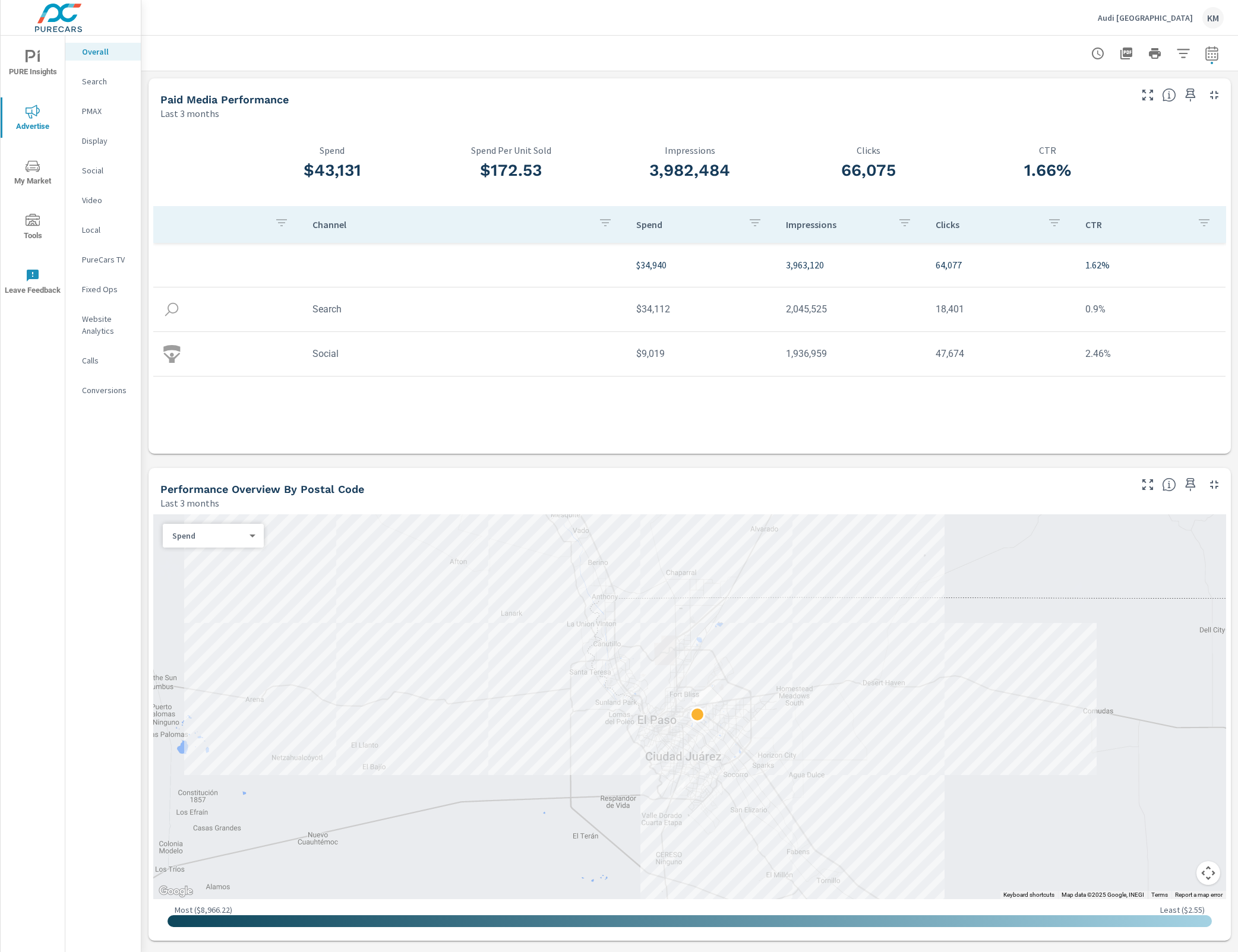
click at [1094, 171] on h3 "1.66%" at bounding box center [1047, 171] width 179 height 20
click at [1074, 176] on h3 "1.66%" at bounding box center [1047, 171] width 179 height 20
click at [1117, 133] on div "1.66% CTR" at bounding box center [1047, 166] width 179 height 81
click at [1184, 148] on div "$43,131 Spend $172.53 Spend Per Unit Sold 3,982,484 Impressions 66,075 Clicks 1…" at bounding box center [690, 287] width 1073 height 324
click at [1215, 144] on div "$43,131 Spend $172.53 Spend Per Unit Sold 3,982,484 Impressions 66,075 Clicks 1…" at bounding box center [689, 286] width 1082 height 334
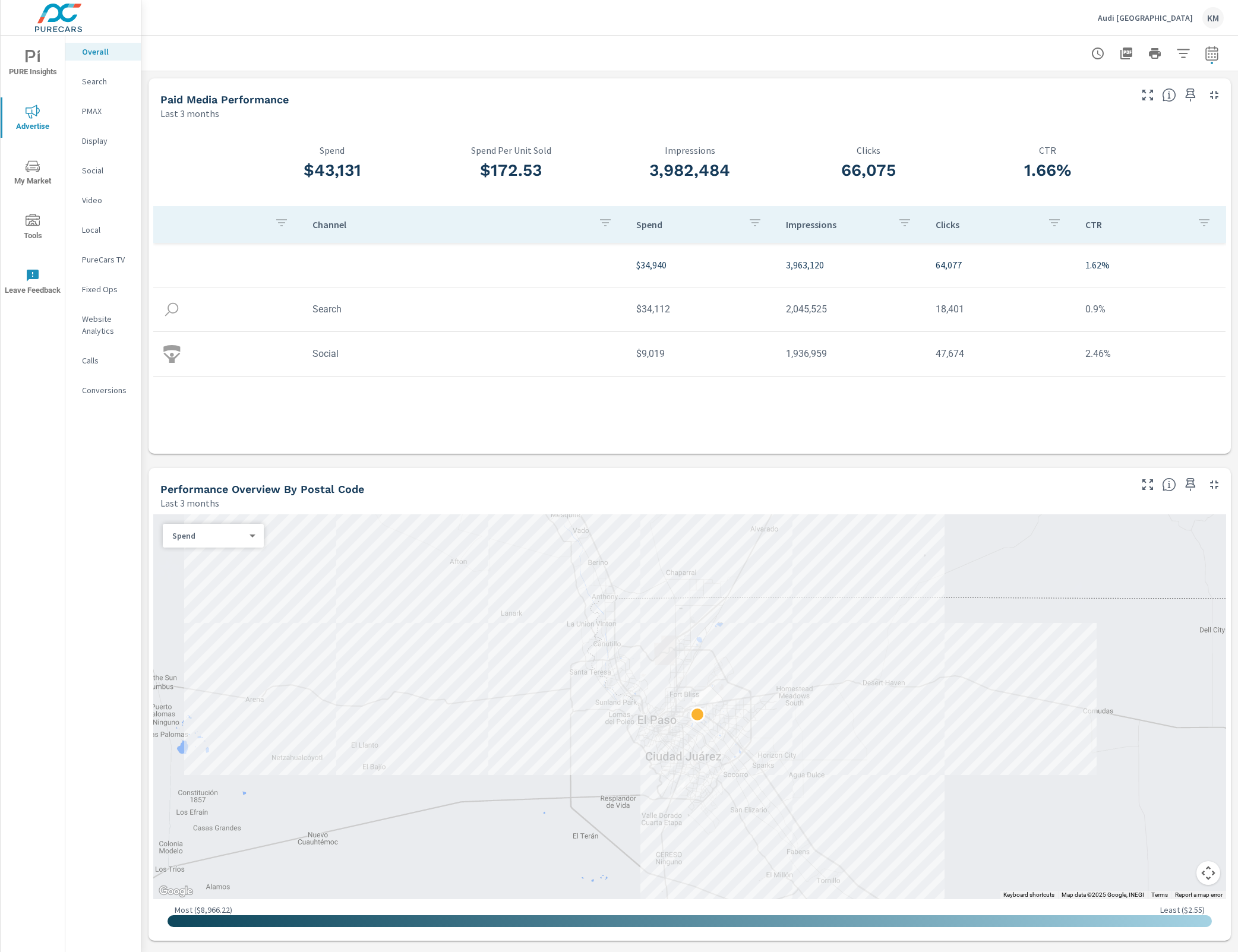
click at [1203, 144] on div "$43,131 Spend $172.53 Spend Per Unit Sold 3,982,484 Impressions 66,075 Clicks 1…" at bounding box center [690, 287] width 1073 height 324
